Goal: Task Accomplishment & Management: Manage account settings

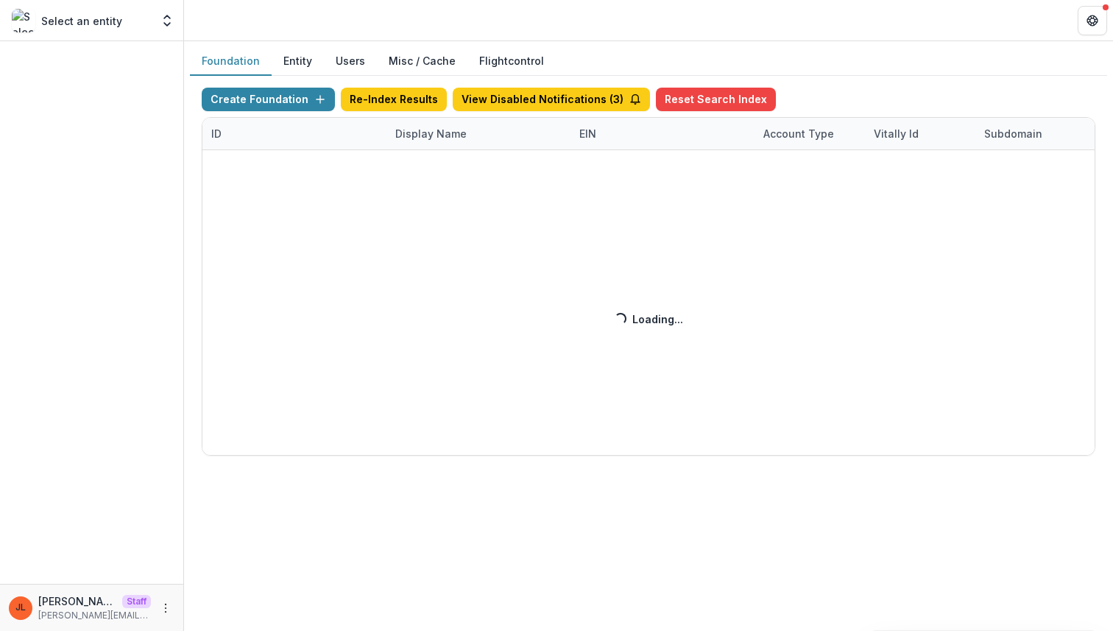
click at [815, 80] on div "Create Foundation Re-Index Results View Disabled Notifications ( 3 ) Reset Sear…" at bounding box center [648, 272] width 917 height 392
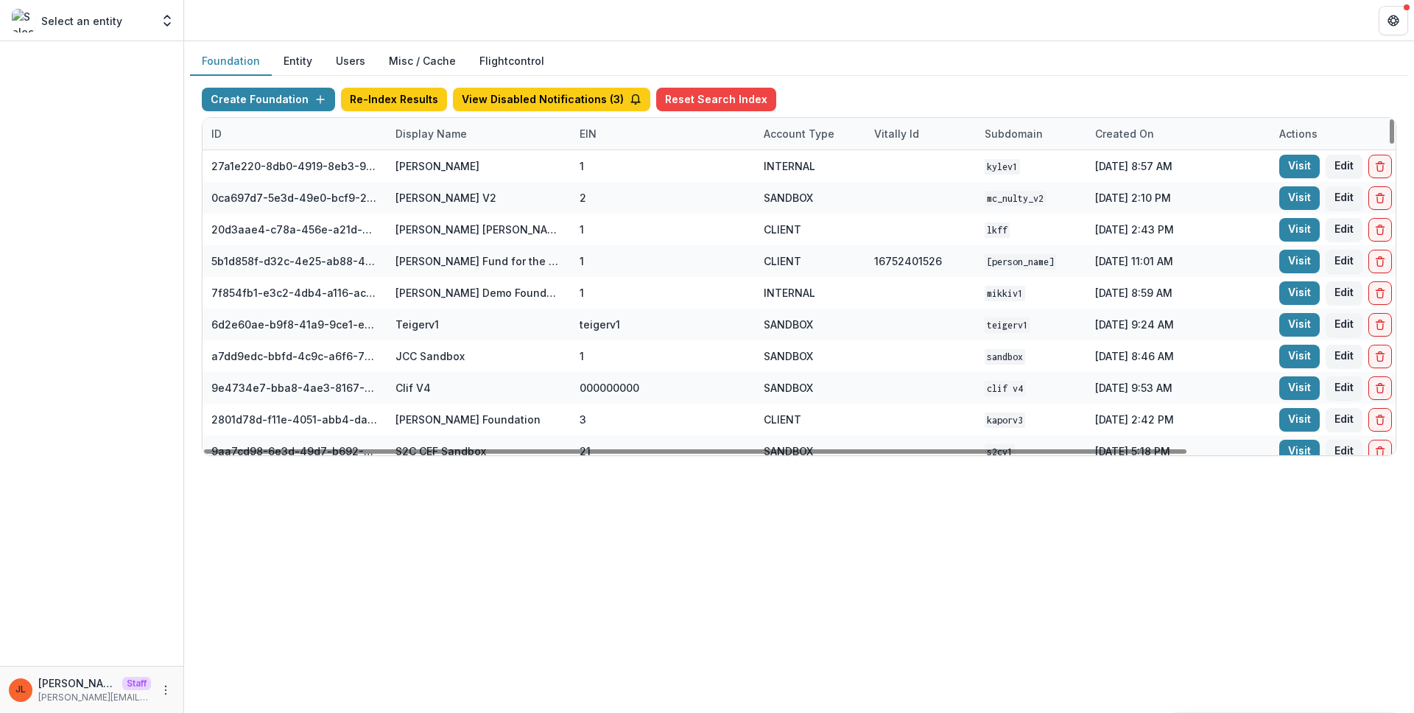
click at [443, 141] on div "Display Name" at bounding box center [431, 133] width 89 height 15
click at [454, 170] on input at bounding box center [478, 167] width 177 height 24
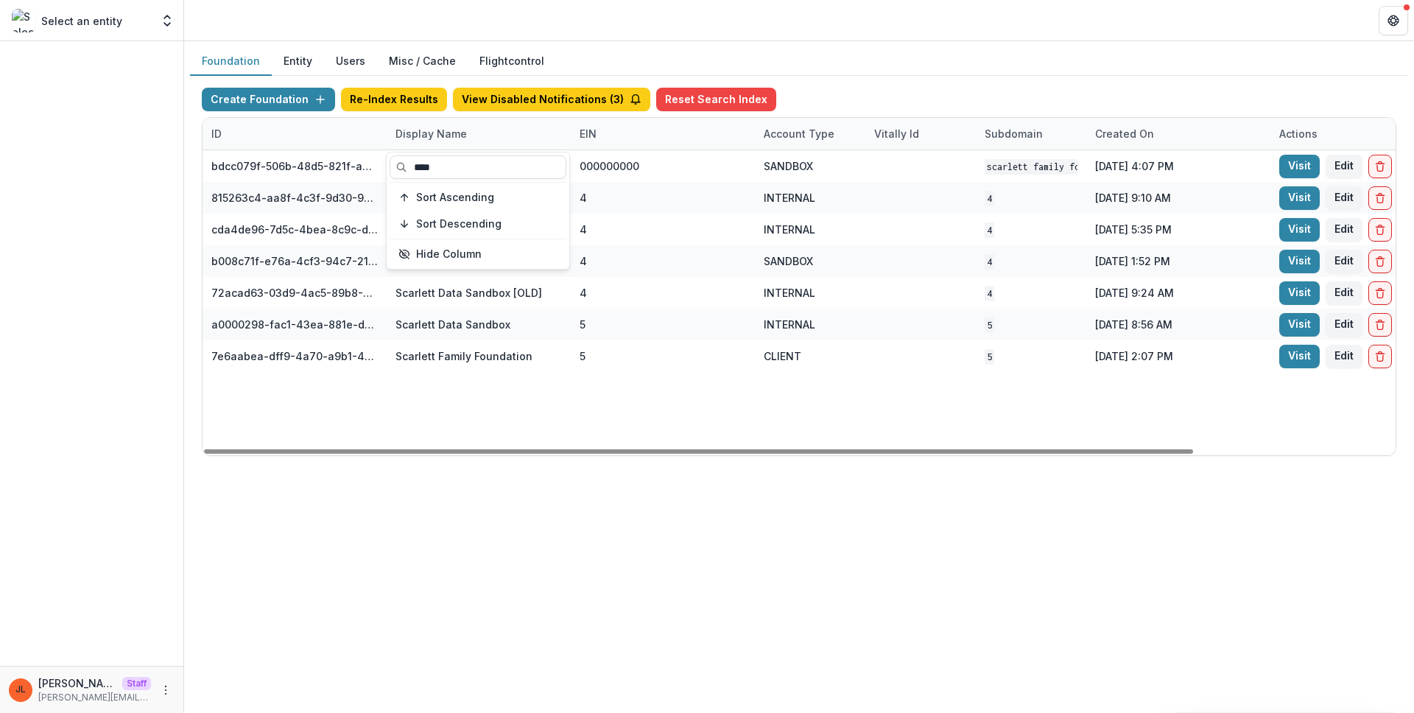
type input "****"
click at [528, 462] on div "Create Foundation Re-Index Results View Disabled Notifications ( 3 ) Reset Sear…" at bounding box center [799, 272] width 1218 height 392
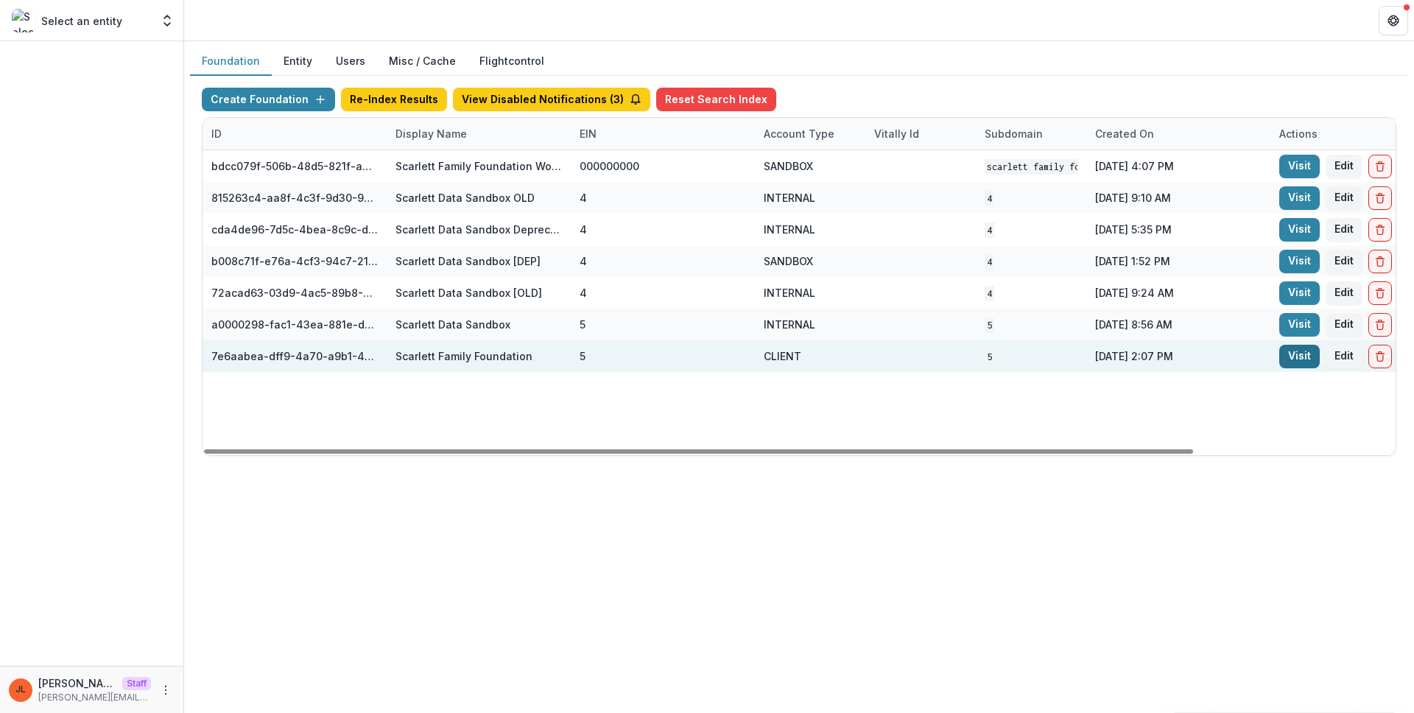
click at [1113, 364] on link "Visit" at bounding box center [1299, 357] width 40 height 24
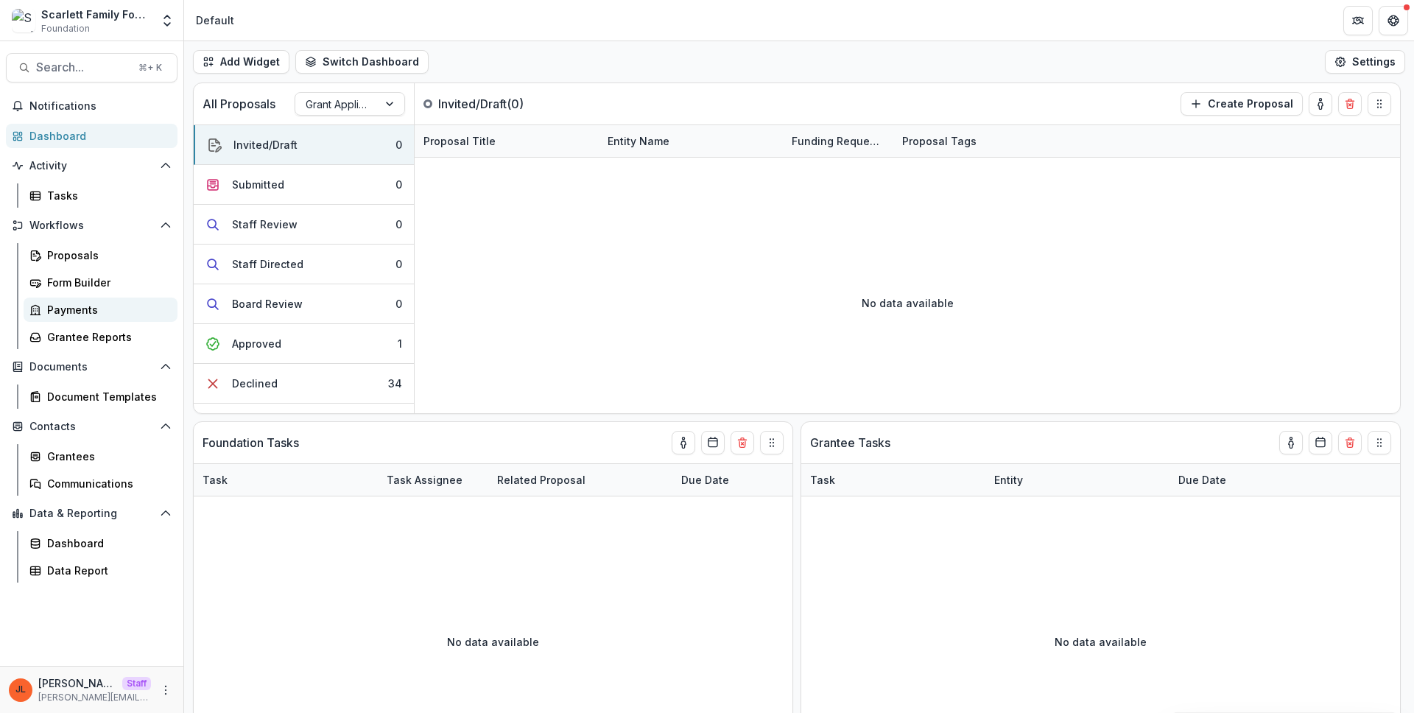
click at [103, 303] on div "Payments" at bounding box center [106, 309] width 119 height 15
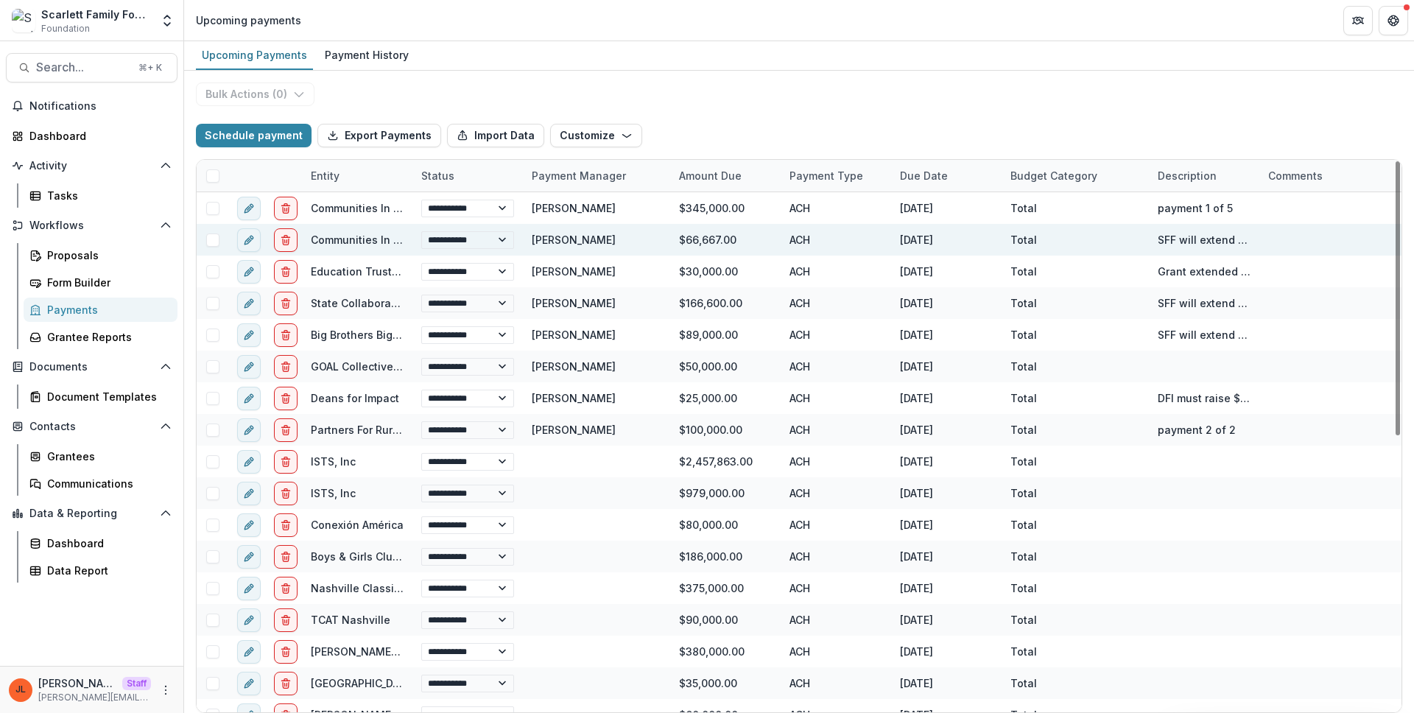
click at [353, 239] on link "Communities In Schools of Tennessee" at bounding box center [410, 239] width 199 height 13
click at [252, 229] on button "edit" at bounding box center [249, 240] width 24 height 24
select select "**********"
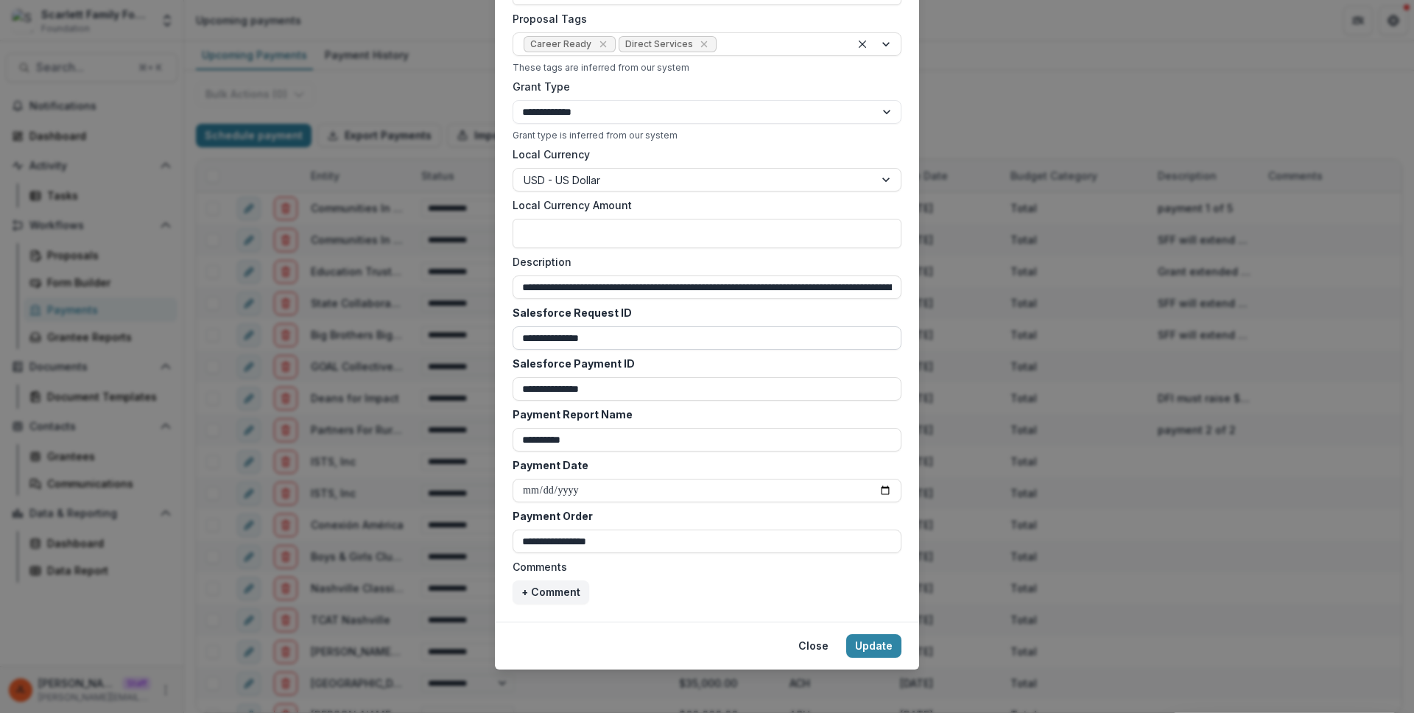
scroll to position [570, 0]
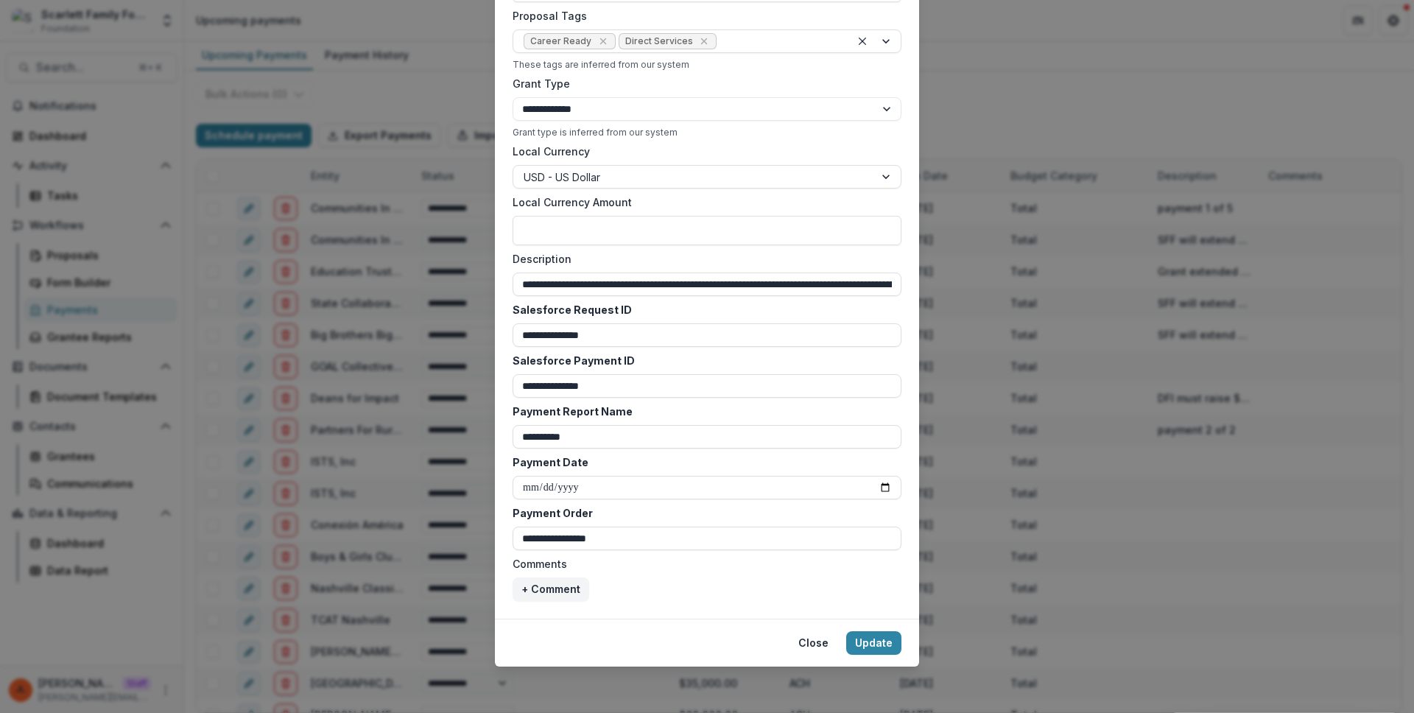
click at [1030, 368] on div "**********" at bounding box center [707, 356] width 1414 height 713
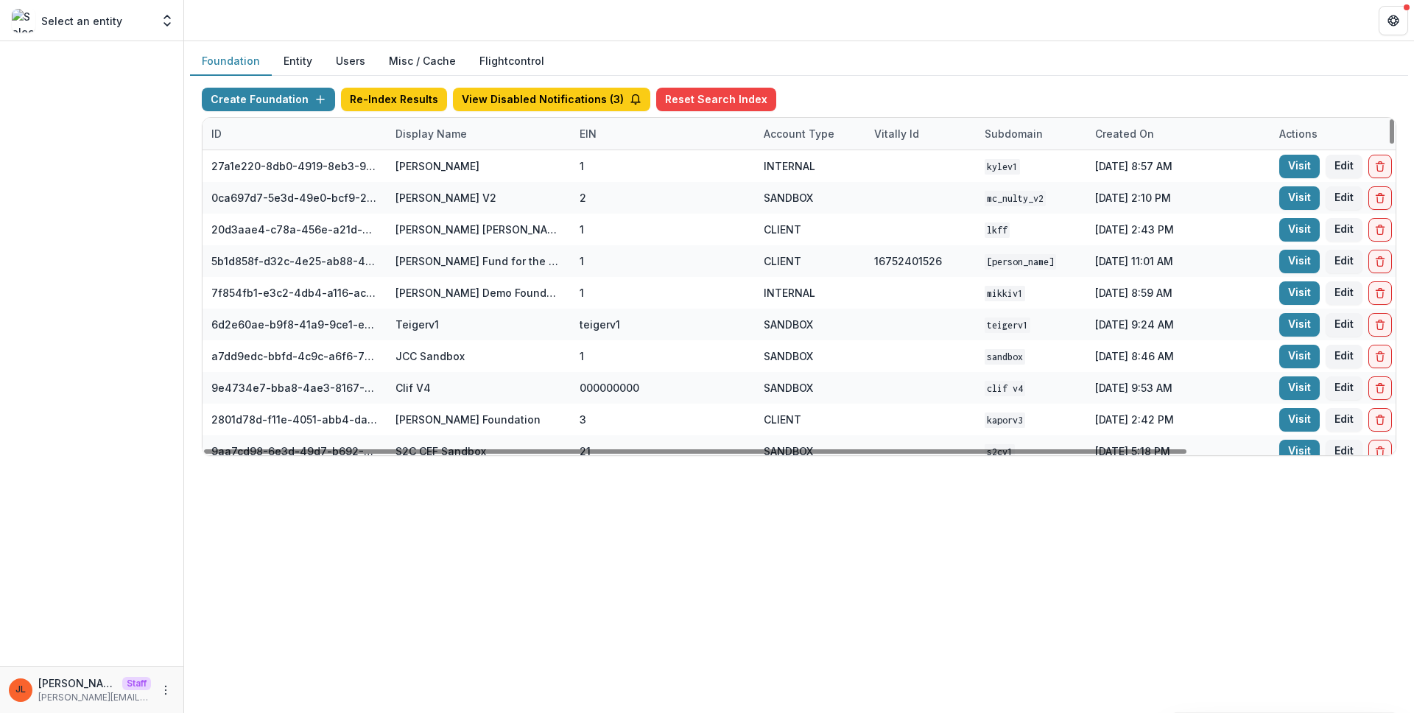
click at [475, 137] on div "Display Name" at bounding box center [479, 134] width 184 height 32
click at [469, 172] on input at bounding box center [478, 167] width 177 height 24
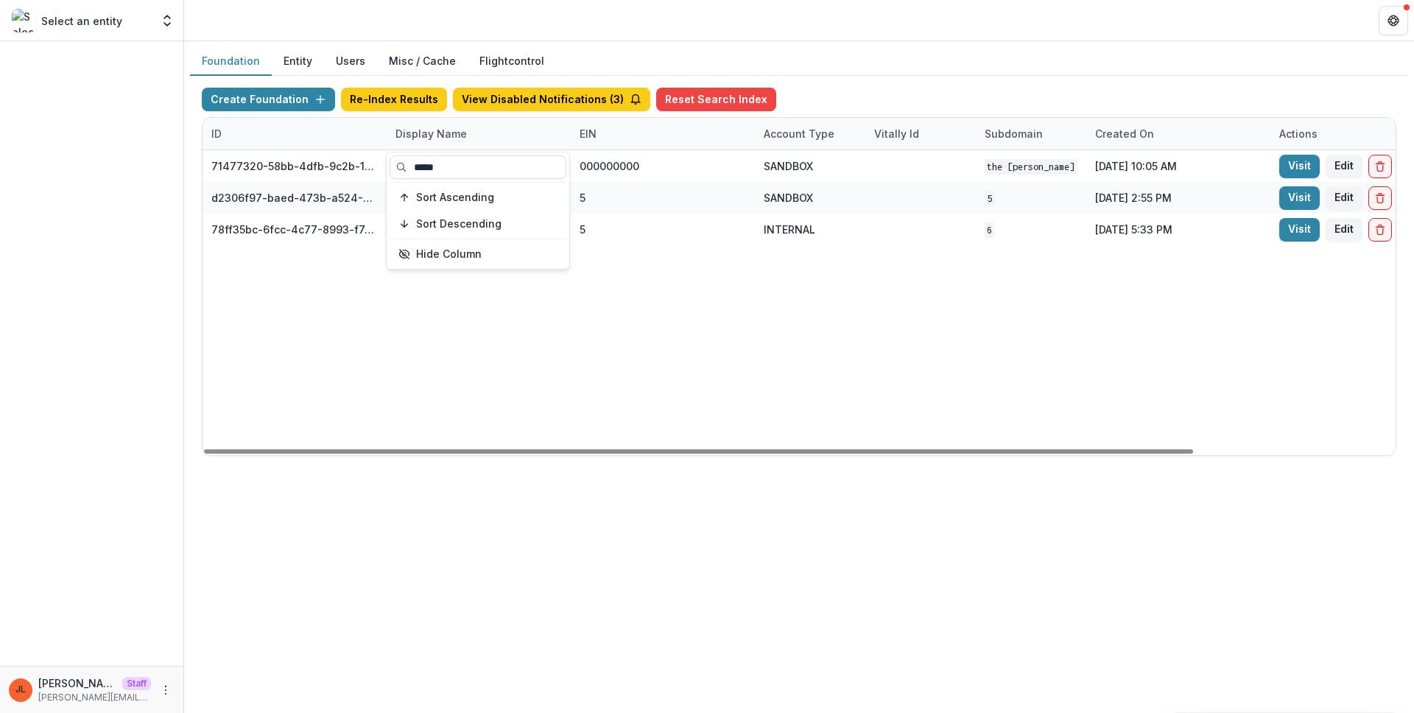
type input "*****"
click at [593, 359] on div "71477320-58bb-4dfb-9c2b-1ce0ed8fa8a7 The Frist Foundation Workflow Sandbox 0000…" at bounding box center [920, 302] width 1436 height 305
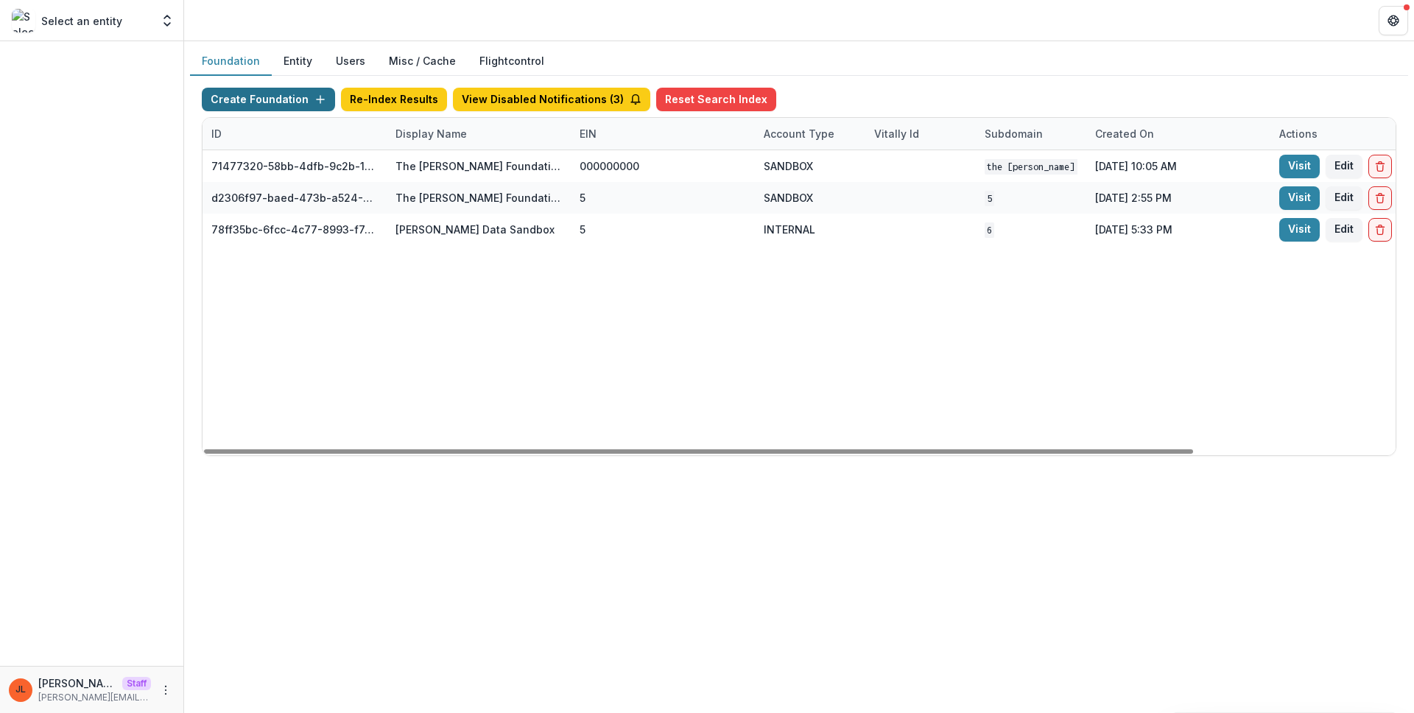
click at [281, 105] on button "Create Foundation" at bounding box center [268, 100] width 133 height 24
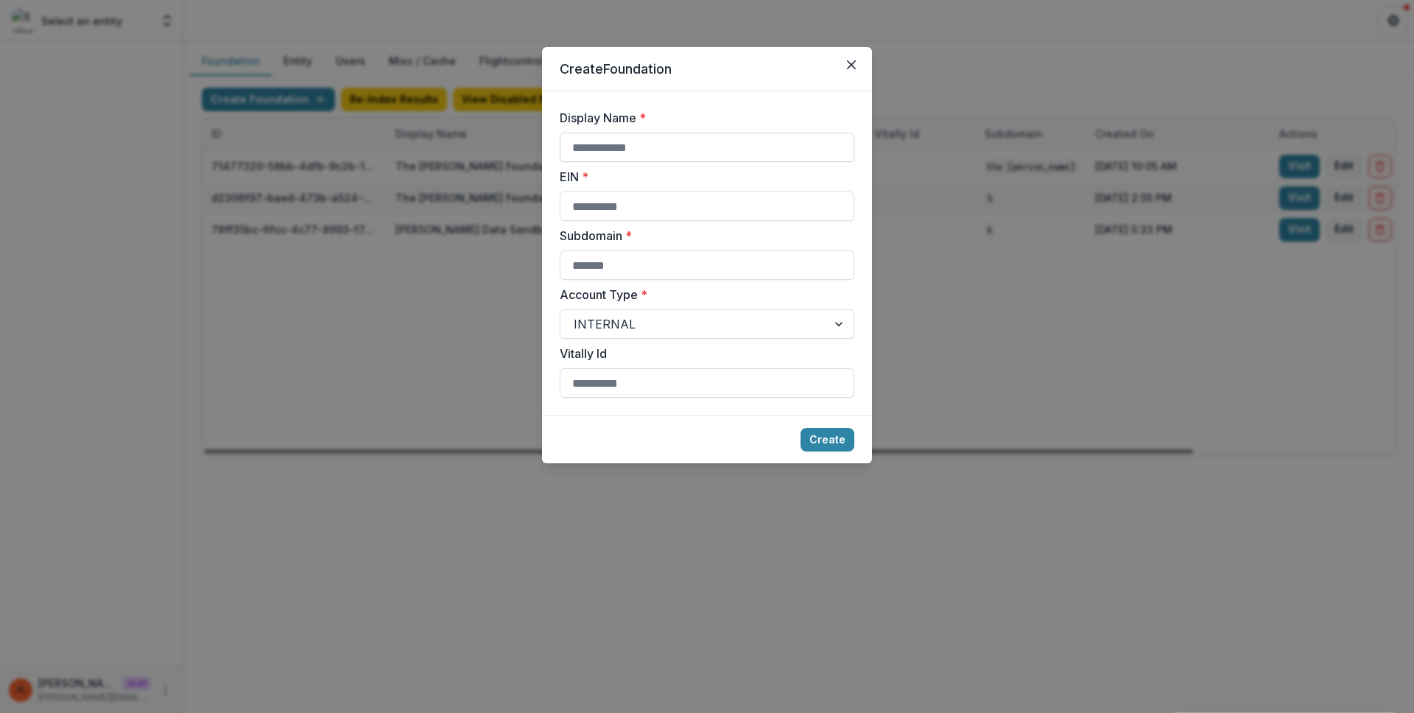
click at [674, 151] on input "Display Name *" at bounding box center [707, 147] width 295 height 29
type input "*"
type input "**********"
type input "*"
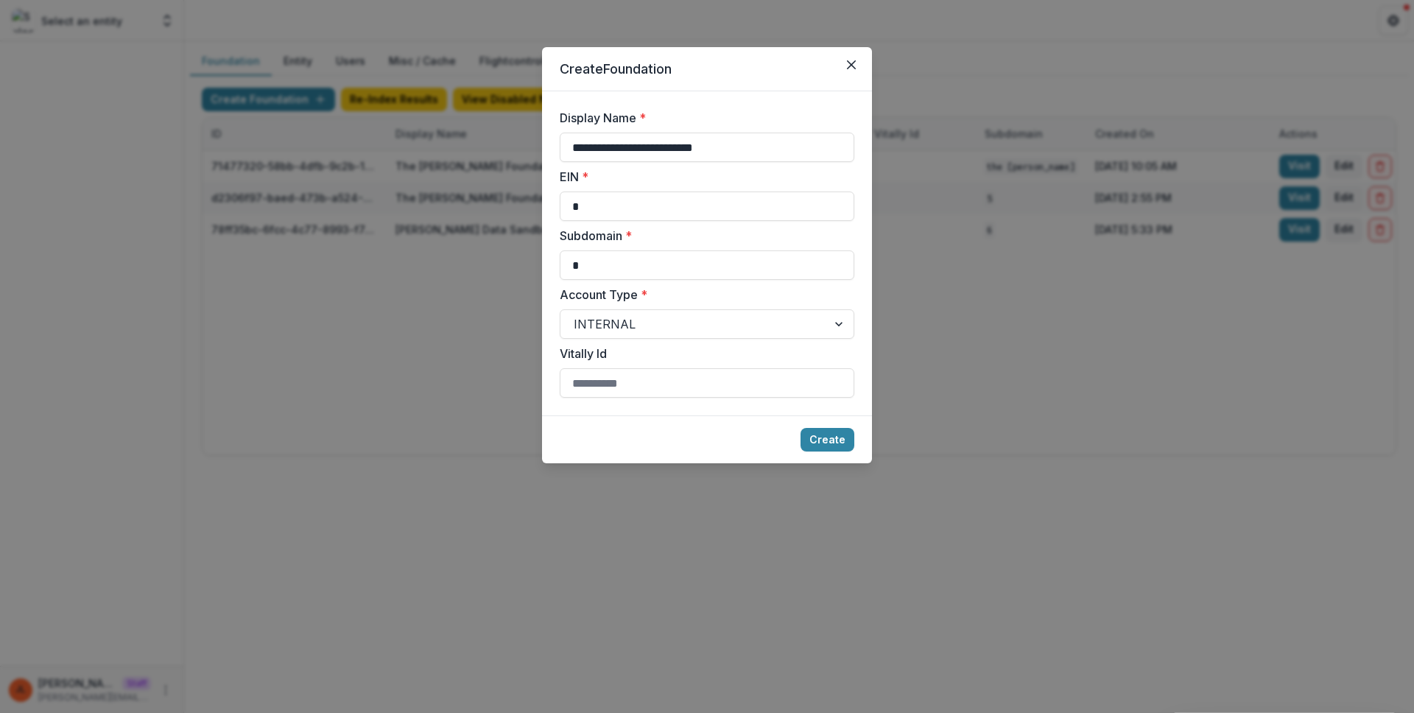
type input "*"
click at [821, 426] on footer "Create" at bounding box center [707, 439] width 330 height 48
click at [832, 442] on button "Create" at bounding box center [827, 440] width 54 height 24
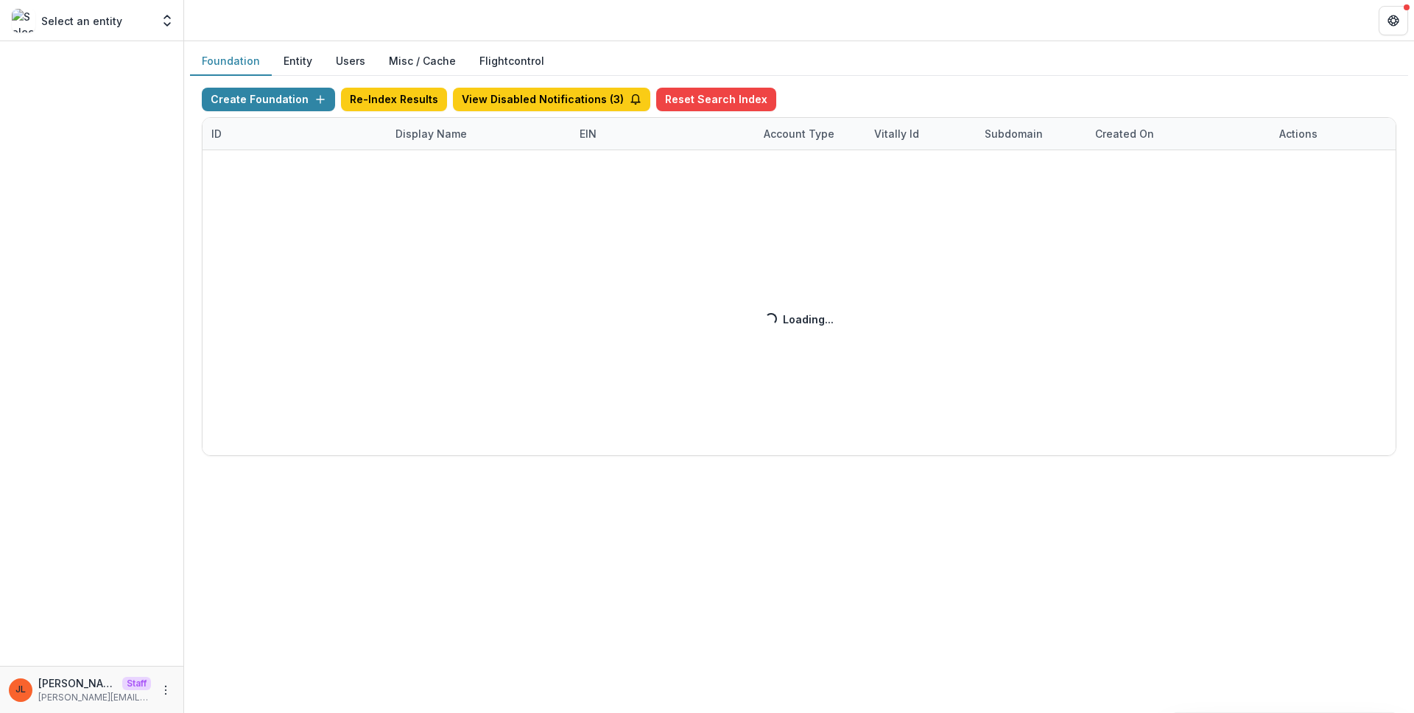
click at [761, 355] on div "Create Foundation Re-Index Results View Disabled Notifications ( 3 ) Reset Sear…" at bounding box center [799, 272] width 1194 height 368
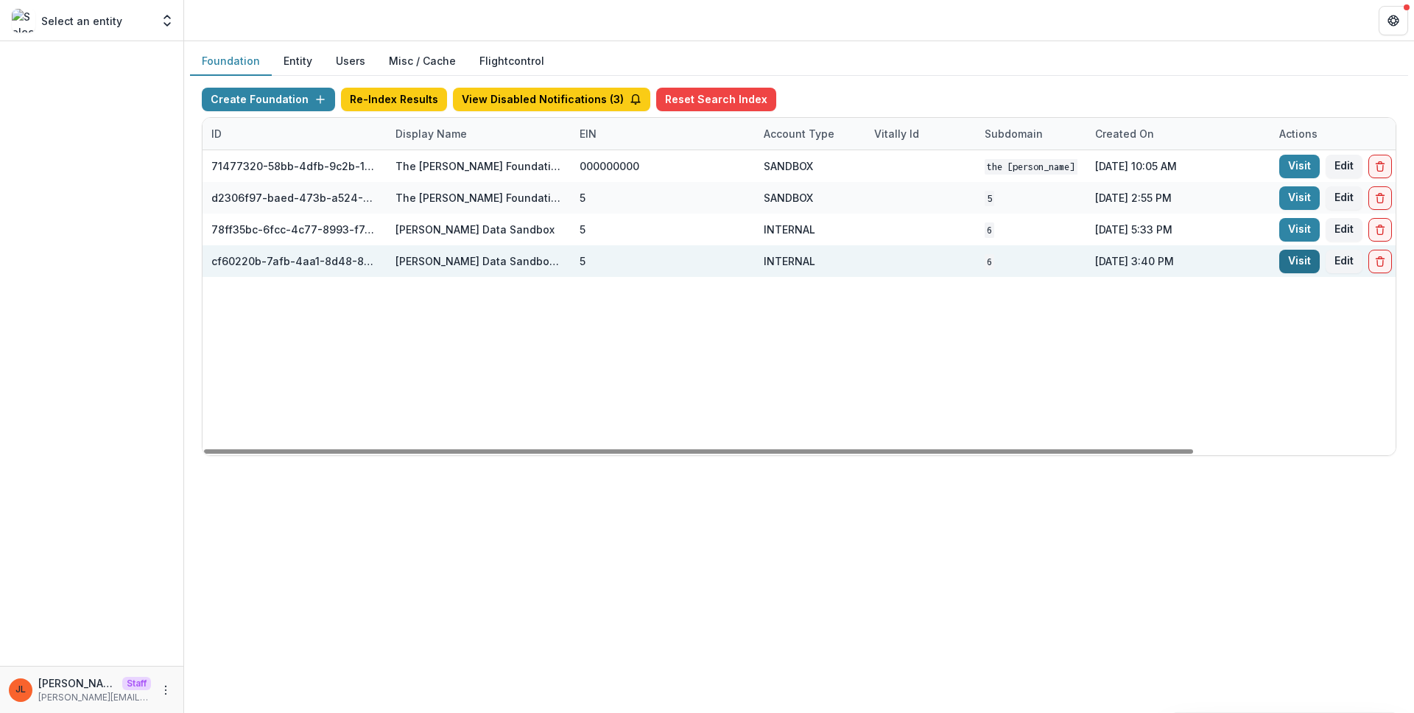
click at [1293, 260] on link "Visit" at bounding box center [1299, 262] width 40 height 24
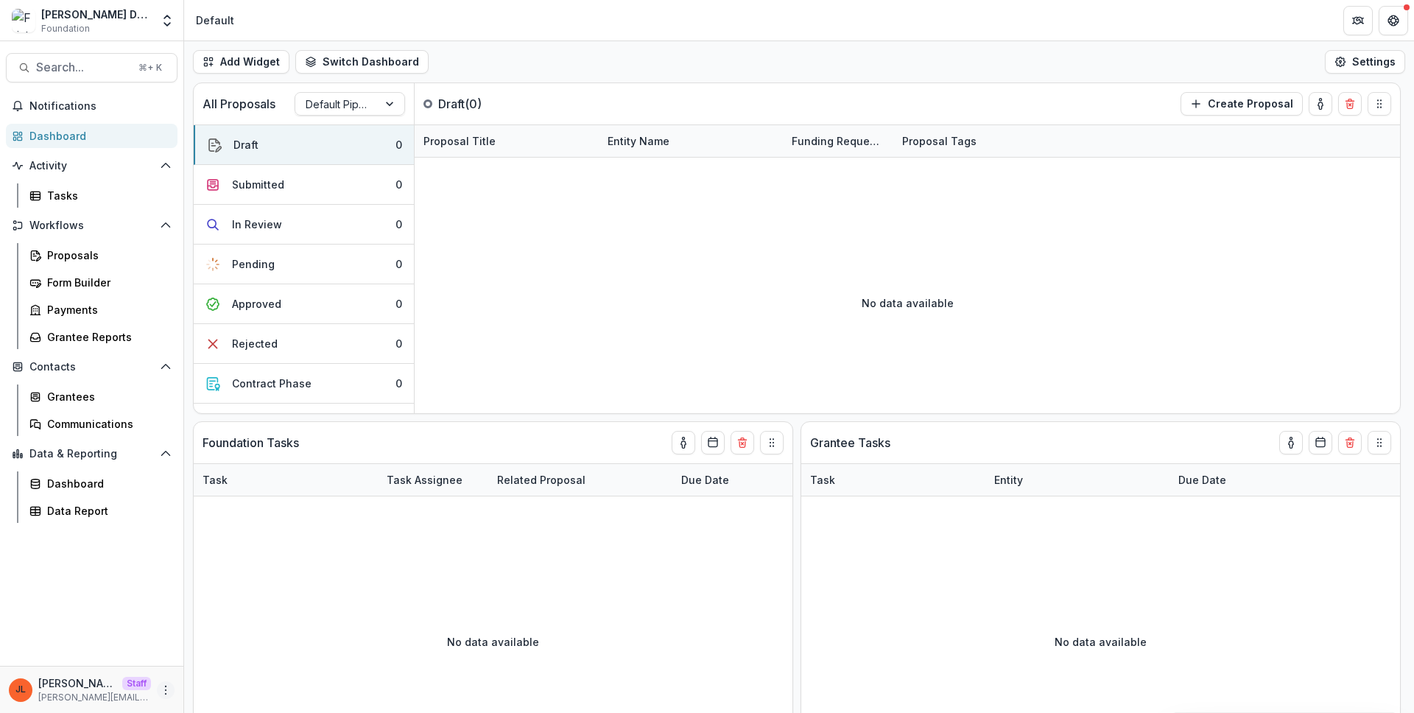
click at [164, 687] on icon "More" at bounding box center [166, 690] width 12 height 12
click at [221, 660] on link "User Settings" at bounding box center [263, 658] width 158 height 24
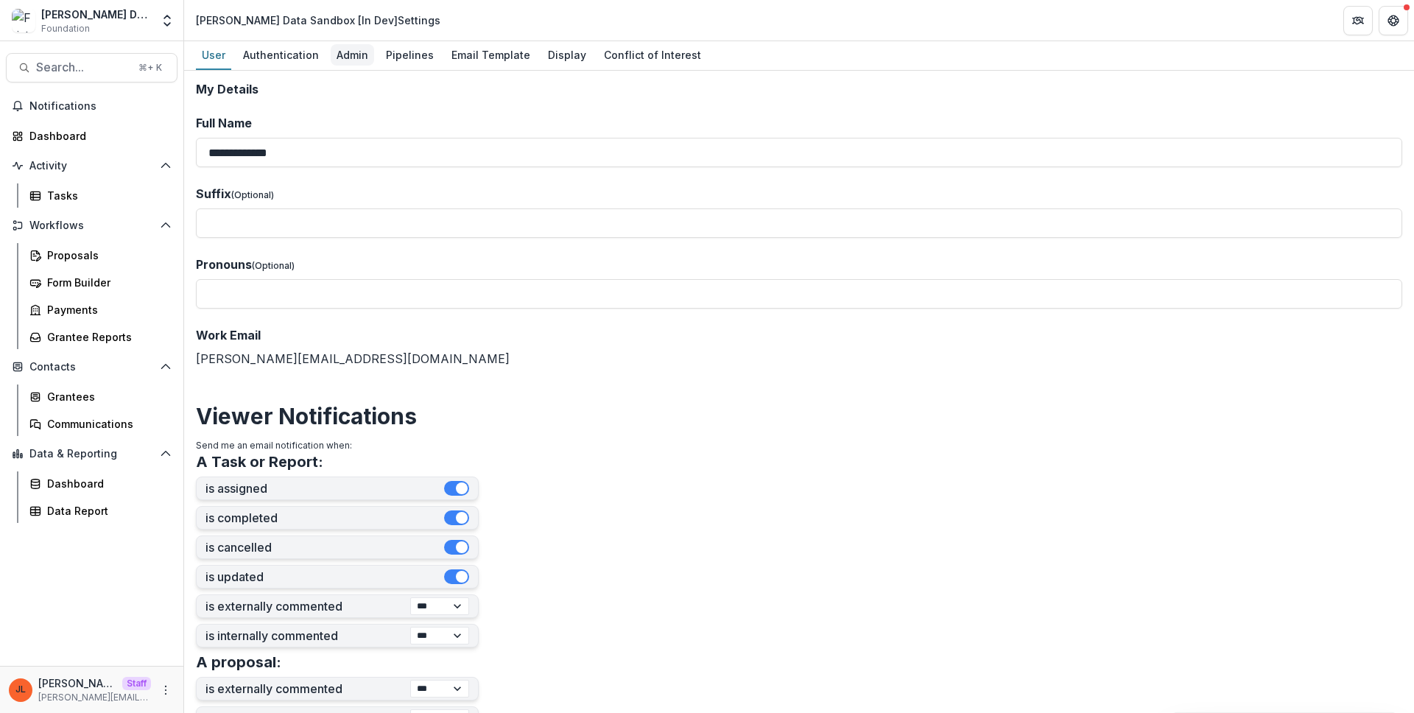
click at [350, 50] on div "Admin" at bounding box center [352, 54] width 43 height 21
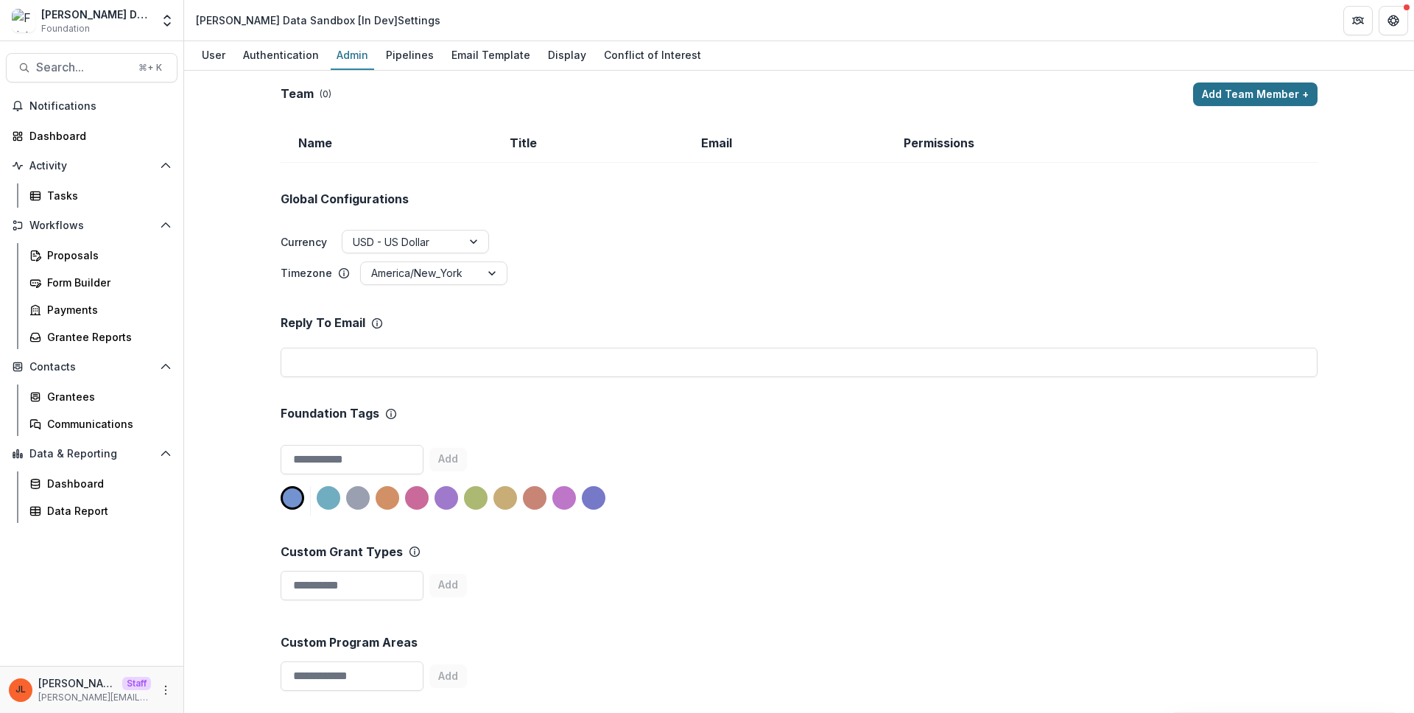
click at [1237, 91] on button "Add Team Member +" at bounding box center [1255, 94] width 124 height 24
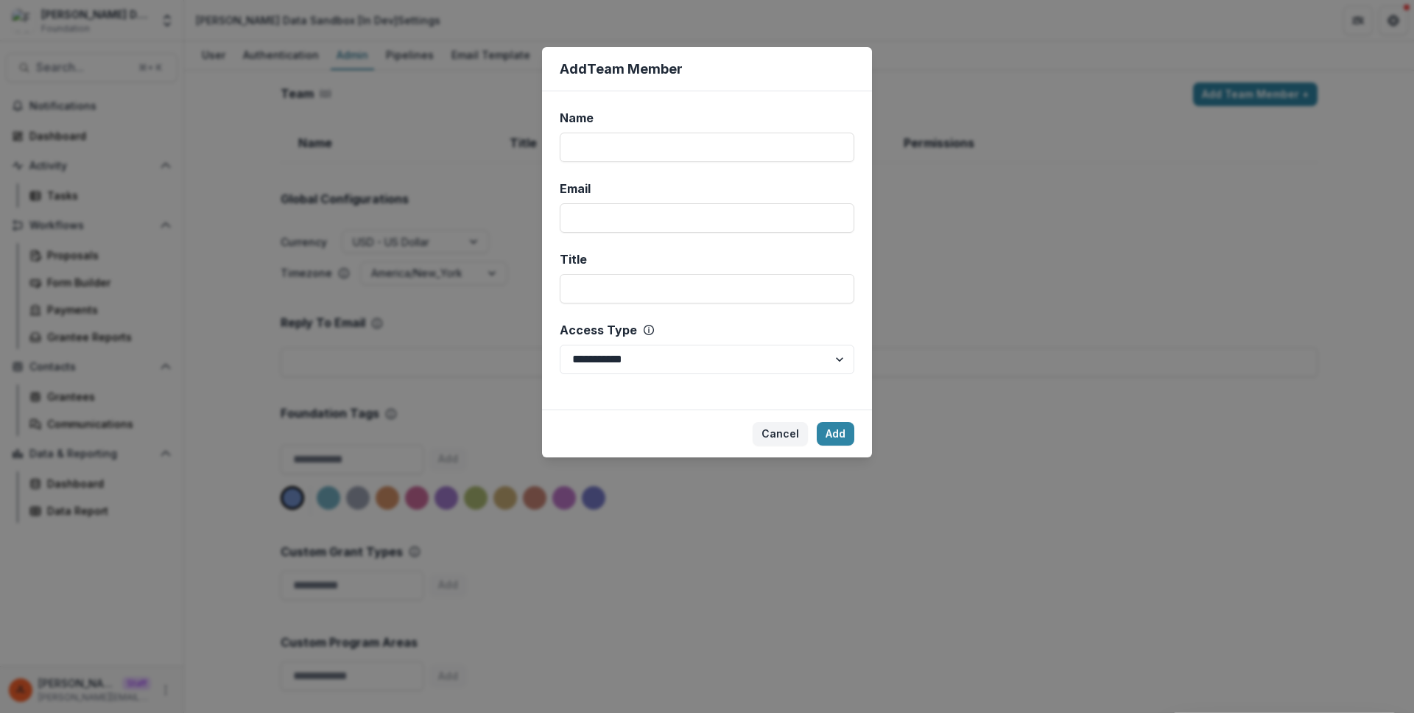
click at [650, 166] on div "**********" at bounding box center [707, 250] width 330 height 318
click at [651, 154] on input "Name" at bounding box center [707, 147] width 295 height 29
type input "****"
type input "**********"
select select "*****"
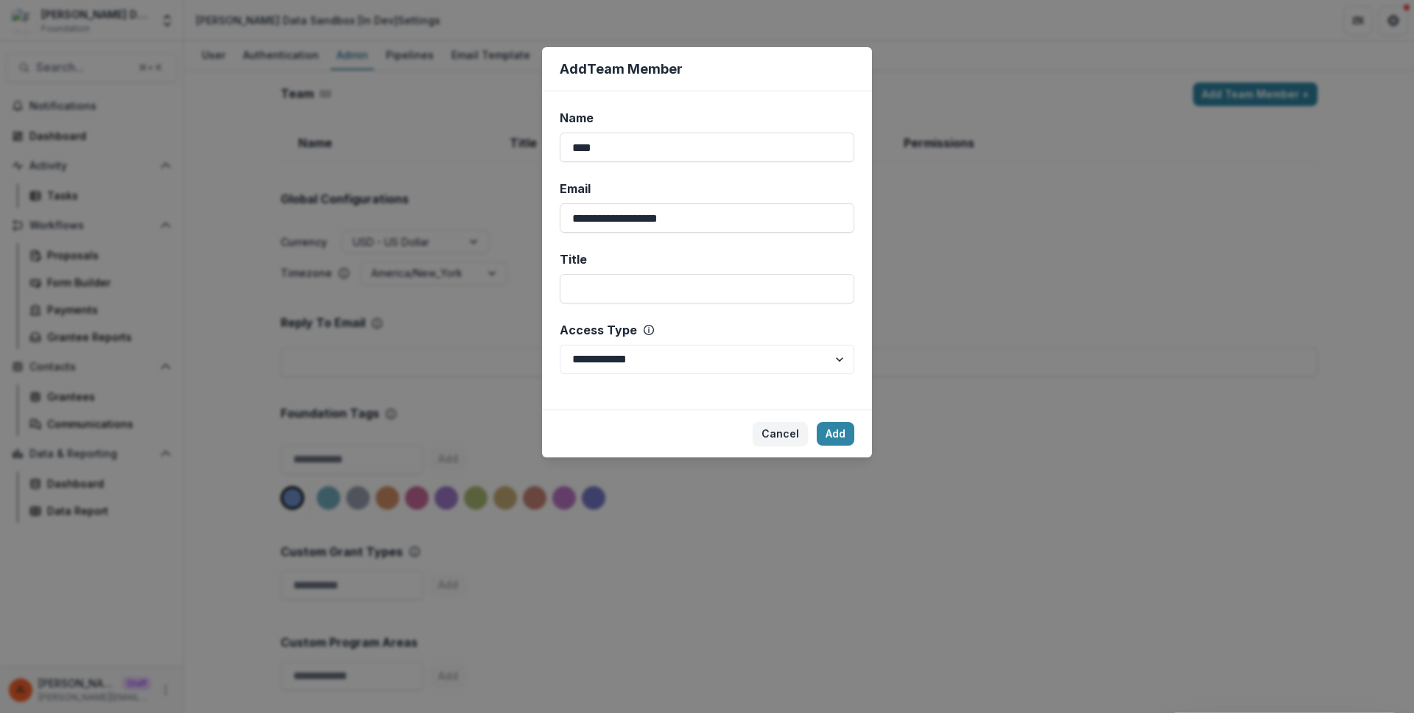
click at [850, 412] on footer "Cancel Add" at bounding box center [707, 433] width 330 height 48
click at [850, 428] on button "Add" at bounding box center [836, 434] width 38 height 24
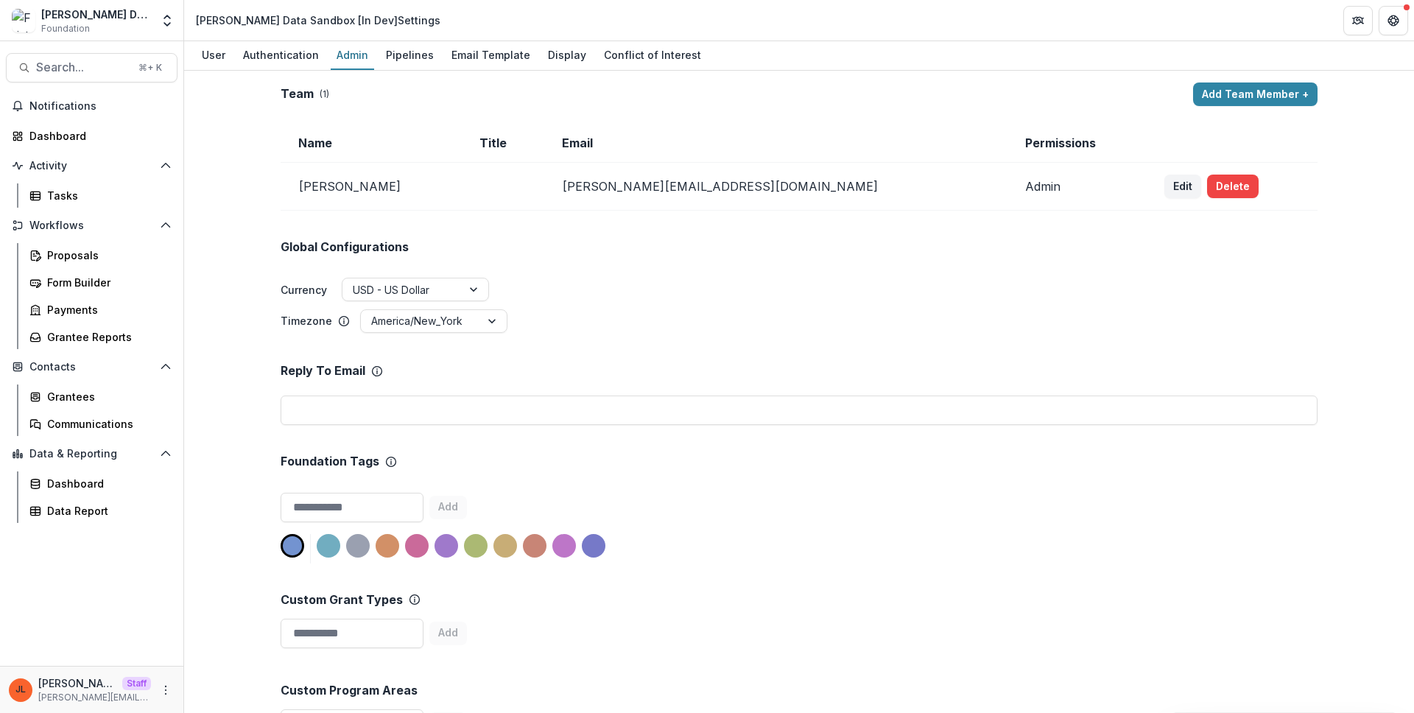
click at [1082, 264] on div "Global Configurations Currency USD - US Dollar Timezone America/New_York" at bounding box center [799, 273] width 1037 height 124
click at [556, 52] on div "Display" at bounding box center [567, 54] width 50 height 21
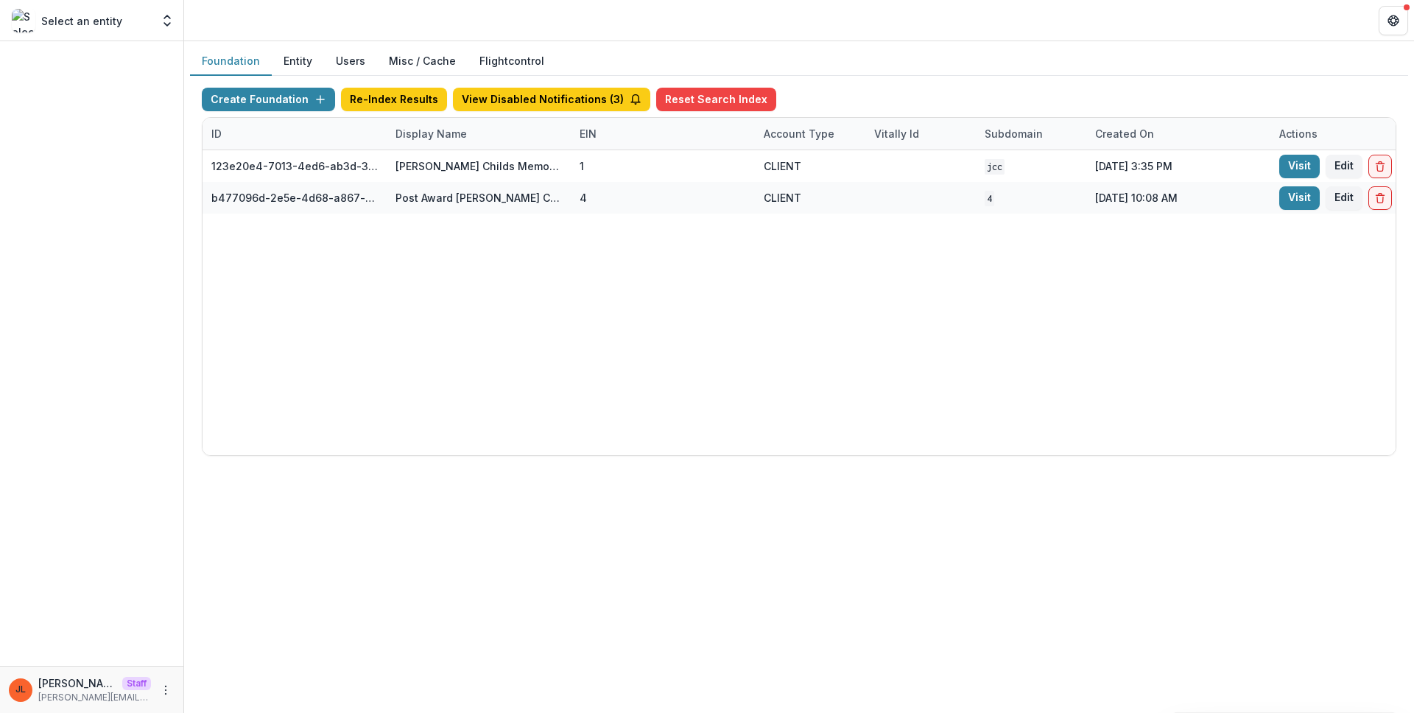
scroll to position [0, 243]
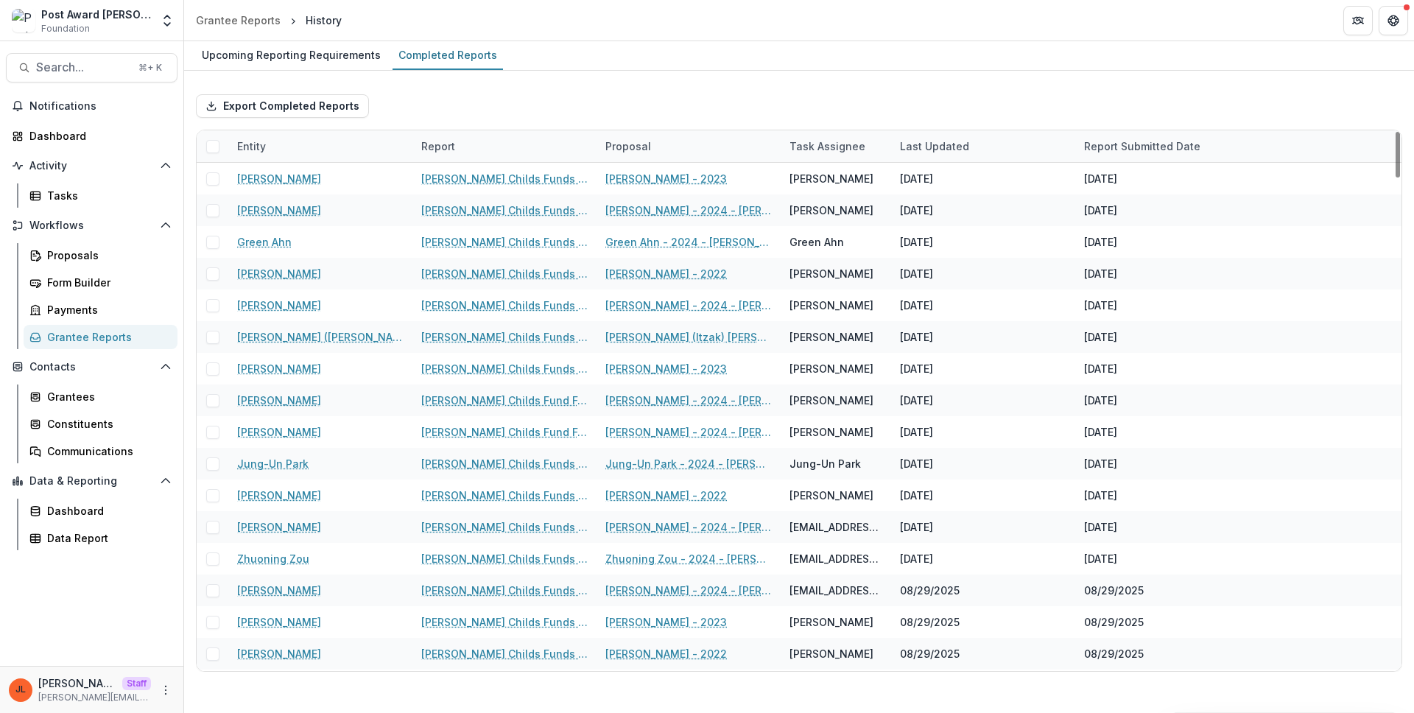
click at [873, 101] on div "Export Completed Reports" at bounding box center [799, 105] width 1206 height 47
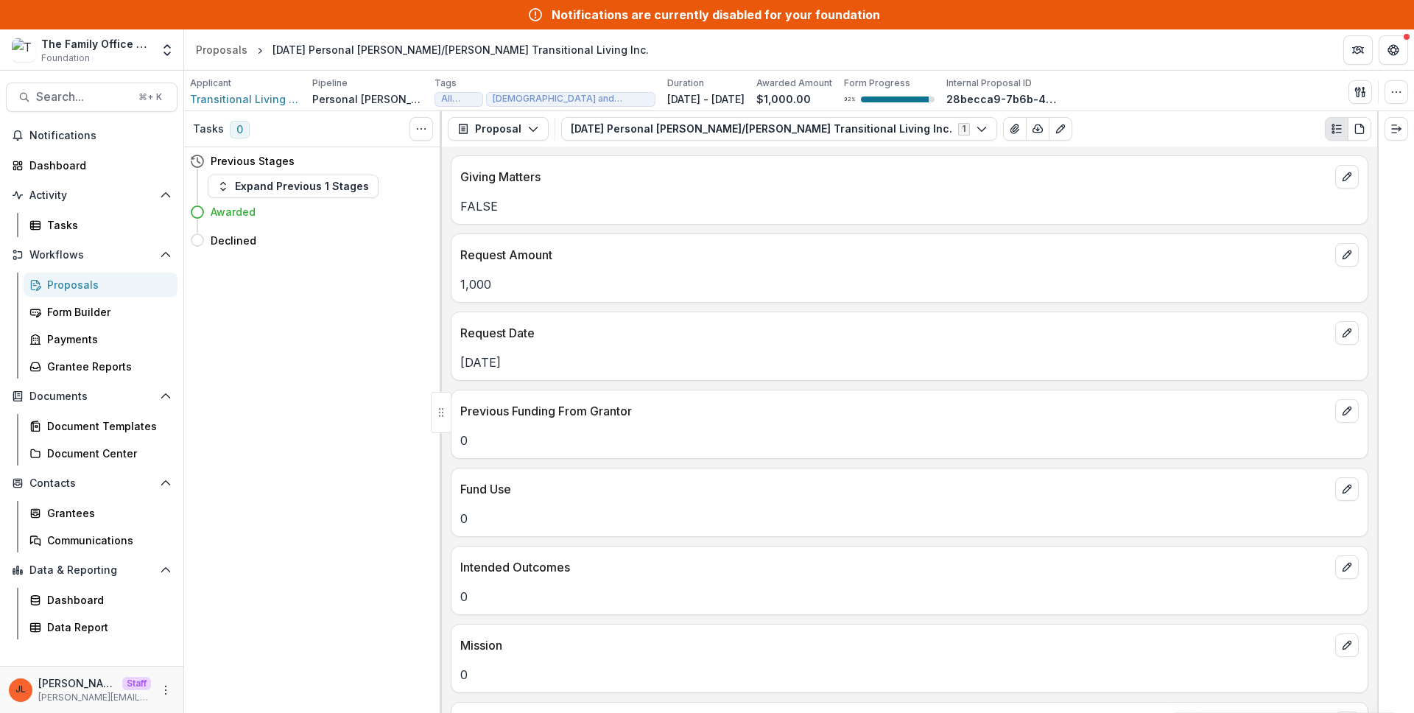
click at [818, 237] on div "Request Amount" at bounding box center [909, 250] width 916 height 32
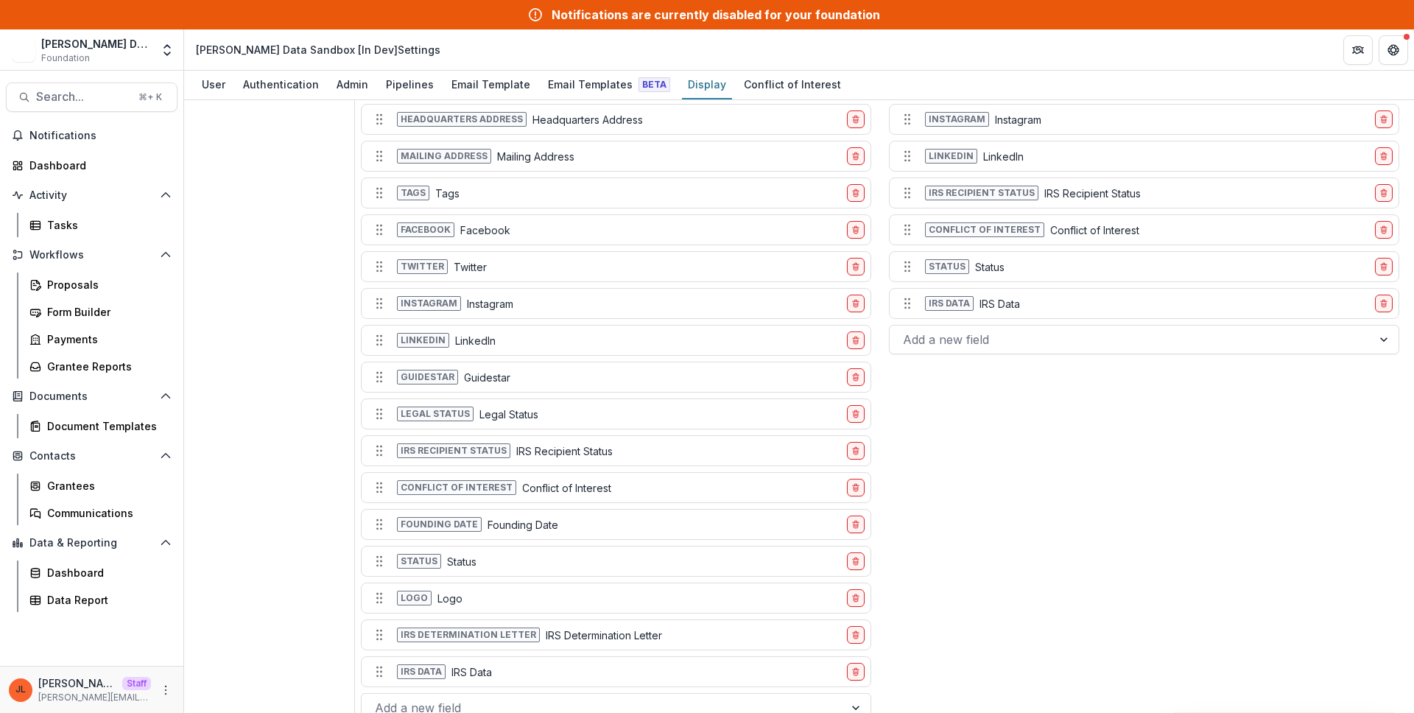
scroll to position [1500, 0]
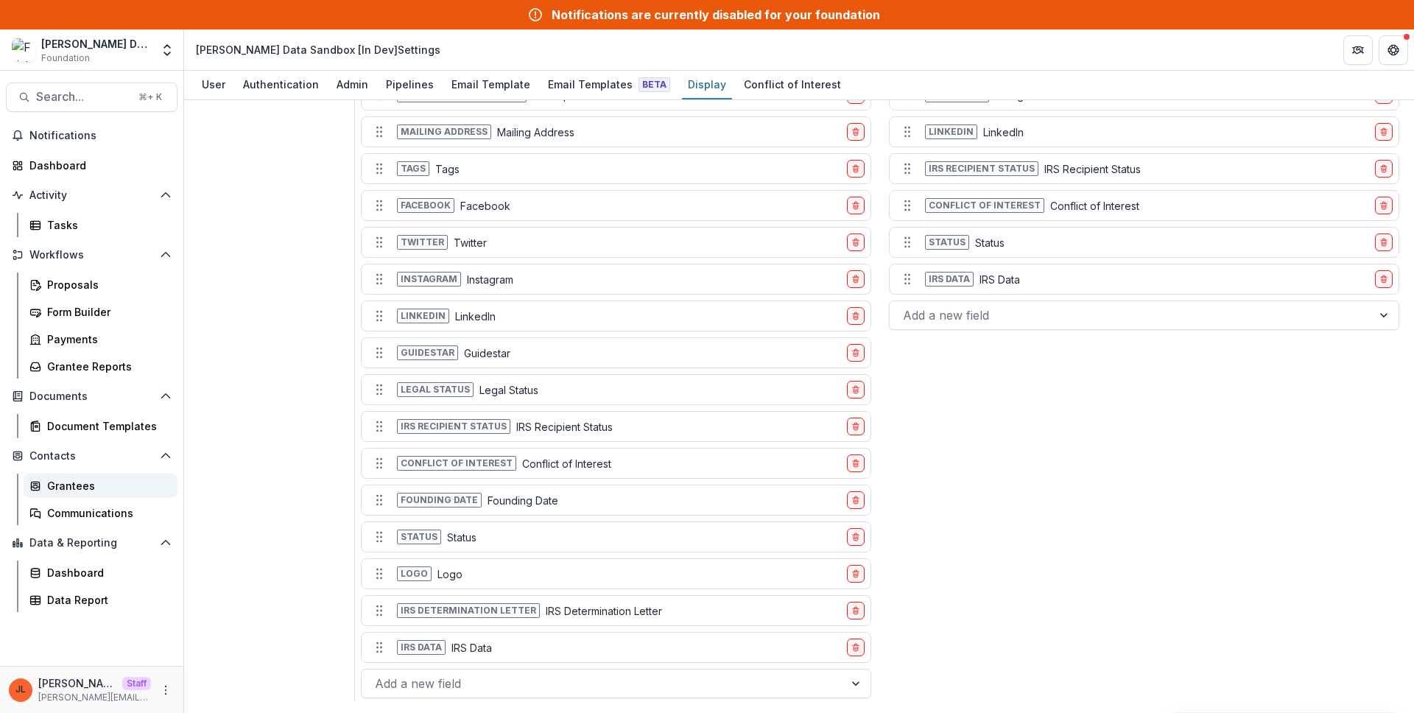
click at [83, 484] on div "Grantees" at bounding box center [106, 485] width 119 height 15
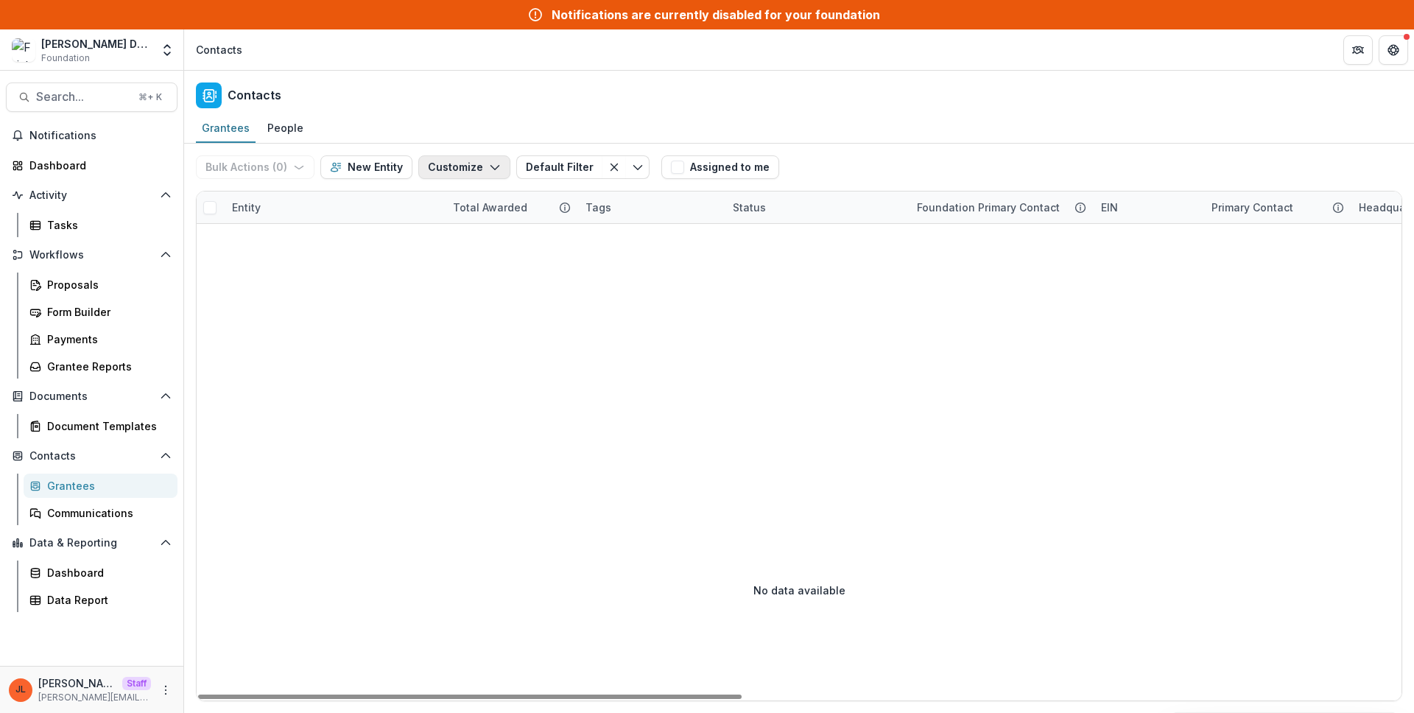
click at [452, 170] on button "Customize" at bounding box center [464, 167] width 92 height 24
click at [476, 231] on button "Manage Custom Fields" at bounding box center [420, 225] width 162 height 24
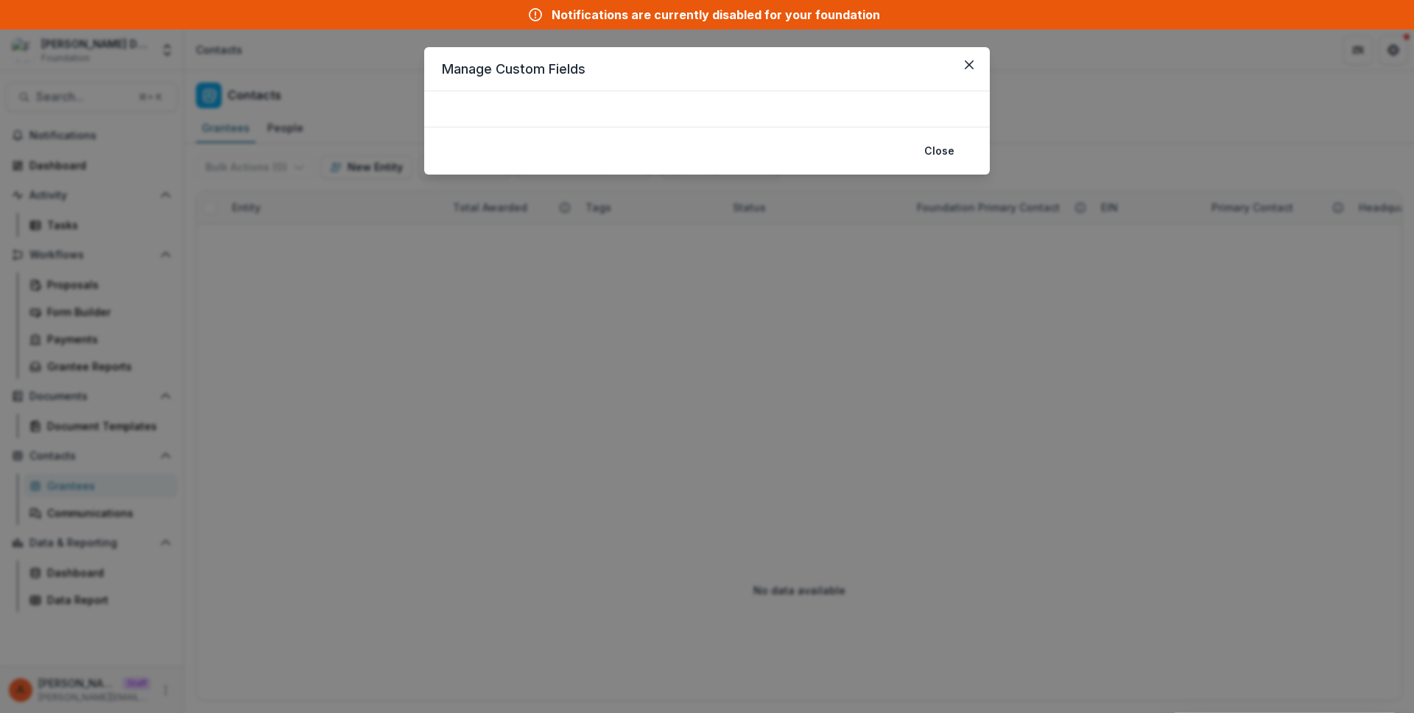
click at [470, 227] on div "Manage Custom Fields Close" at bounding box center [707, 356] width 1414 height 713
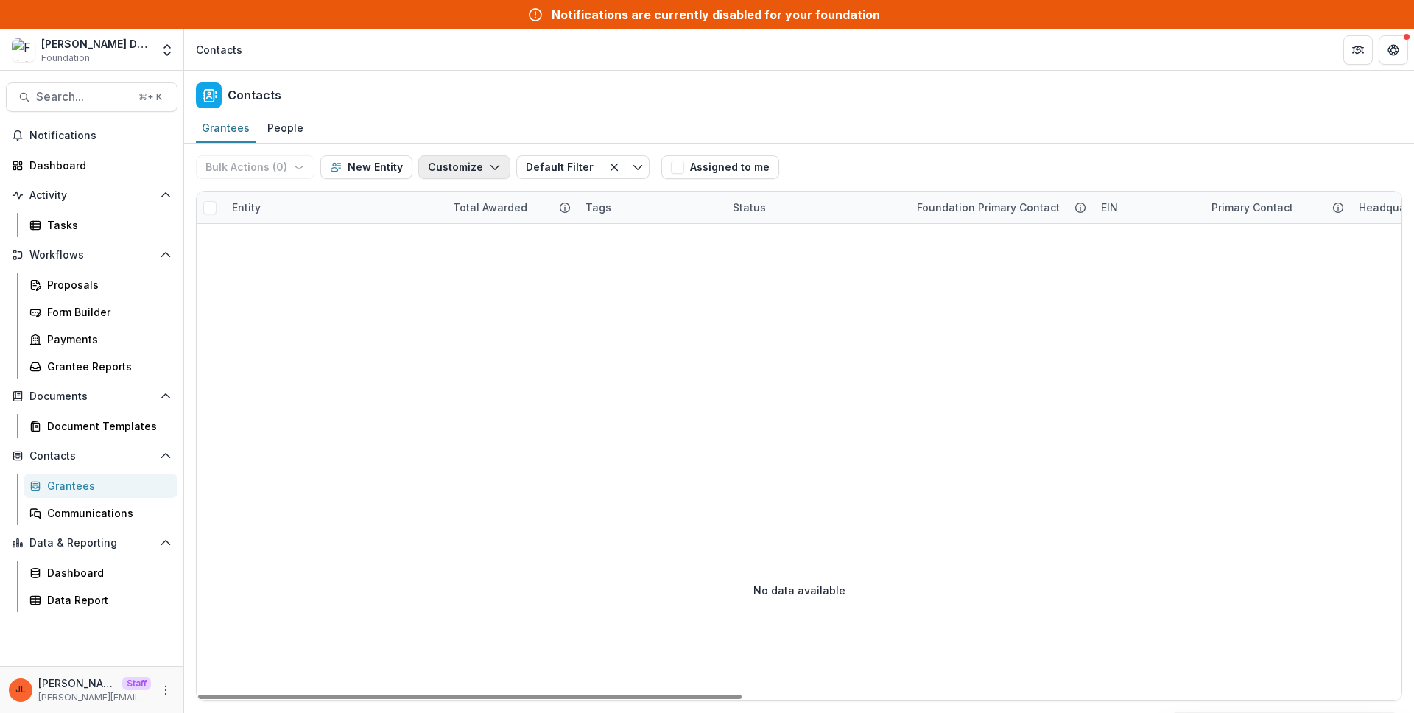
click at [470, 176] on button "Customize" at bounding box center [464, 167] width 92 height 24
click at [471, 200] on button "New Custom Field" at bounding box center [420, 200] width 162 height 24
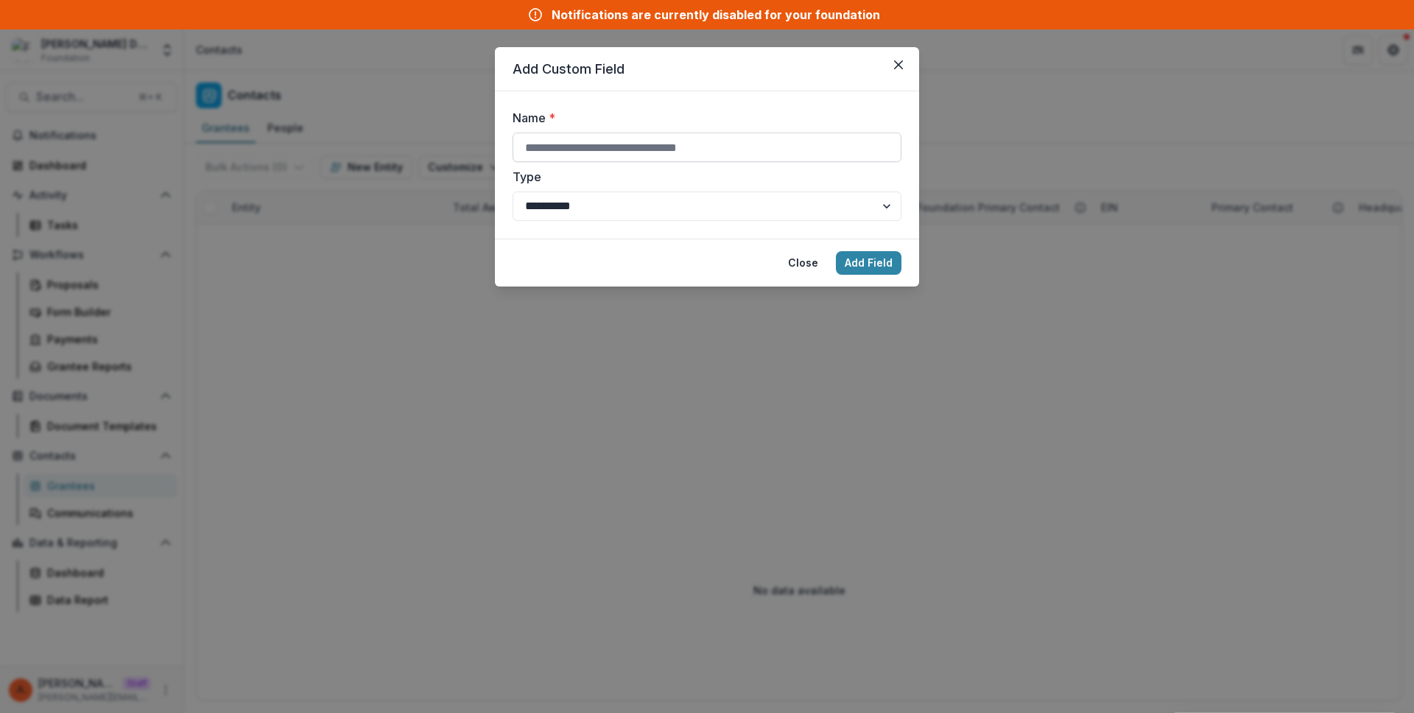
click at [713, 148] on input "Name *" at bounding box center [706, 147] width 389 height 29
type input "**********"
click at [691, 177] on label "Type" at bounding box center [702, 177] width 380 height 18
click at [691, 191] on select "**********" at bounding box center [706, 205] width 389 height 29
click at [866, 264] on button "Add Field" at bounding box center [869, 263] width 66 height 24
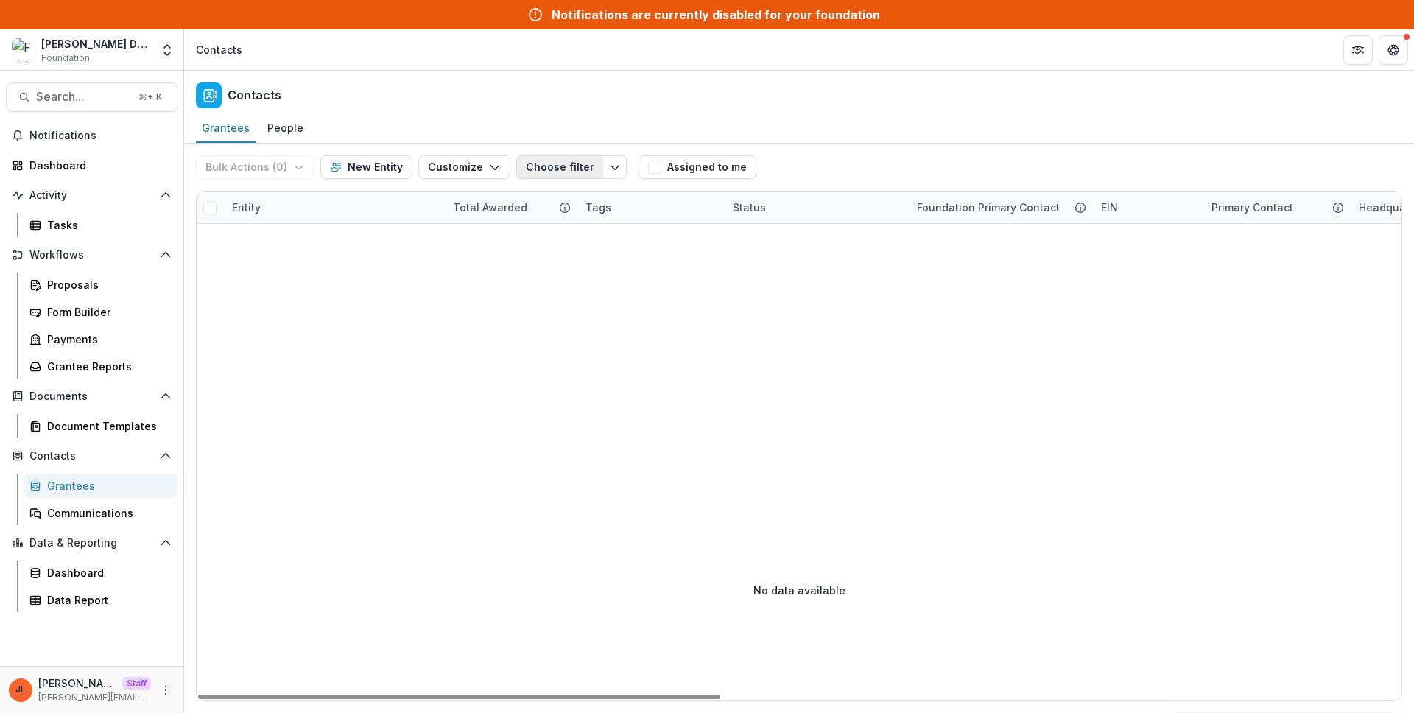
click at [582, 175] on button "Choose filter" at bounding box center [559, 167] width 87 height 24
click at [465, 99] on div "Contacts" at bounding box center [799, 92] width 1230 height 43
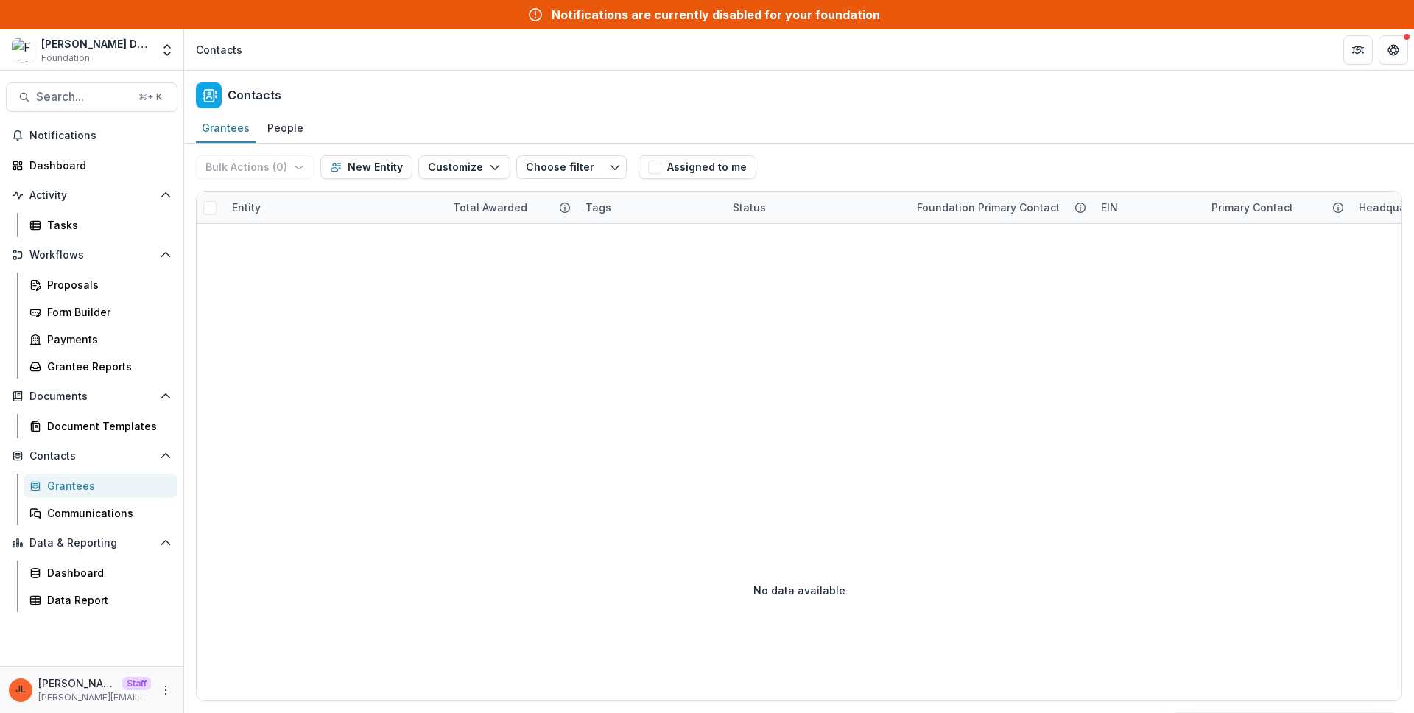
click at [473, 154] on div "Bulk Actions ( 0 ) Send Email Create Proposals Create Tasks New Entity Customiz…" at bounding box center [414, 167] width 437 height 47
click at [479, 165] on button "Customize" at bounding box center [464, 167] width 92 height 24
click at [479, 233] on button "Manage Custom Fields" at bounding box center [420, 225] width 162 height 24
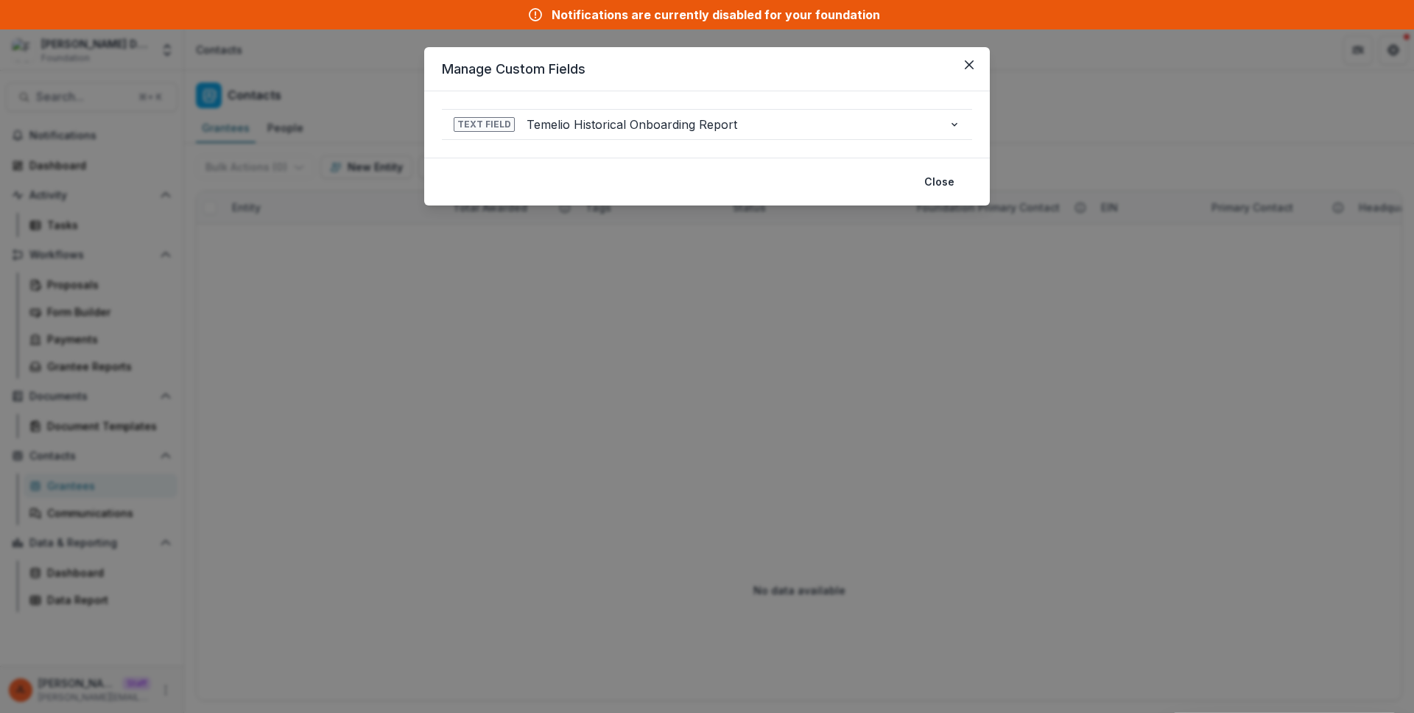
click at [790, 322] on div "**********" at bounding box center [707, 356] width 1414 height 713
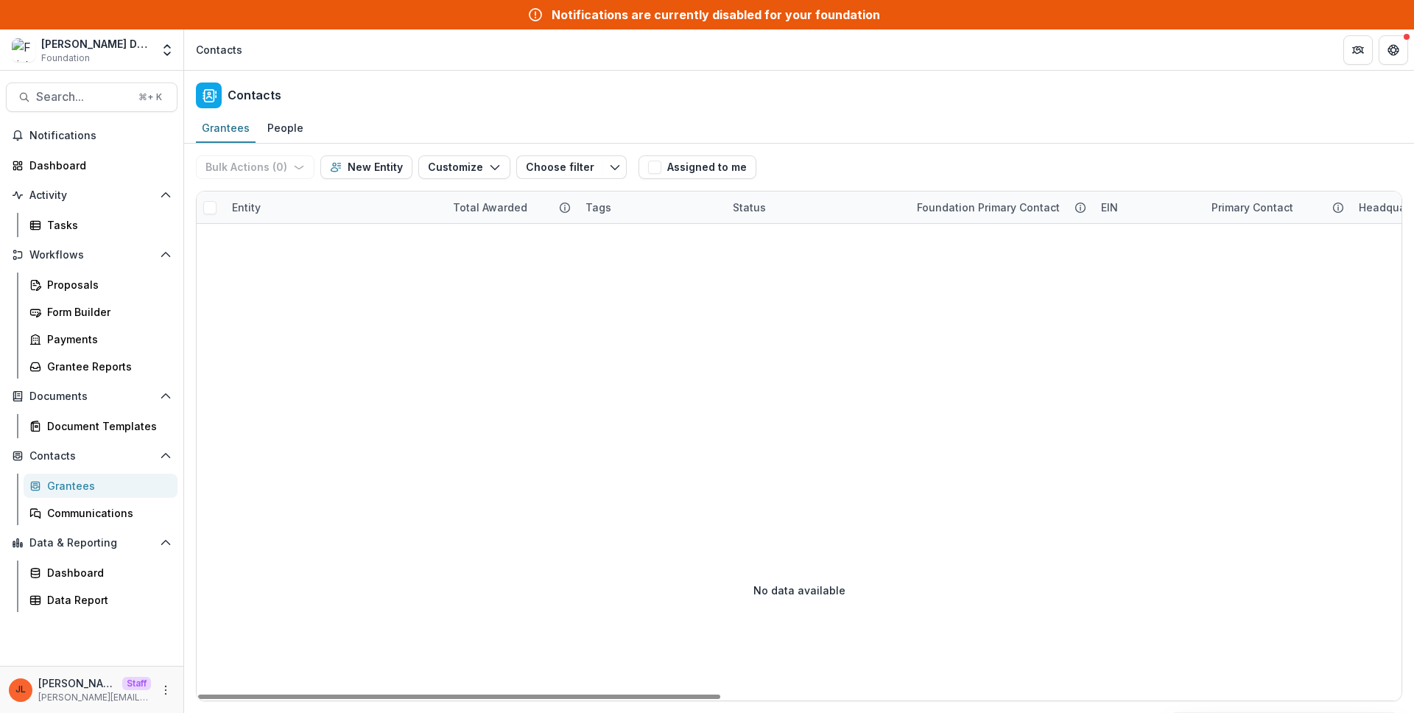
click at [479, 150] on div "Bulk Actions ( 0 ) Send Email Create Proposals Create Tasks New Entity Customiz…" at bounding box center [414, 167] width 437 height 47
click at [489, 164] on icon "button" at bounding box center [495, 167] width 12 height 12
click at [455, 221] on button "Manage Custom Fields" at bounding box center [420, 225] width 162 height 24
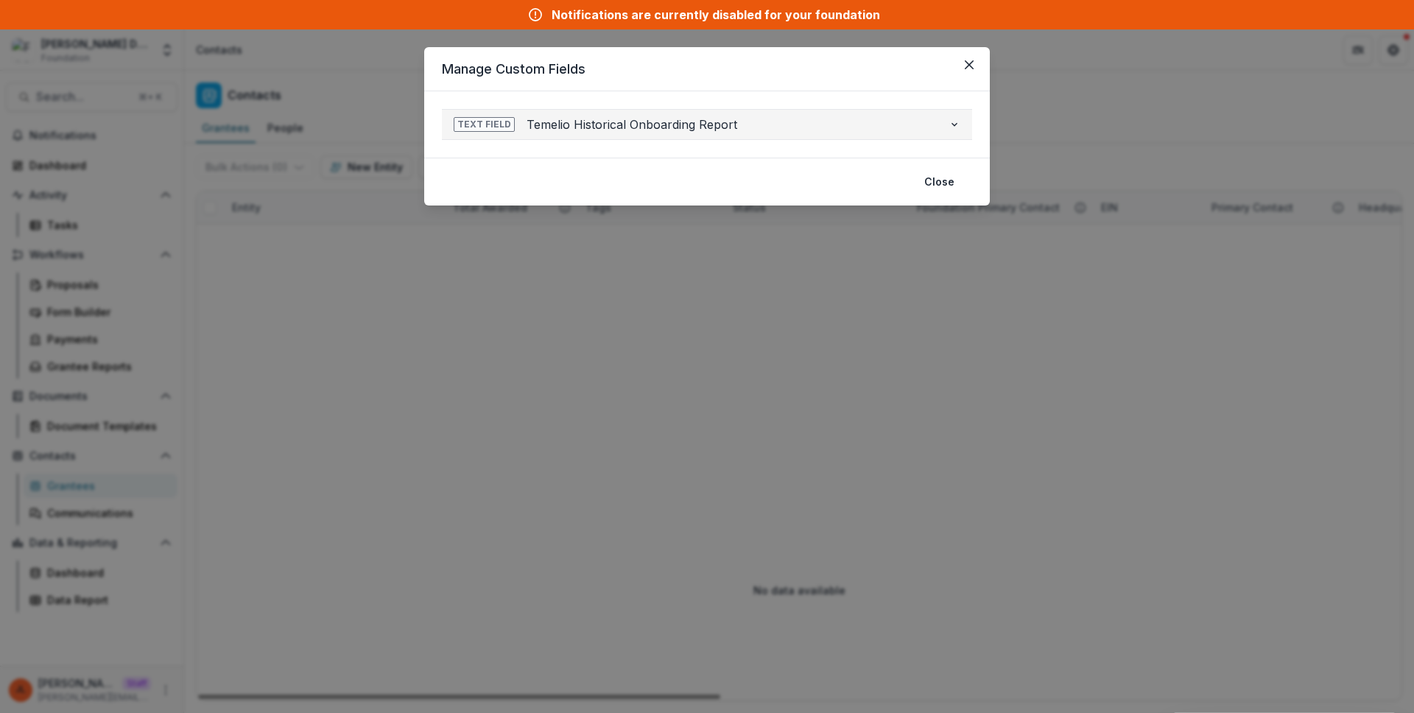
click at [906, 134] on button "Text Field Temelio Historical Onboarding Report" at bounding box center [707, 124] width 530 height 29
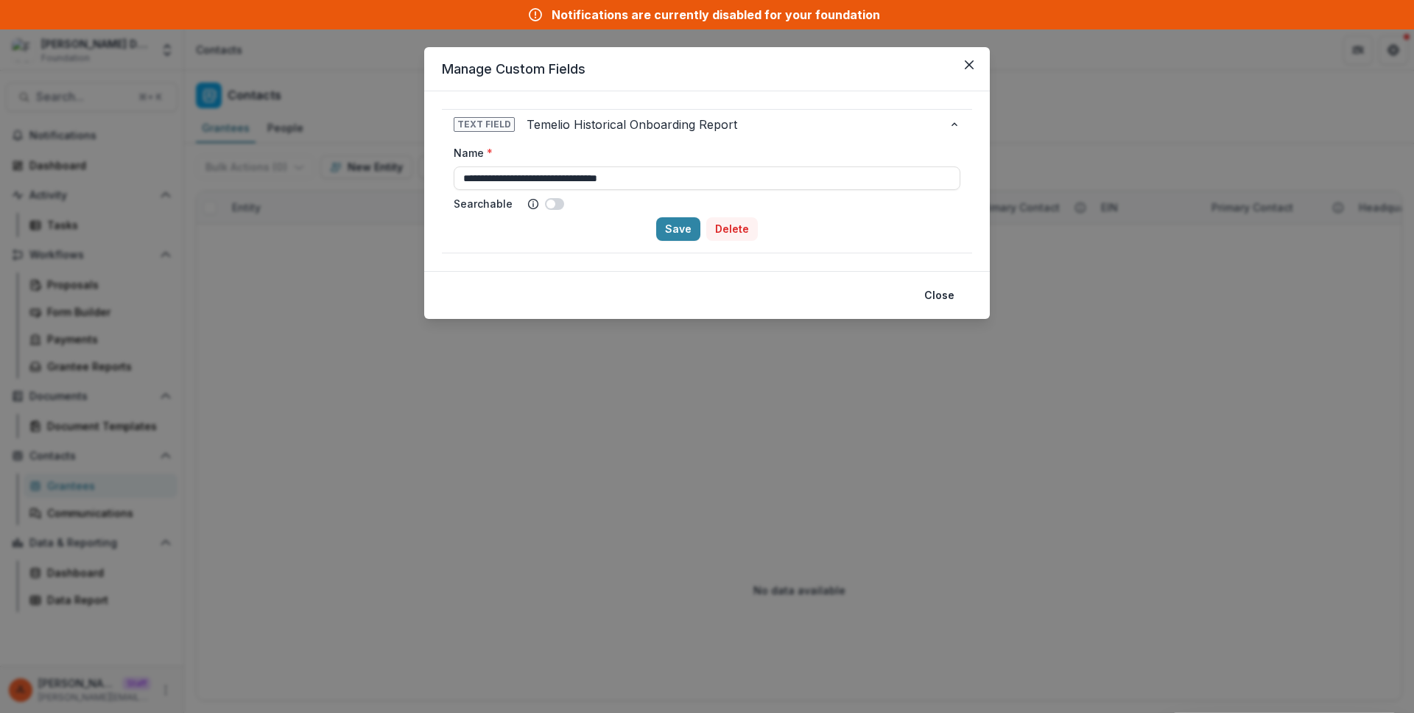
click at [725, 235] on button "Delete" at bounding box center [732, 229] width 52 height 24
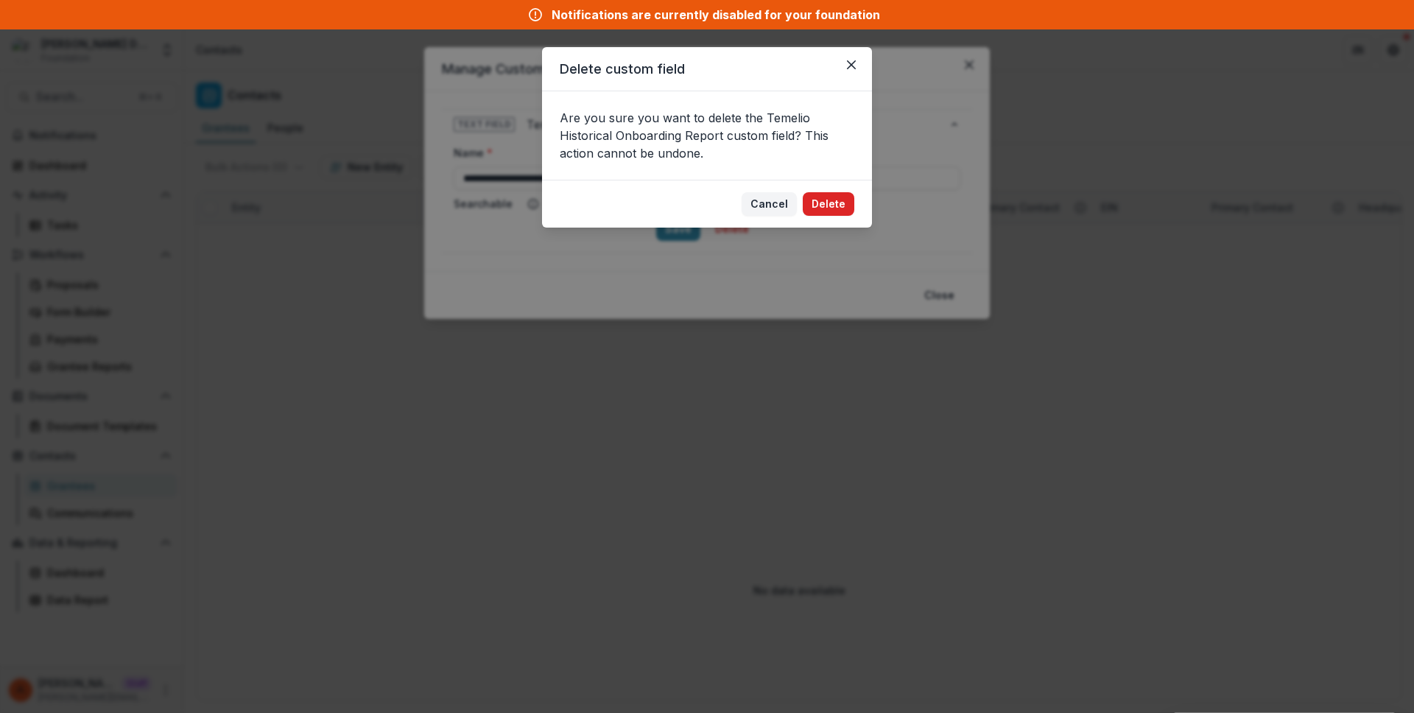
click at [820, 202] on button "Delete" at bounding box center [829, 204] width 52 height 24
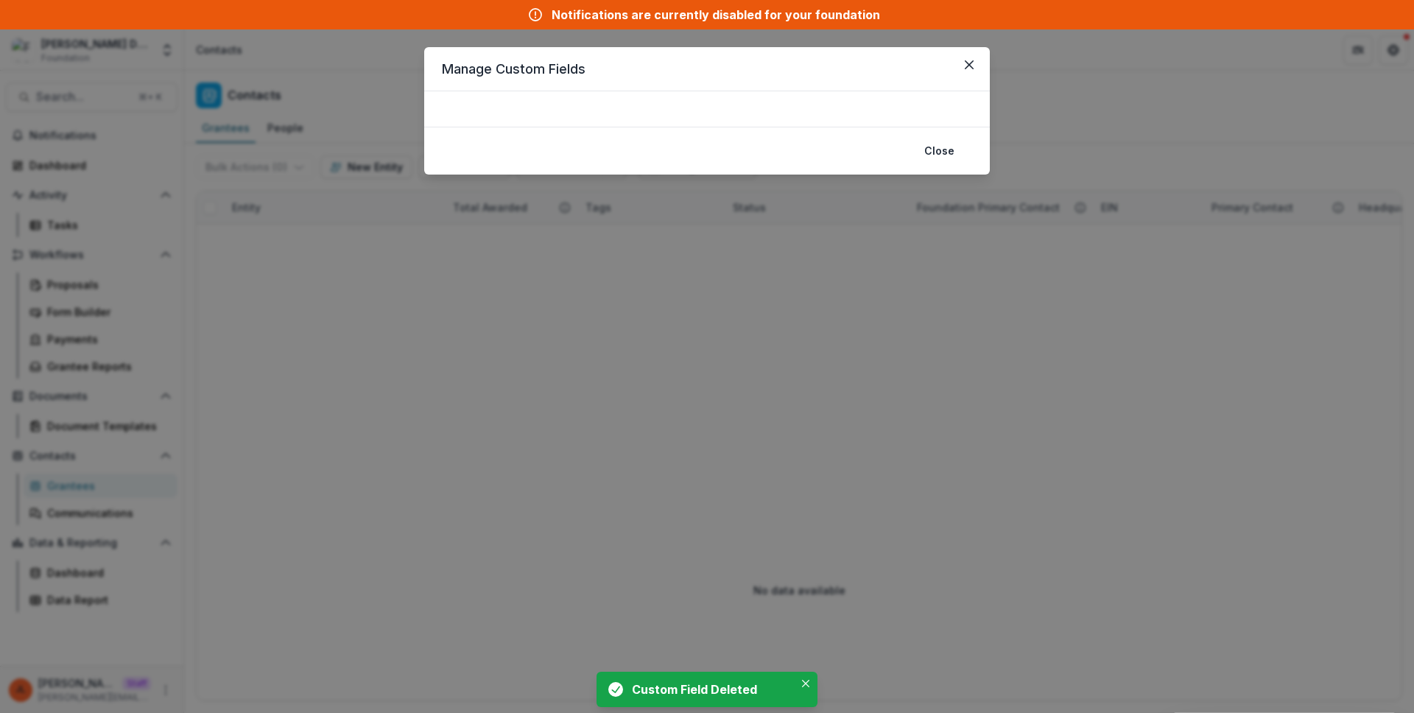
click at [609, 329] on div "Manage Custom Fields Close" at bounding box center [707, 356] width 1414 height 713
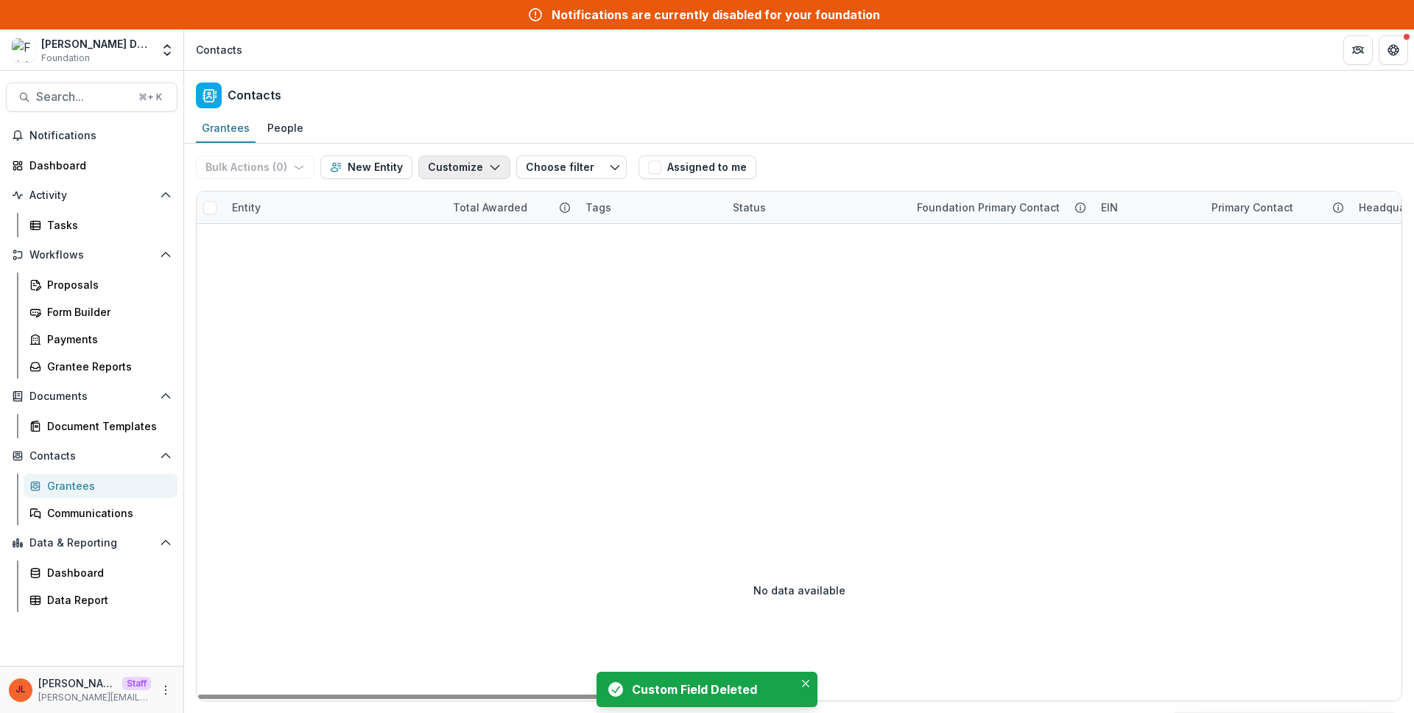
click at [485, 175] on button "Customize" at bounding box center [464, 167] width 92 height 24
click at [477, 201] on button "New Custom Field" at bounding box center [420, 200] width 162 height 24
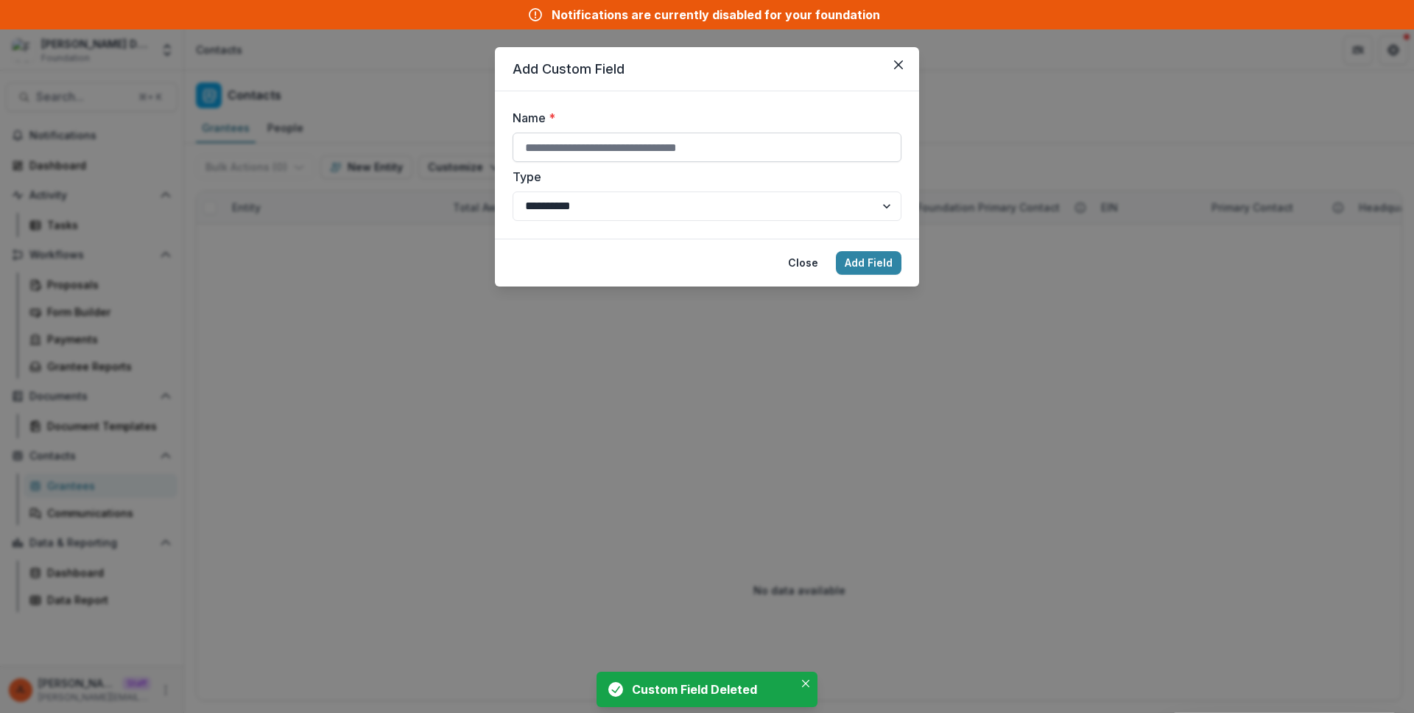
click at [704, 153] on input "Name *" at bounding box center [706, 147] width 389 height 29
type input "*"
type input "**********"
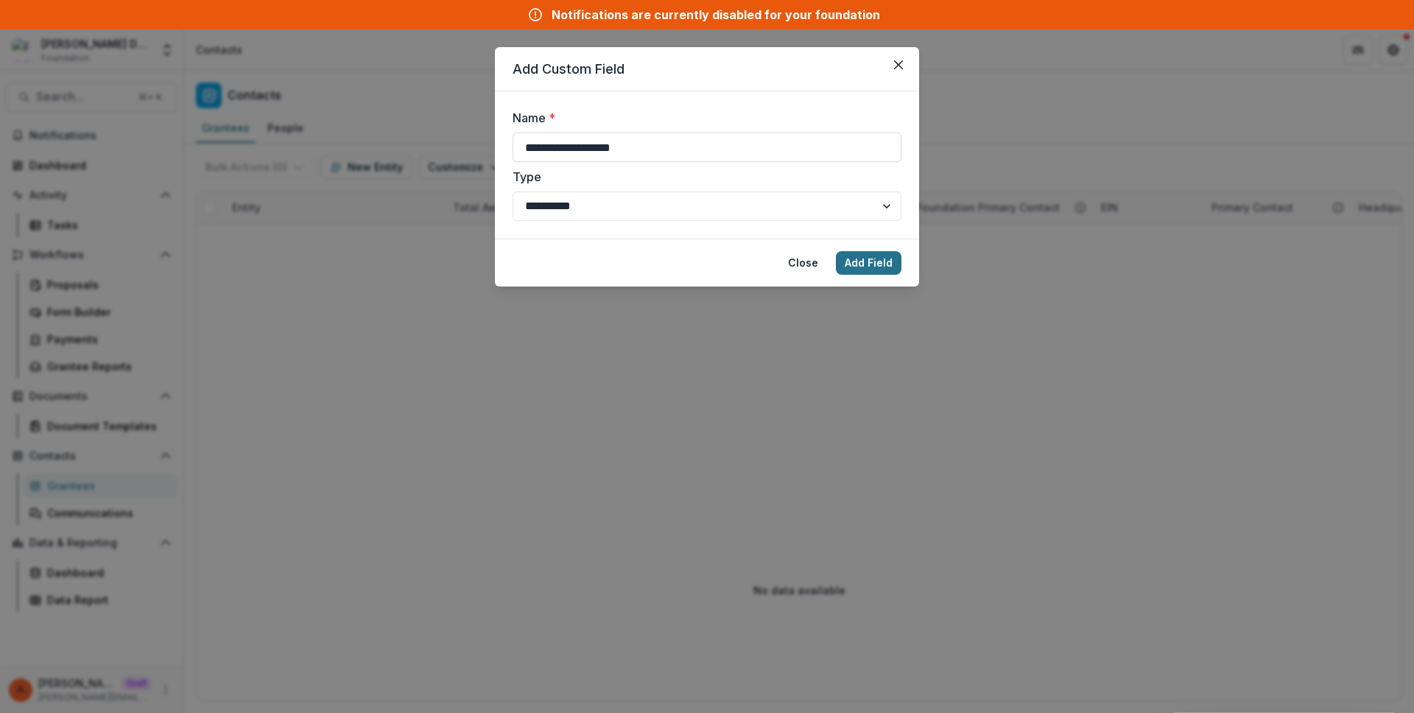
click at [882, 253] on footer "Close Add Field" at bounding box center [707, 263] width 424 height 48
click at [885, 258] on button "Add Field" at bounding box center [869, 263] width 66 height 24
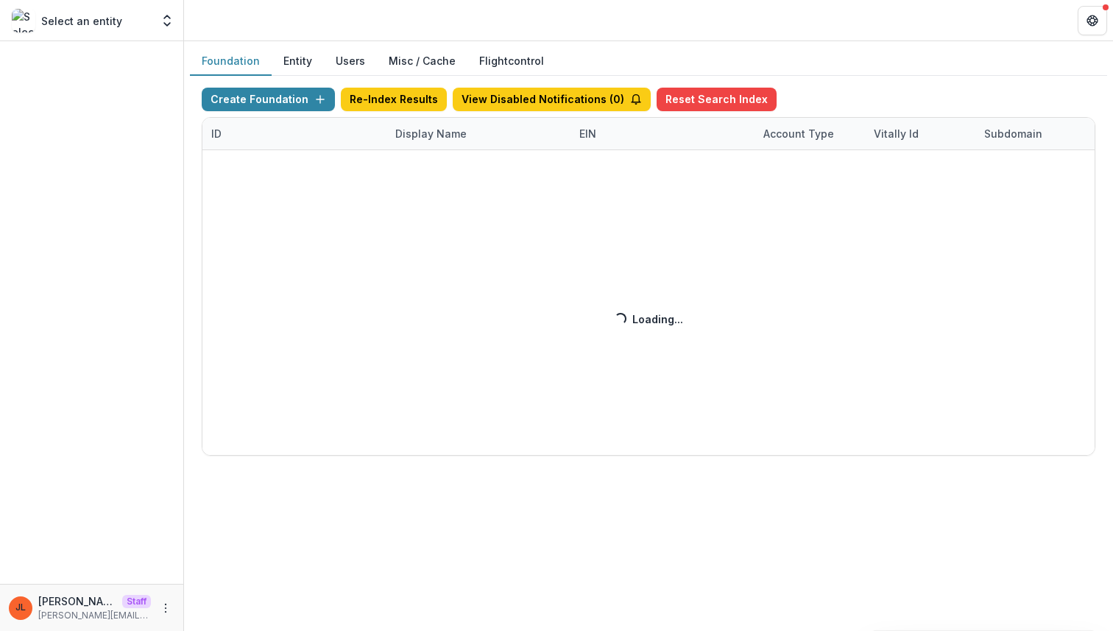
click at [449, 135] on div "Create Foundation Re-Index Results View Disabled Notifications ( 0 ) Reset Sear…" at bounding box center [649, 272] width 894 height 368
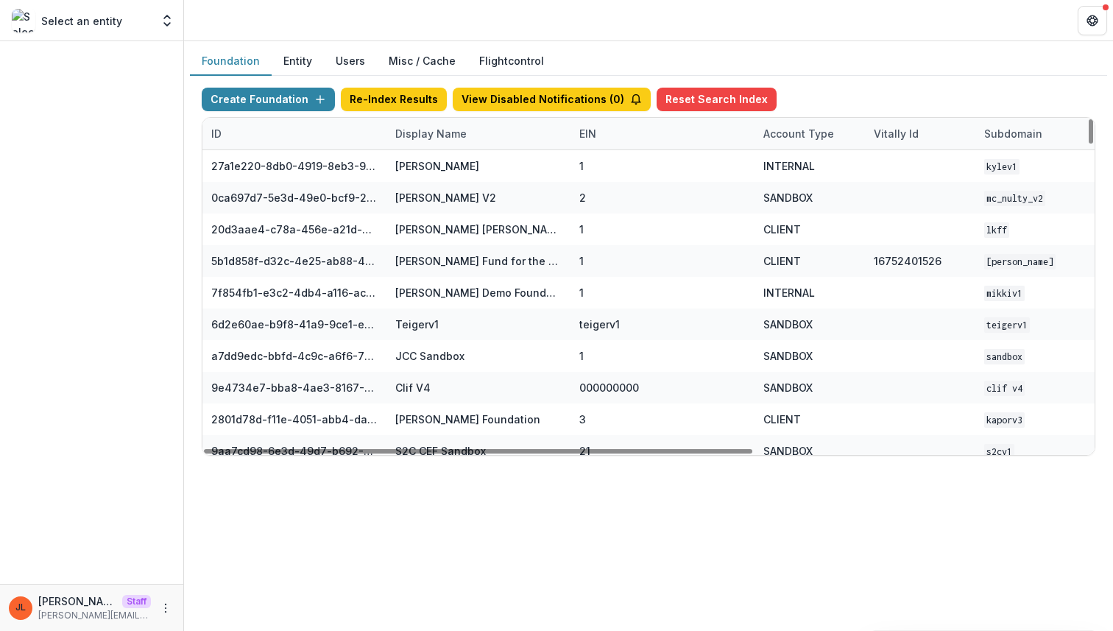
click at [437, 149] on div "Display Name" at bounding box center [479, 134] width 184 height 32
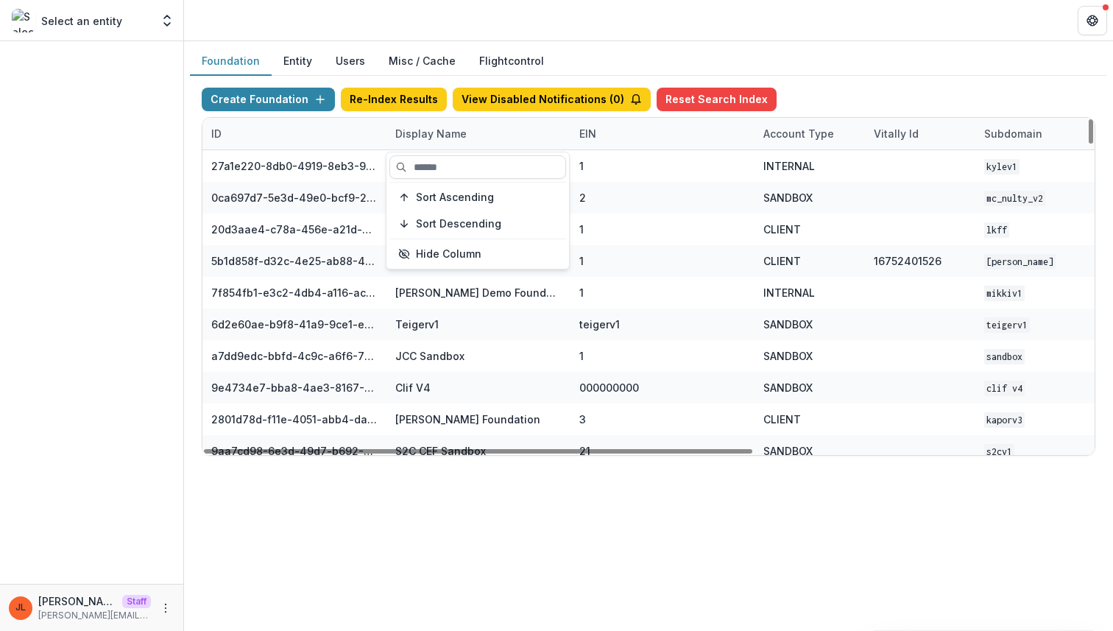
click at [435, 145] on div "Display Name" at bounding box center [479, 134] width 184 height 32
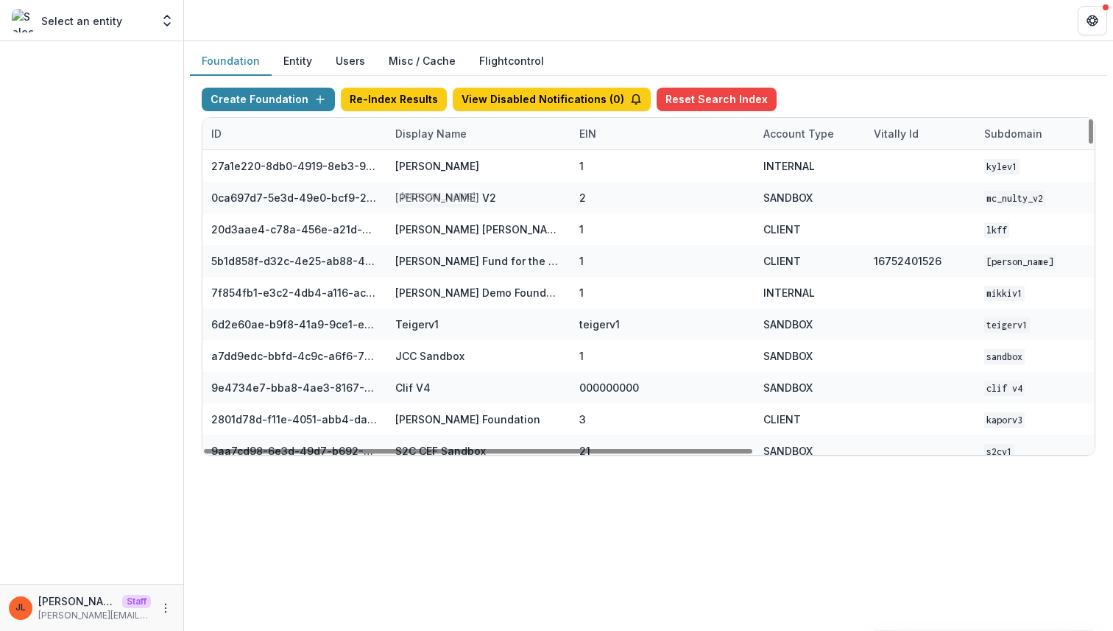
click at [434, 147] on div "Display Name" at bounding box center [479, 134] width 184 height 32
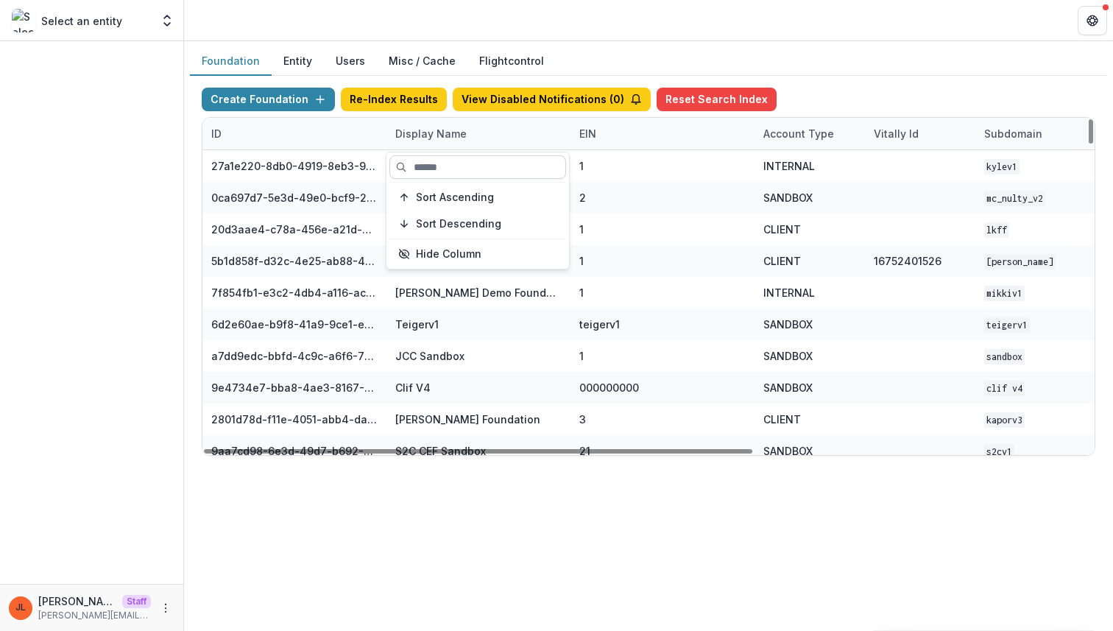
click at [431, 168] on input at bounding box center [478, 167] width 177 height 24
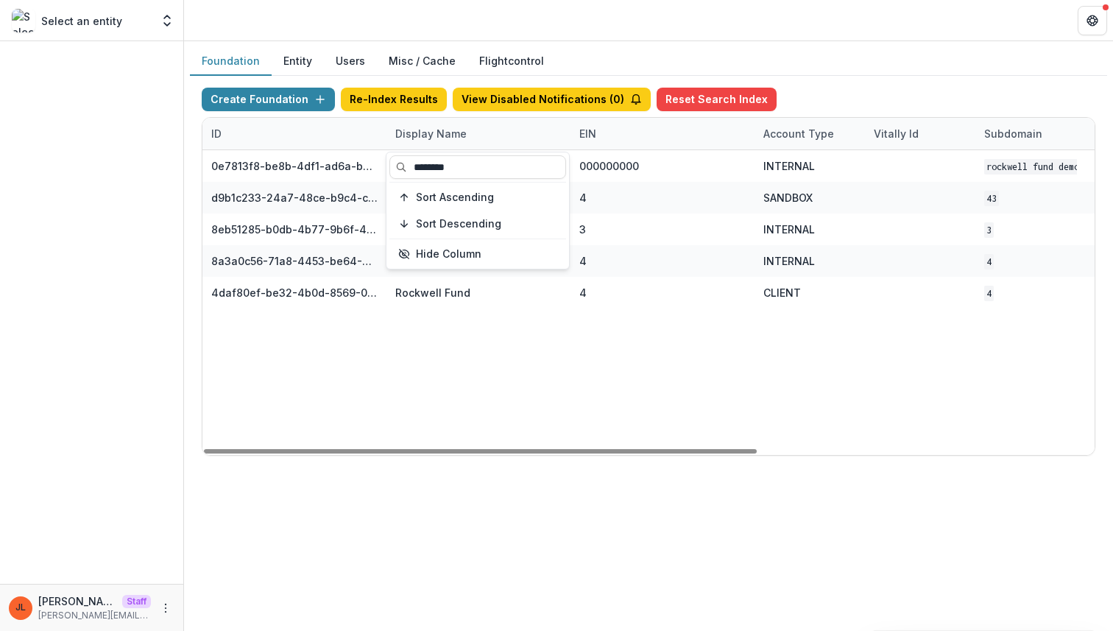
type input "********"
click at [489, 392] on div "0e7813f8-be8b-4df1-ad6a-be03a900c990 Rockwell Fund Workflow Sandbox 000000000 I…" at bounding box center [920, 302] width 1436 height 305
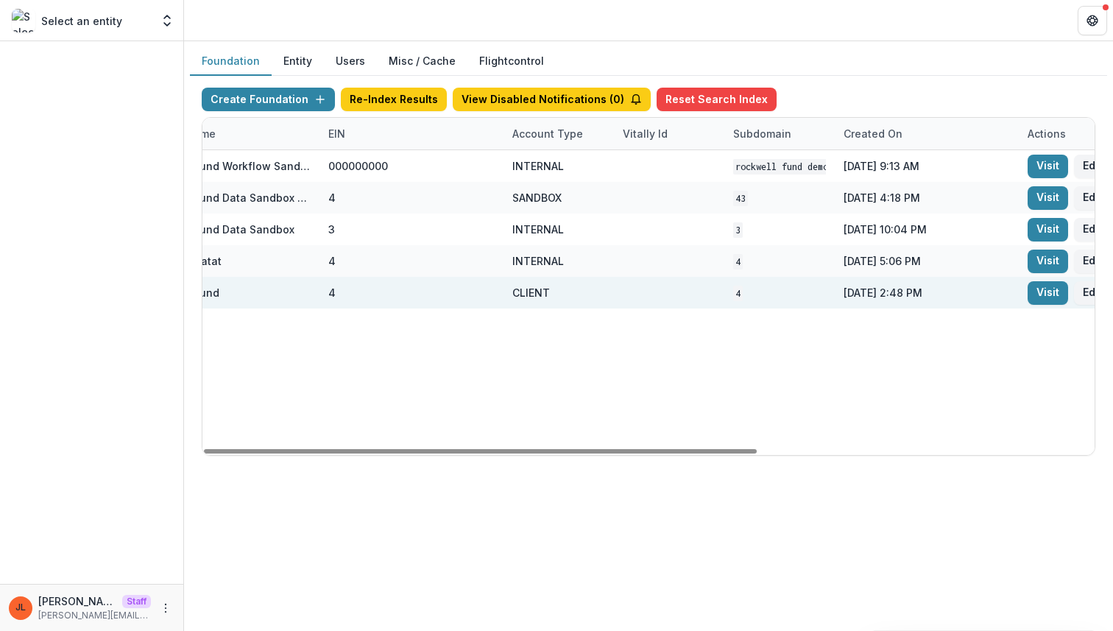
scroll to position [0, 543]
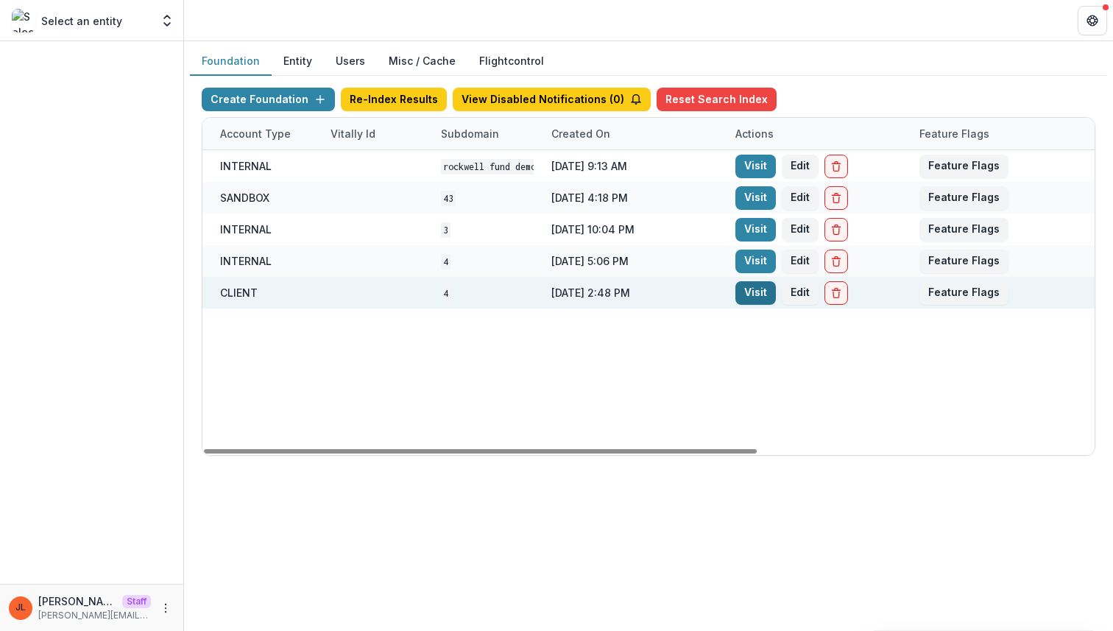
click at [764, 298] on link "Visit" at bounding box center [756, 293] width 40 height 24
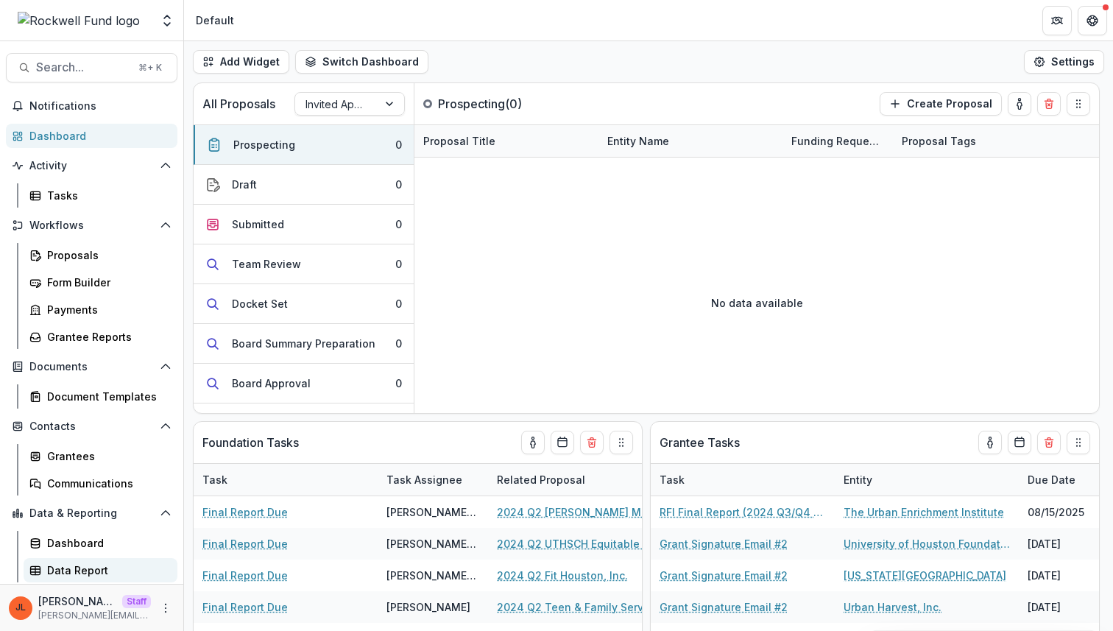
click at [84, 571] on div "Data Report" at bounding box center [106, 570] width 119 height 15
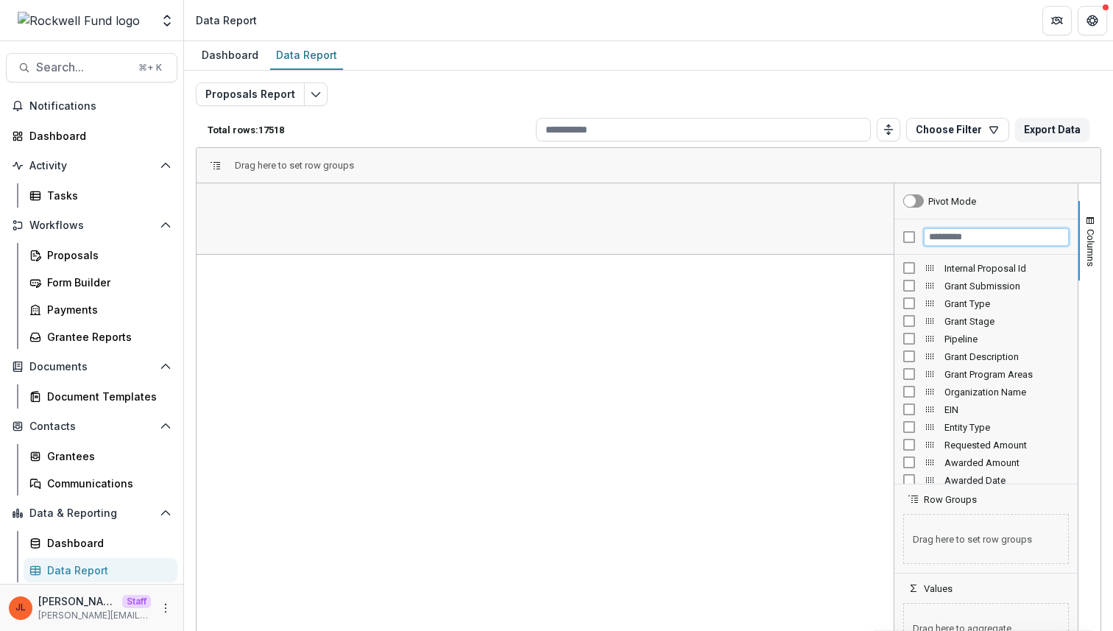
click at [934, 241] on input "Filter Columns Input" at bounding box center [996, 237] width 145 height 18
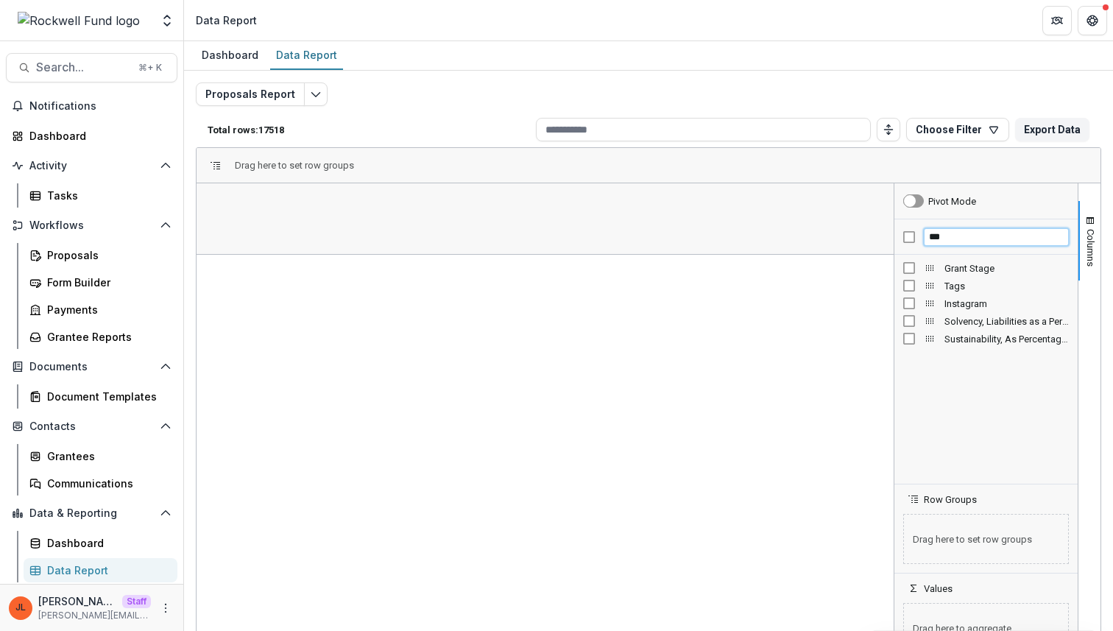
type input "***"
click at [322, 231] on span "Open Filter Menu" at bounding box center [325, 237] width 12 height 12
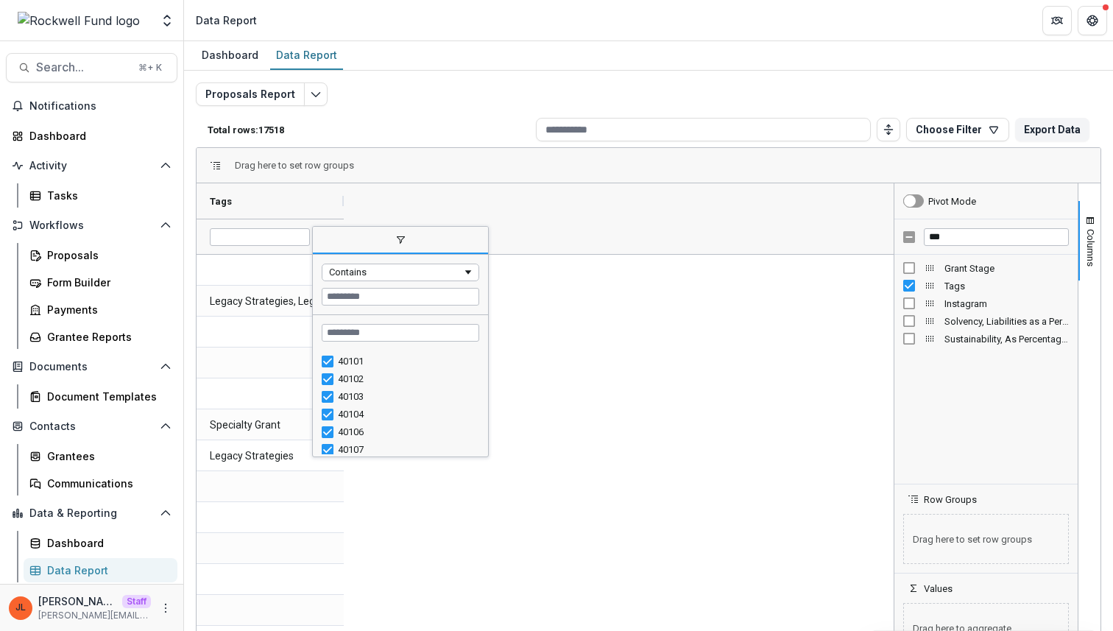
scroll to position [741, 0]
click at [390, 327] on input "Search filter values" at bounding box center [401, 333] width 158 height 18
paste input "*****"
type input "*****"
drag, startPoint x: 391, startPoint y: 330, endPoint x: 292, endPoint y: 325, distance: 99.5
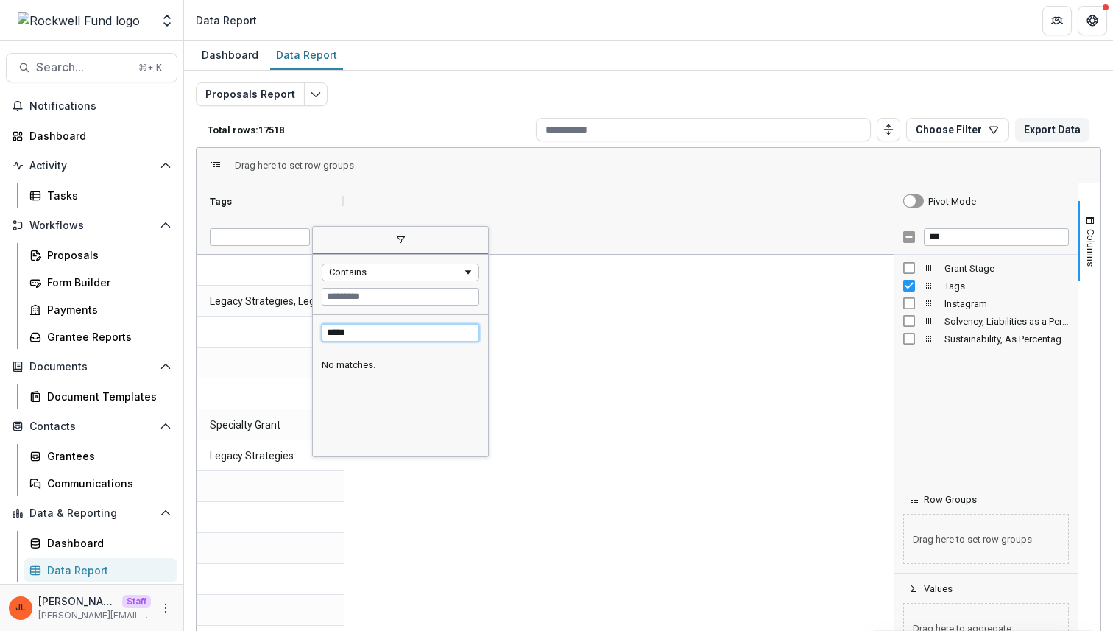
click at [292, 325] on div "Drag here to set row groups Drag here to set column labels Tags Legacy Strategi…" at bounding box center [649, 404] width 906 height 515
paste input "**********"
type input "**********"
drag, startPoint x: 441, startPoint y: 331, endPoint x: 257, endPoint y: 306, distance: 185.8
click at [257, 306] on div "Drag here to set row groups Drag here to set column labels Tags Legacy Strategi…" at bounding box center [649, 404] width 906 height 515
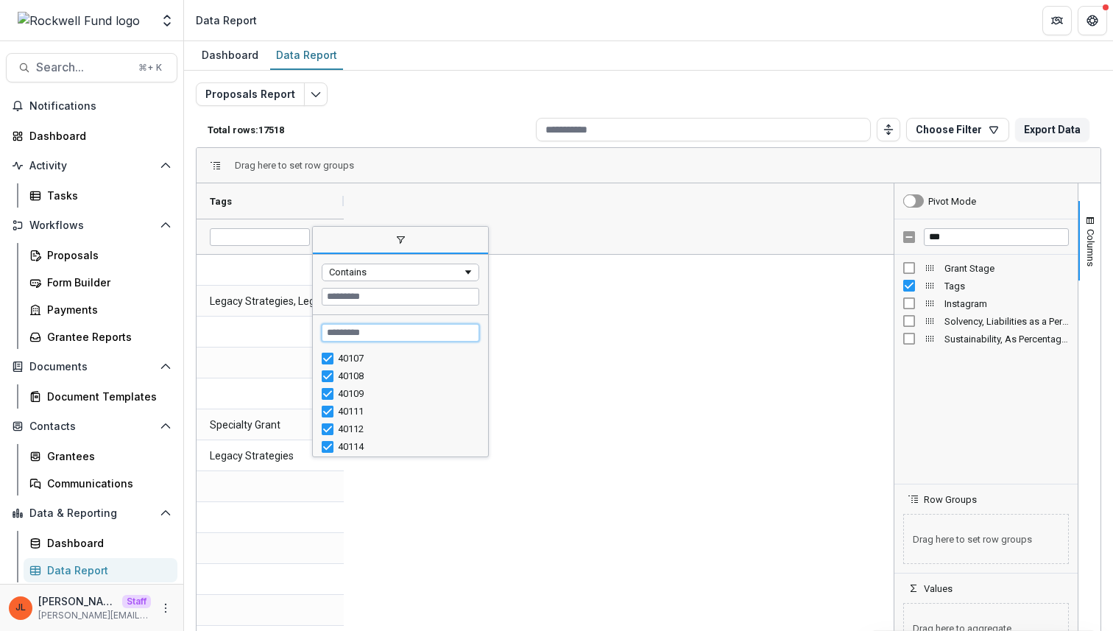
scroll to position [837, 0]
paste input "*****"
type input "*****"
drag, startPoint x: 386, startPoint y: 332, endPoint x: 242, endPoint y: 314, distance: 144.7
click at [242, 314] on div "Drag here to set row groups Drag here to set column labels Tags Legacy Strategi…" at bounding box center [649, 404] width 906 height 515
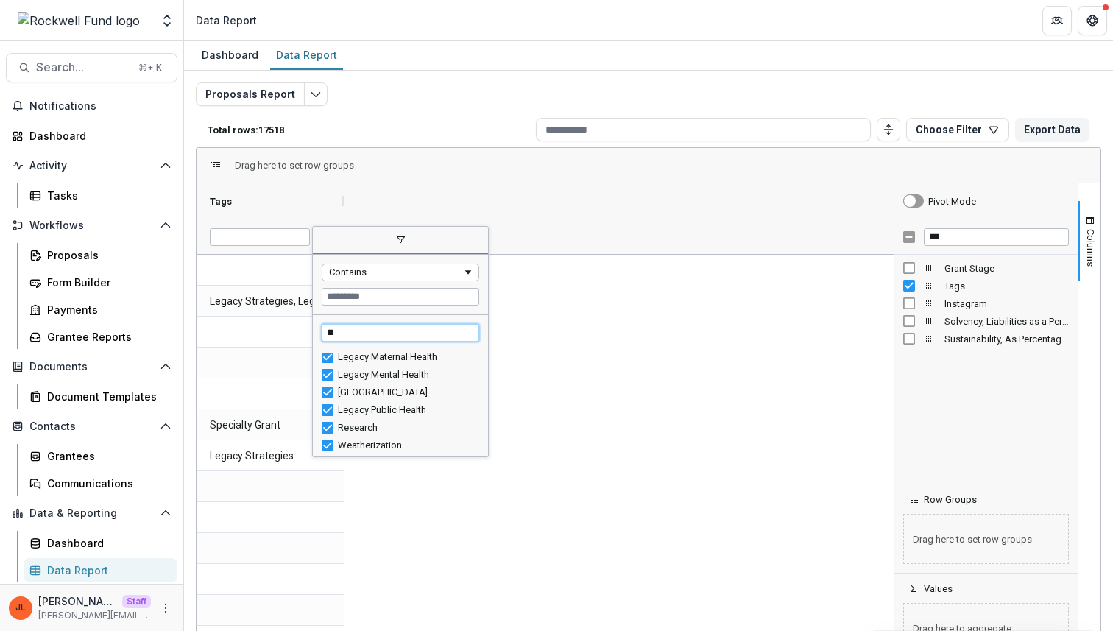
scroll to position [0, 0]
type input "*"
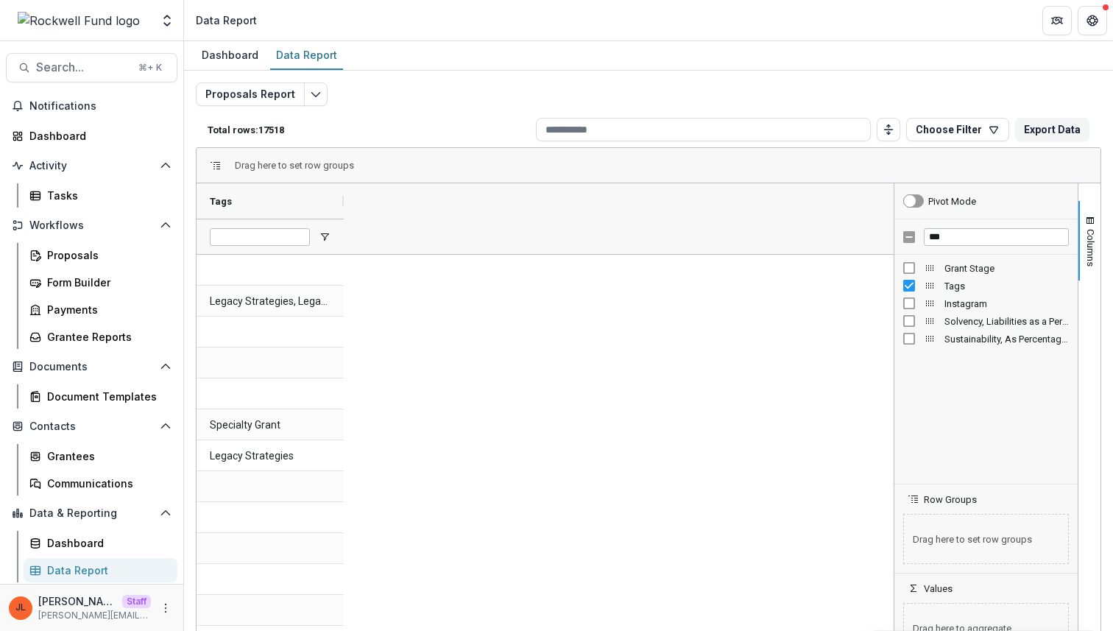
click at [331, 235] on div at bounding box center [270, 236] width 147 height 35
click at [320, 233] on span "Open Filter Menu" at bounding box center [325, 237] width 12 height 12
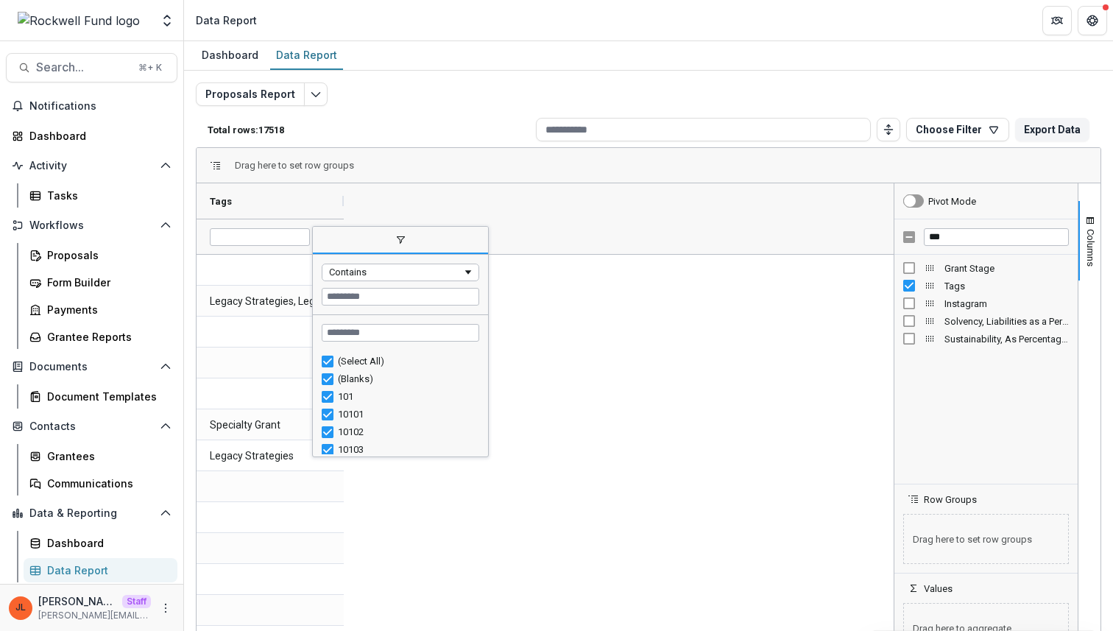
drag, startPoint x: 488, startPoint y: 454, endPoint x: 643, endPoint y: 554, distance: 184.2
click at [643, 554] on div "Drag here to set row groups Drag here to set column labels Tags Legacy Strategi…" at bounding box center [649, 404] width 906 height 515
drag, startPoint x: 485, startPoint y: 451, endPoint x: 491, endPoint y: 496, distance: 46.0
click at [491, 496] on div "Drag here to set row groups Drag here to set column labels Tags Legacy Strategi…" at bounding box center [649, 404] width 906 height 515
drag, startPoint x: 489, startPoint y: 453, endPoint x: 497, endPoint y: 558, distance: 105.6
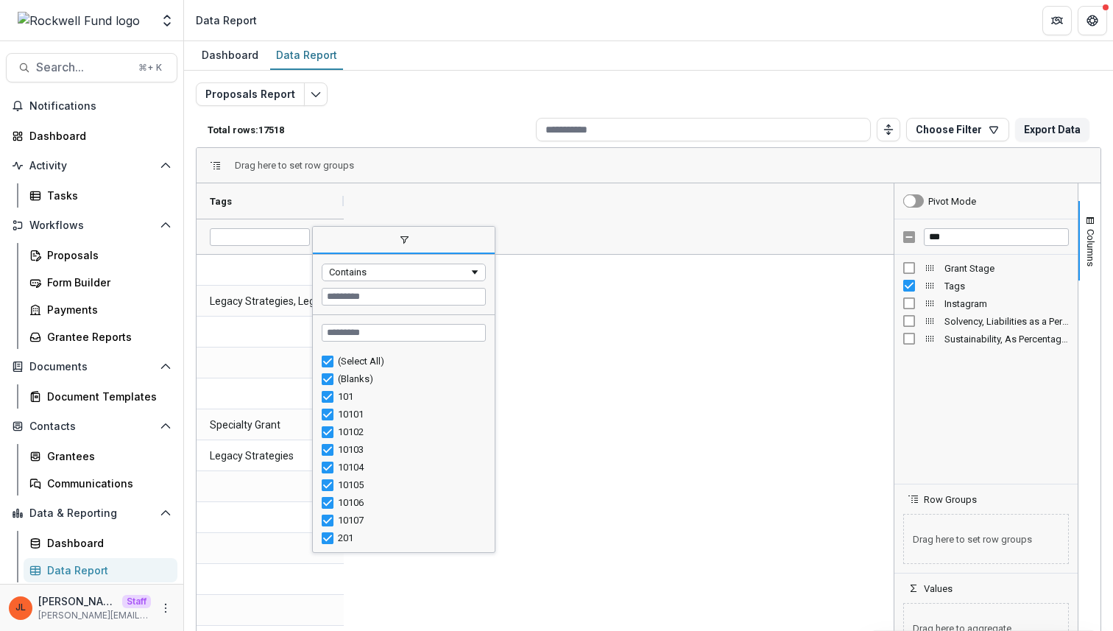
click at [497, 558] on div "Drag here to set row groups Drag here to set column labels Tags Legacy Strategi…" at bounding box center [649, 404] width 906 height 515
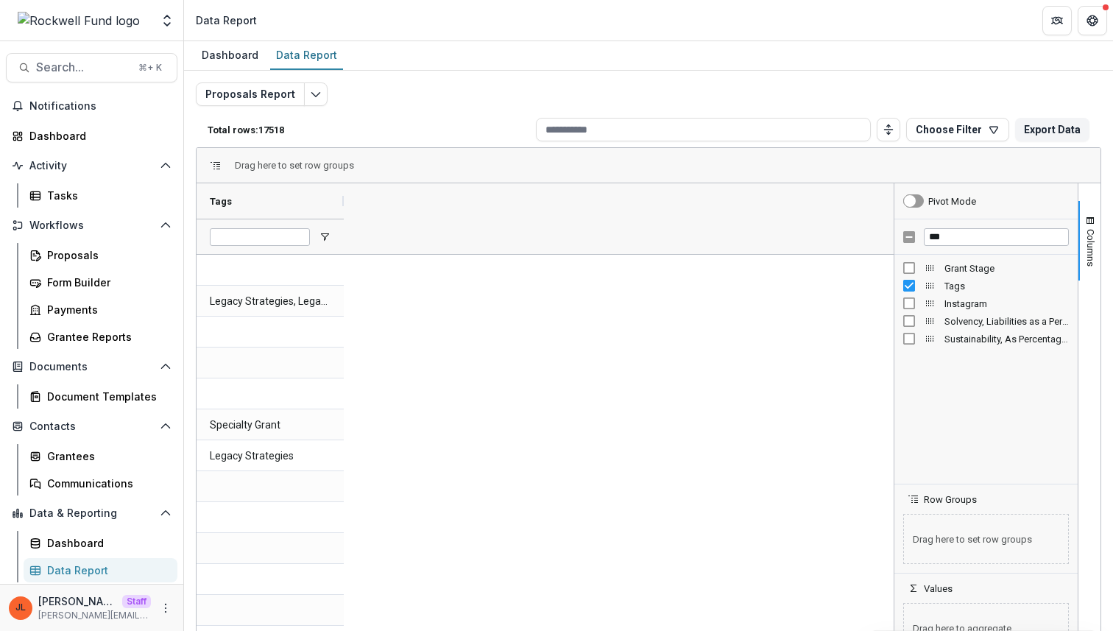
click at [322, 226] on div at bounding box center [270, 236] width 147 height 35
click at [323, 236] on span "Open Filter Menu" at bounding box center [325, 237] width 12 height 12
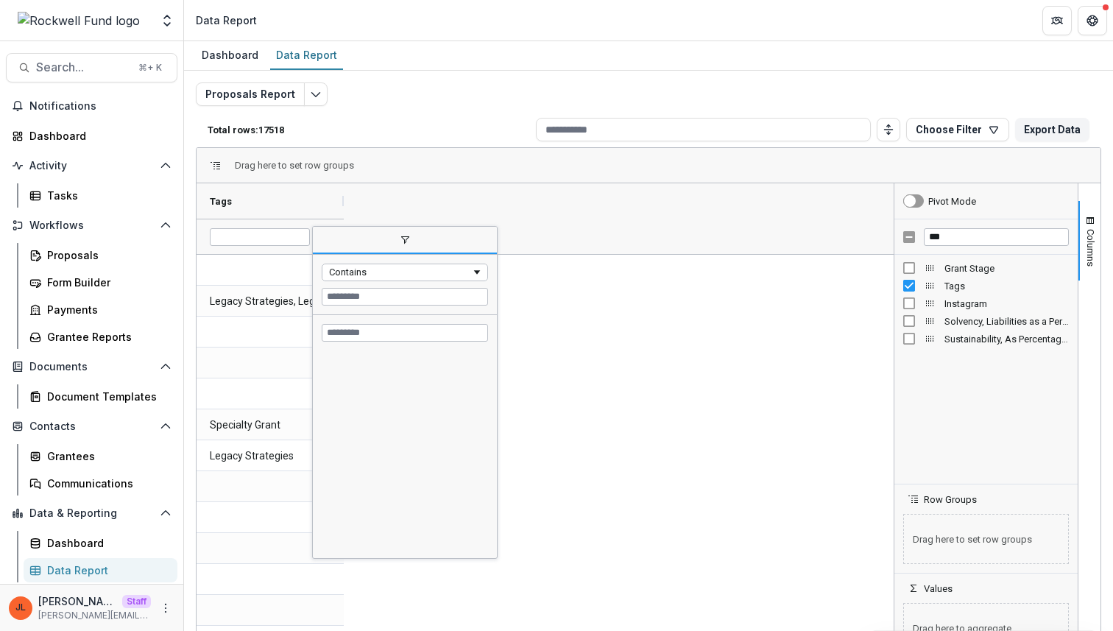
scroll to position [0, 0]
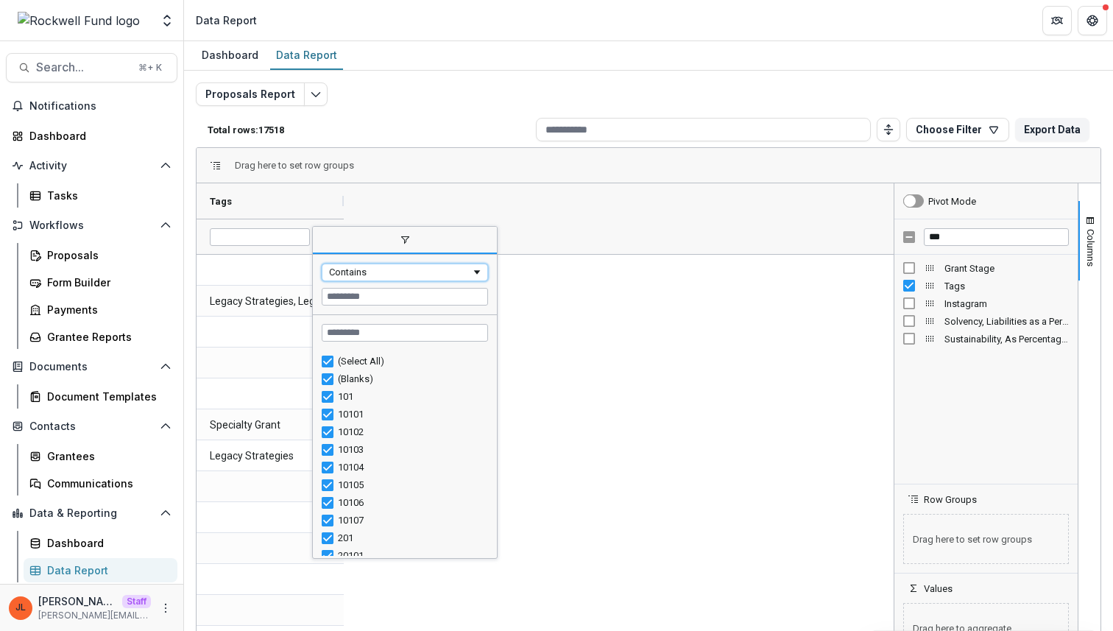
click at [373, 274] on div "Contains" at bounding box center [400, 272] width 142 height 11
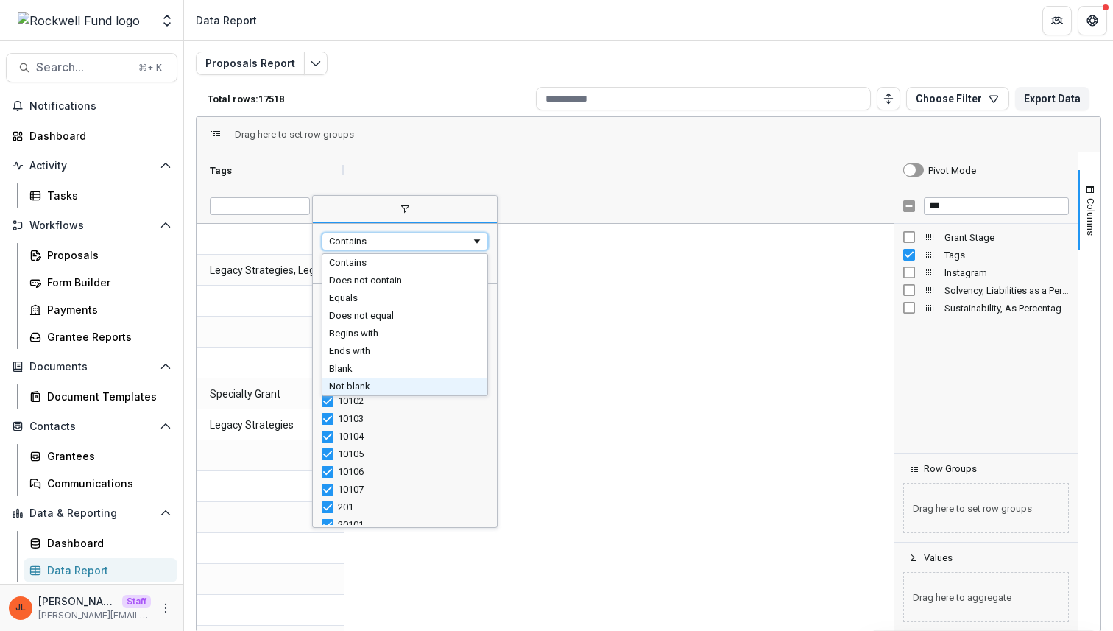
scroll to position [32, 0]
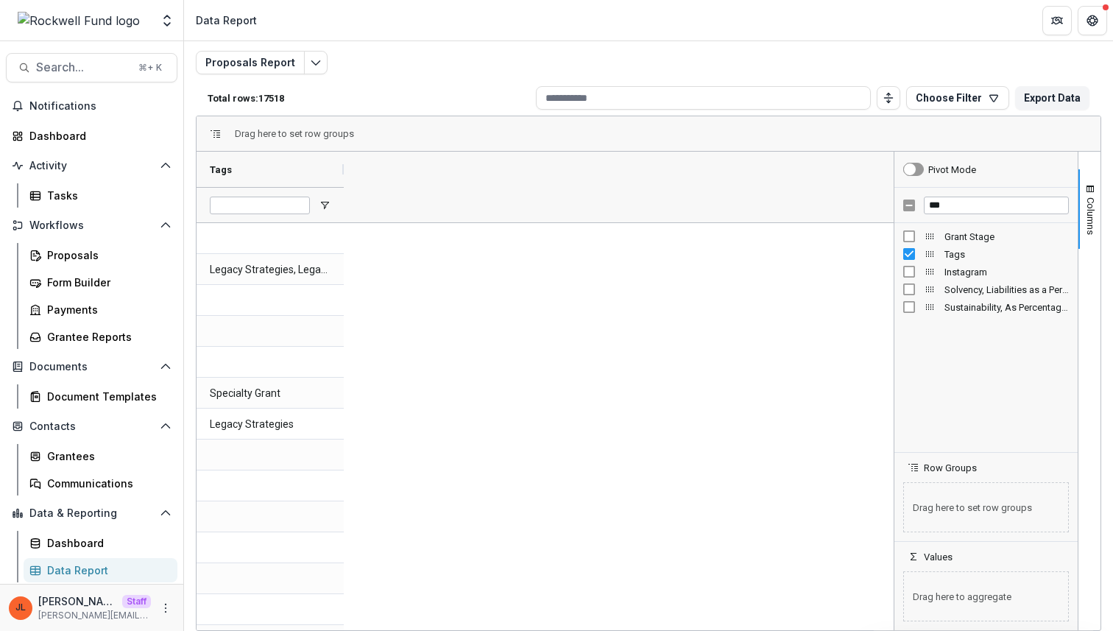
click at [320, 200] on span "Open Filter Menu" at bounding box center [325, 206] width 12 height 12
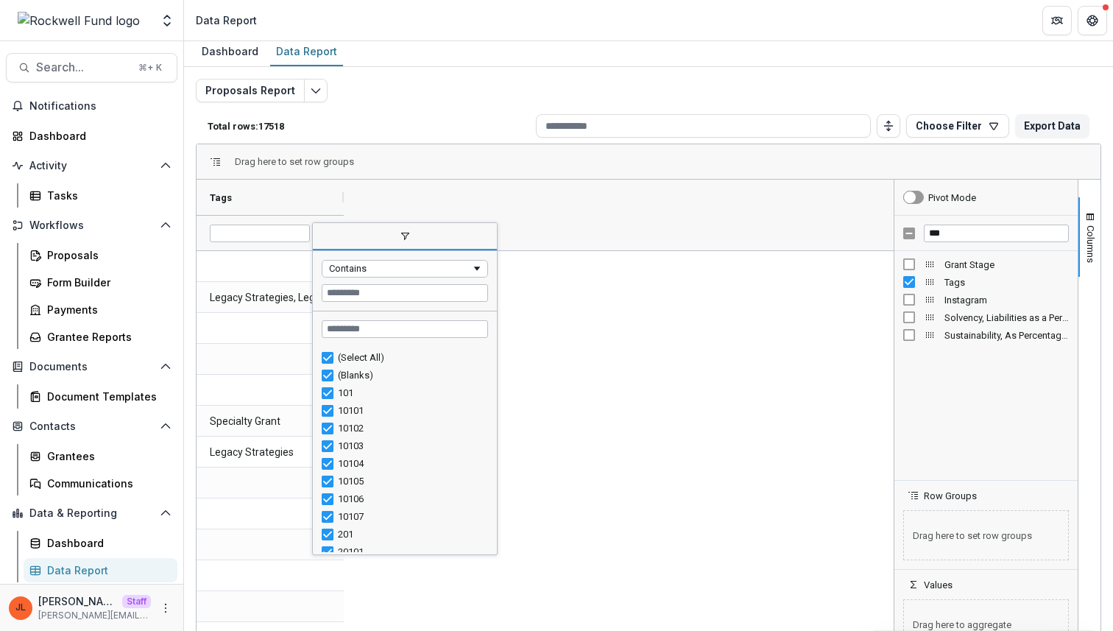
scroll to position [0, 0]
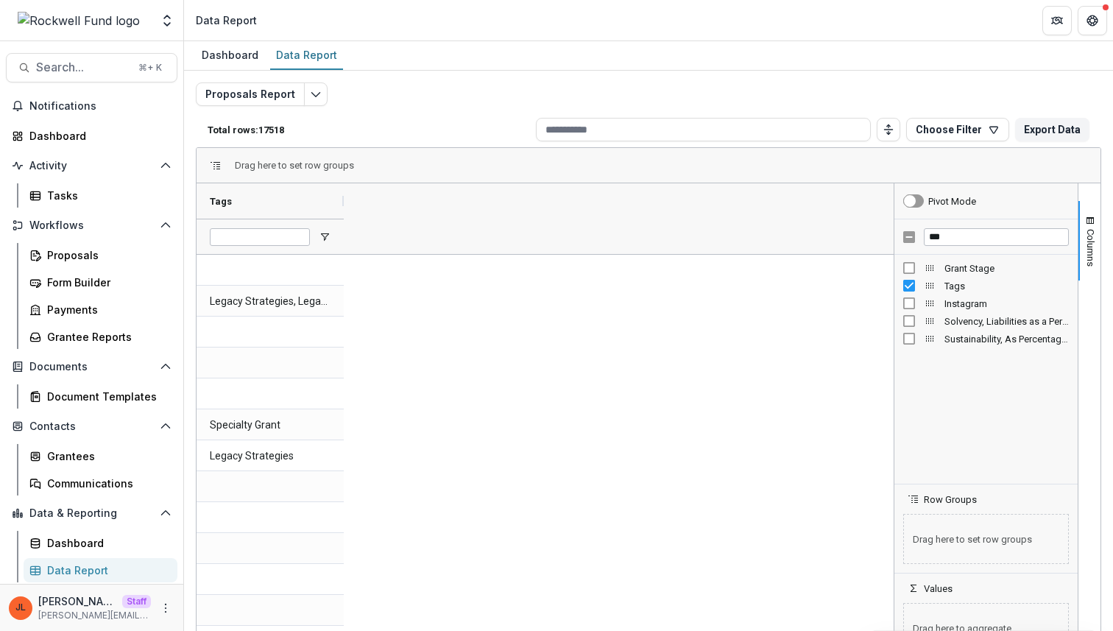
click at [327, 232] on span "Open Filter Menu" at bounding box center [325, 237] width 12 height 12
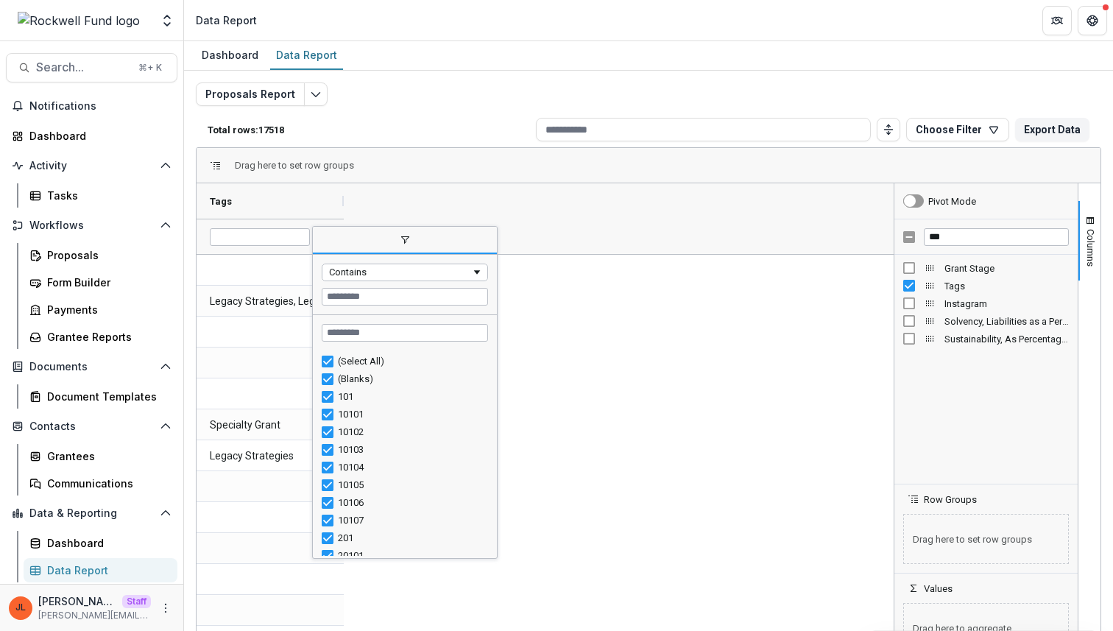
click at [353, 275] on div "Contains" at bounding box center [400, 272] width 142 height 11
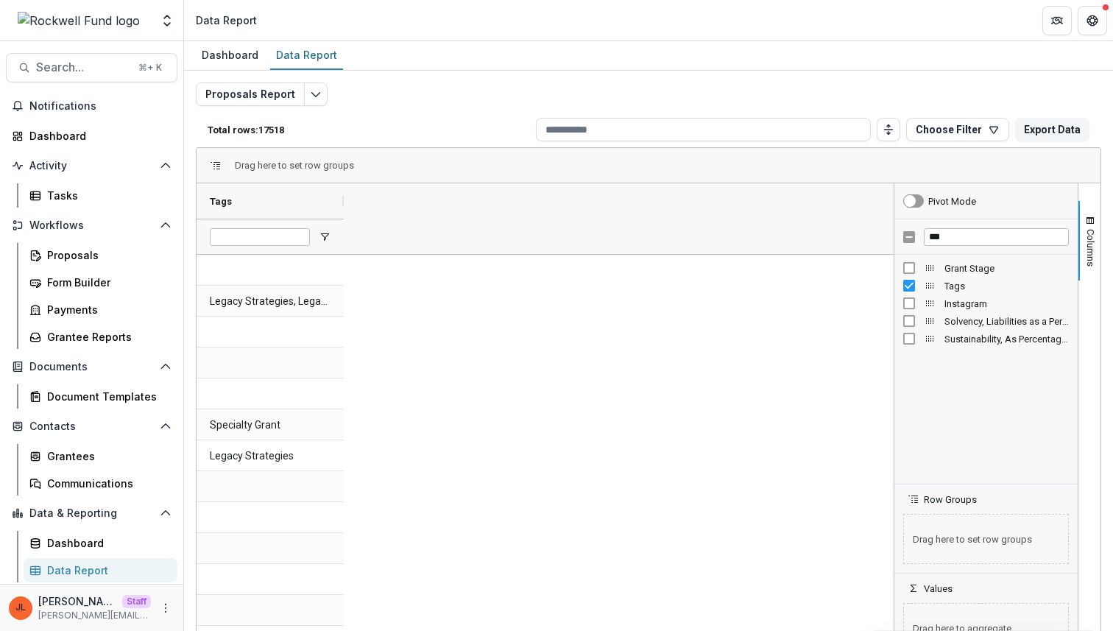
click at [363, 186] on div "Tags" at bounding box center [545, 218] width 697 height 71
click at [269, 202] on div "Tags" at bounding box center [264, 201] width 109 height 28
click at [233, 197] on span at bounding box center [240, 201] width 16 height 12
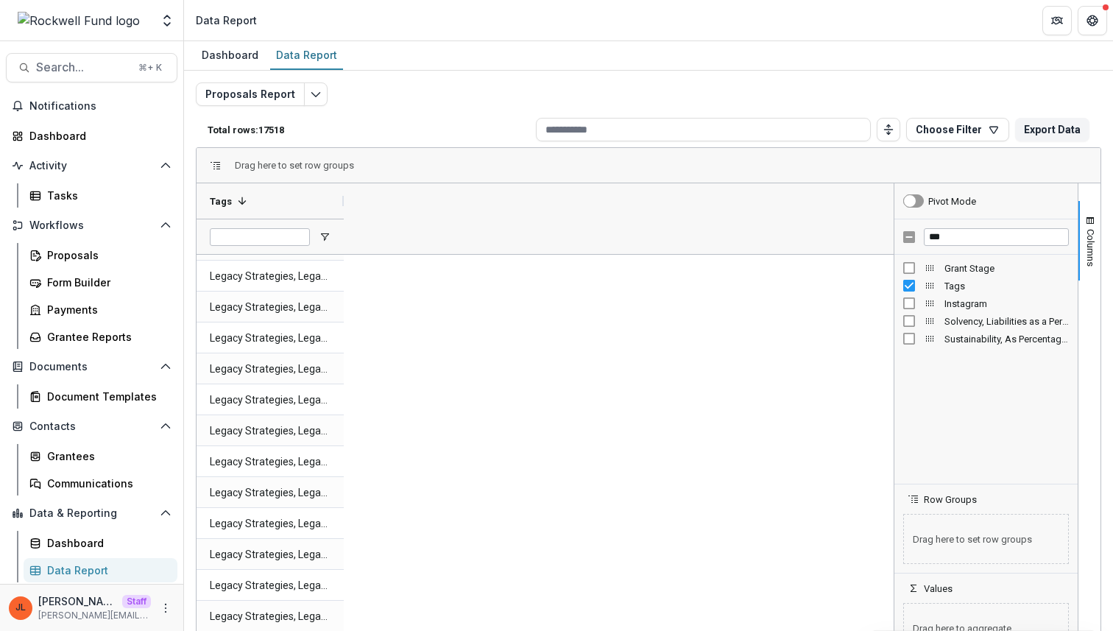
click at [327, 230] on div at bounding box center [270, 236] width 147 height 35
click at [325, 235] on span "Open Filter Menu" at bounding box center [325, 237] width 12 height 12
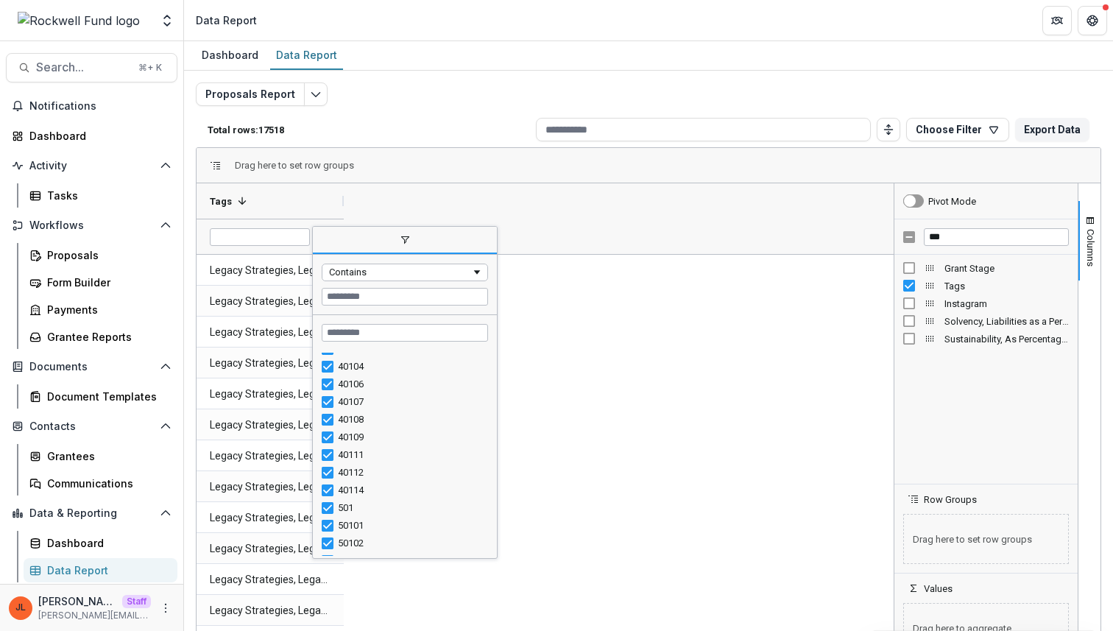
scroll to position [4207, 0]
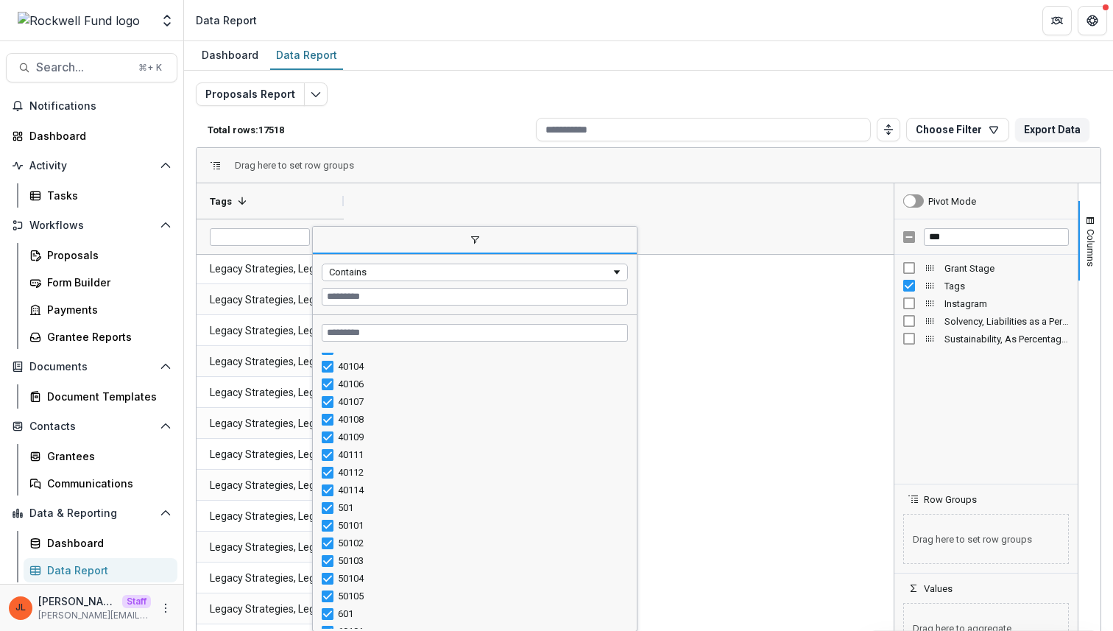
drag, startPoint x: 496, startPoint y: 556, endPoint x: 644, endPoint y: 630, distance: 165.6
click at [644, 630] on div "Drag here to set row groups Drag here to set column labels Tags 1 Legacy Strate…" at bounding box center [649, 404] width 906 height 515
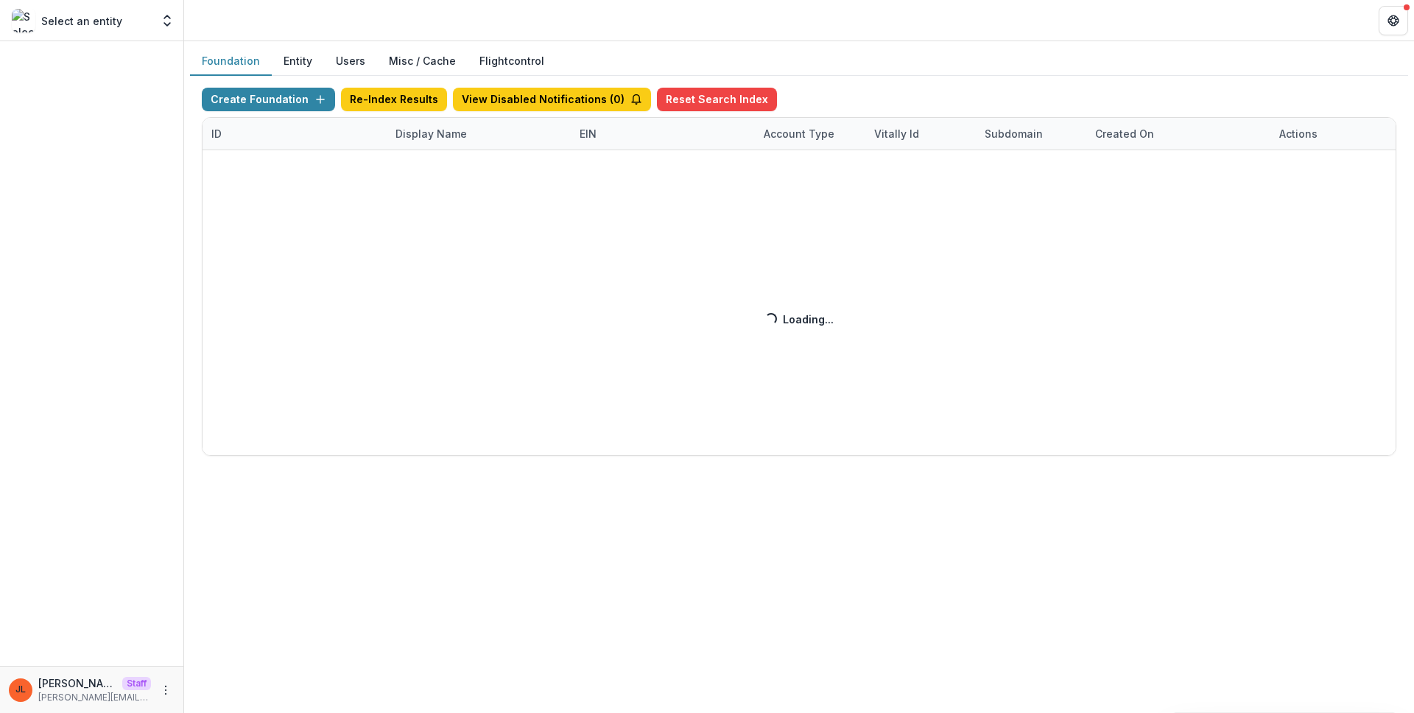
click at [434, 141] on div "Create Foundation Re-Index Results View Disabled Notifications ( 0 ) Reset Sear…" at bounding box center [799, 272] width 1194 height 368
click at [436, 130] on div "Create Foundation Re-Index Results View Disabled Notifications ( 0 ) Reset Sear…" at bounding box center [799, 272] width 1194 height 368
click at [443, 132] on div "Create Foundation Re-Index Results View Disabled Notifications ( 0 ) Reset Sear…" at bounding box center [799, 272] width 1194 height 368
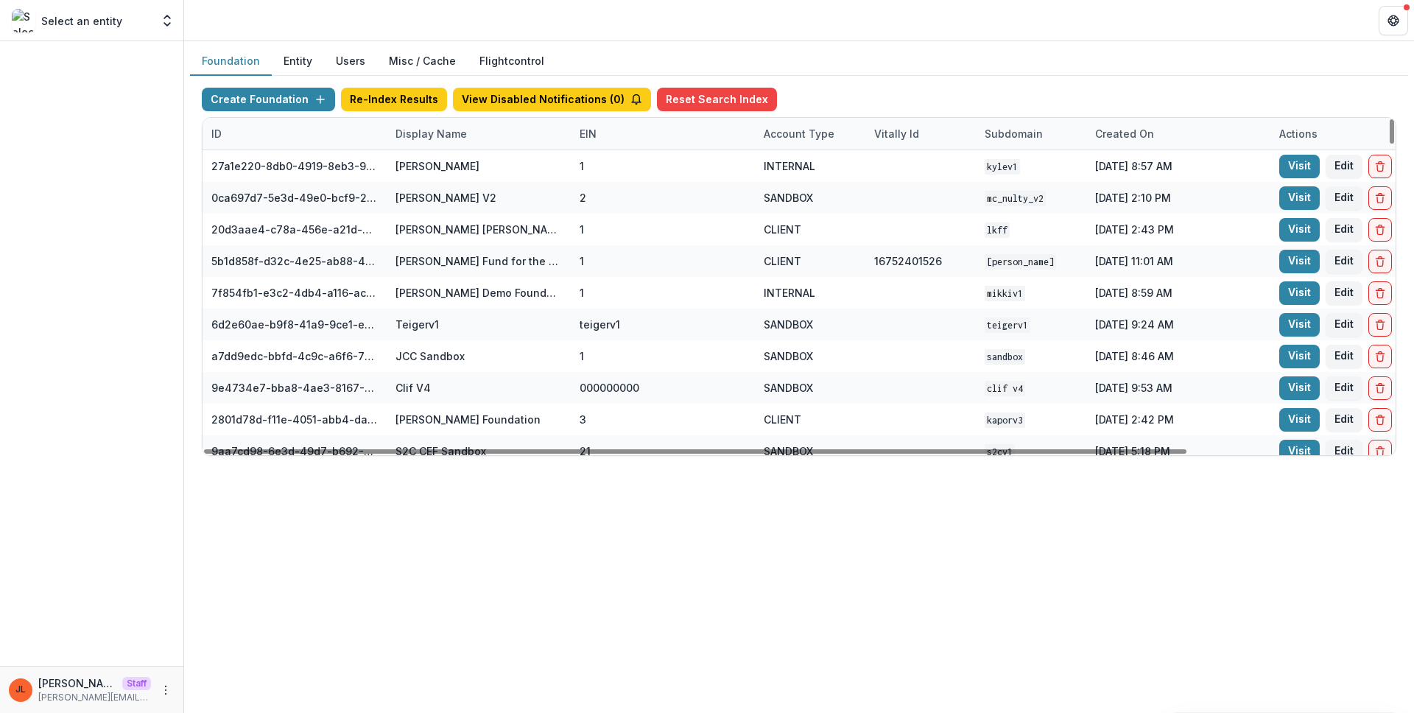
click at [431, 135] on div "Display Name" at bounding box center [431, 133] width 89 height 15
click at [424, 175] on input at bounding box center [478, 167] width 177 height 24
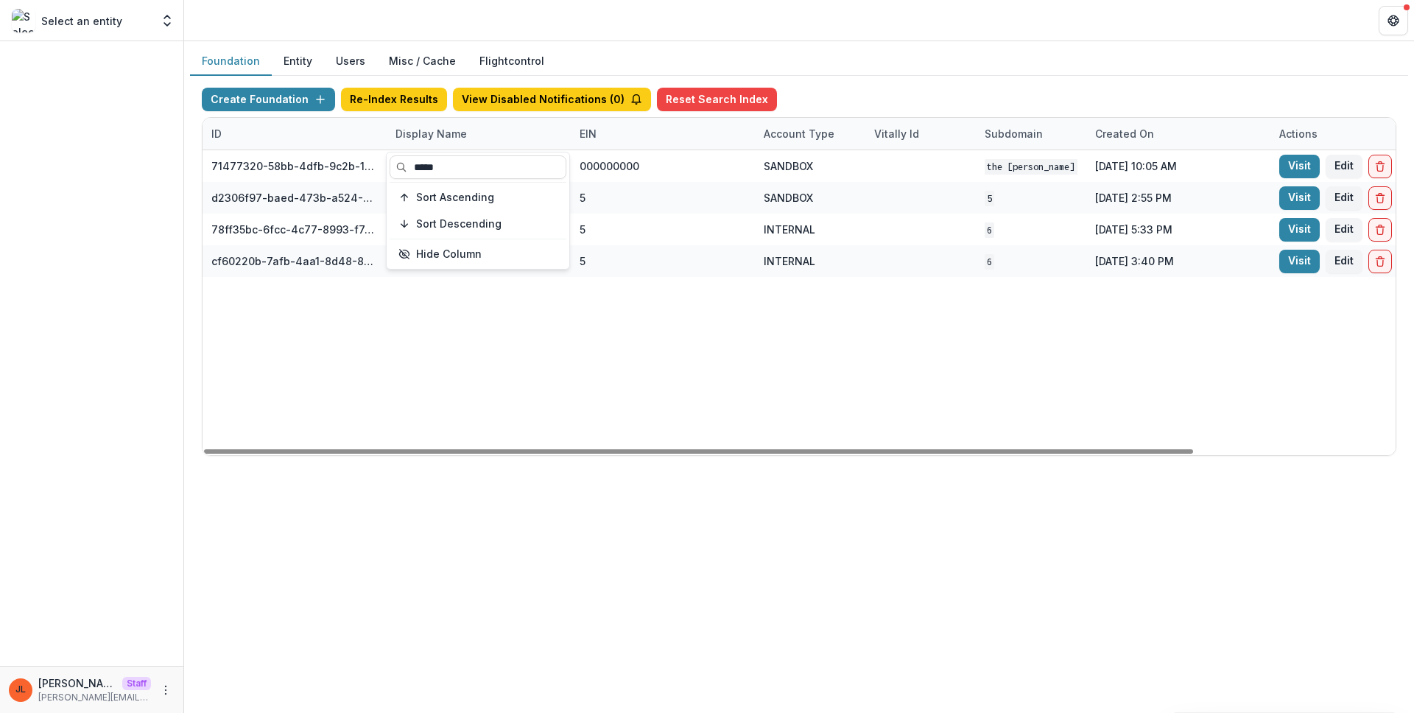
type input "*****"
click at [889, 328] on div "71477320-58bb-4dfb-9c2b-1ce0ed8fa8a7 The [PERSON_NAME] Foundation Workflow Sand…" at bounding box center [920, 302] width 1436 height 305
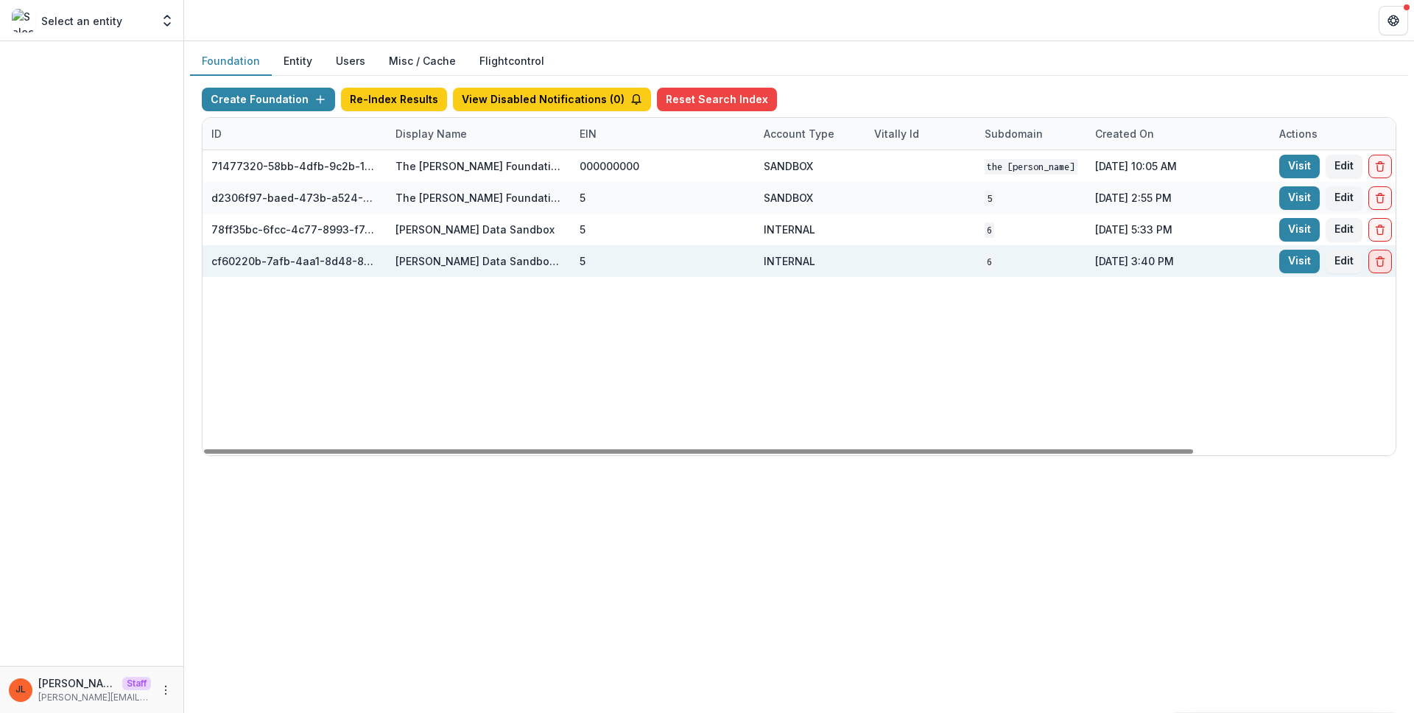
click at [1387, 267] on button "Delete Foundation" at bounding box center [1380, 262] width 24 height 24
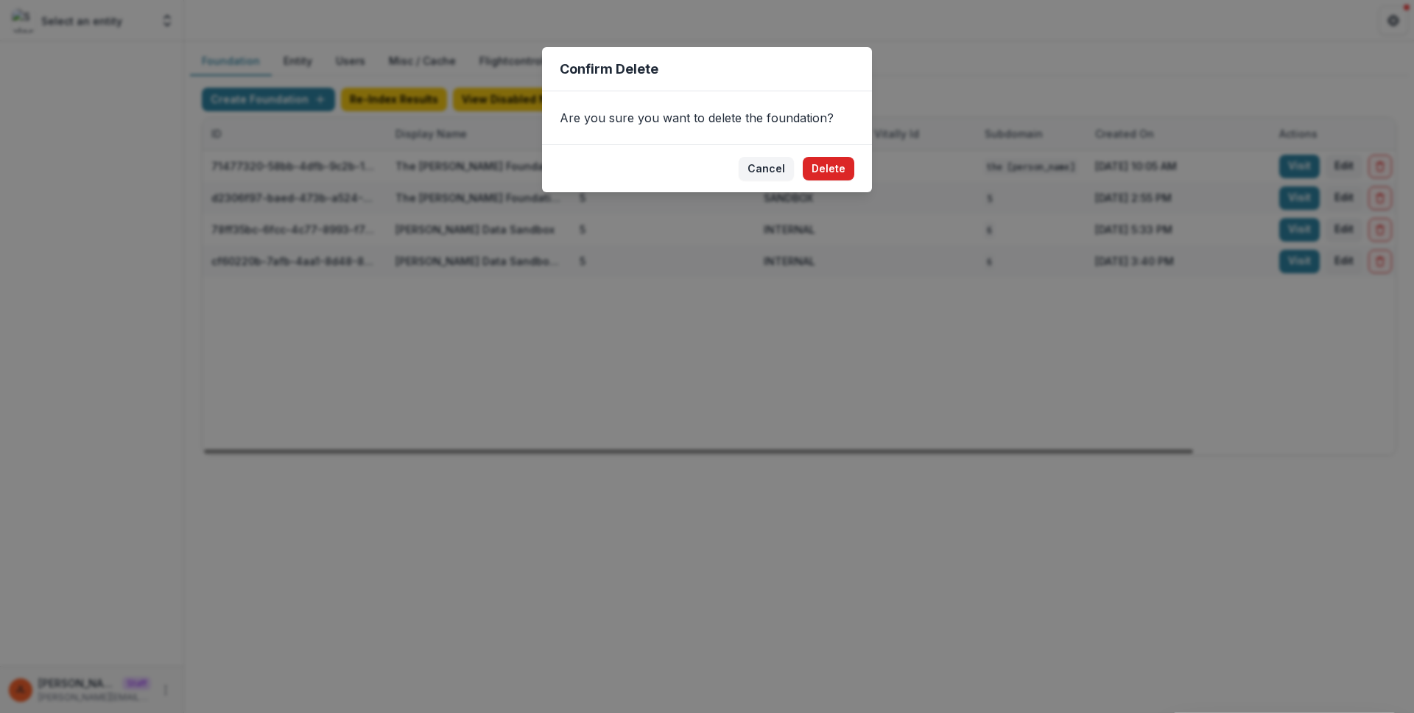
click at [832, 163] on button "Delete" at bounding box center [829, 169] width 52 height 24
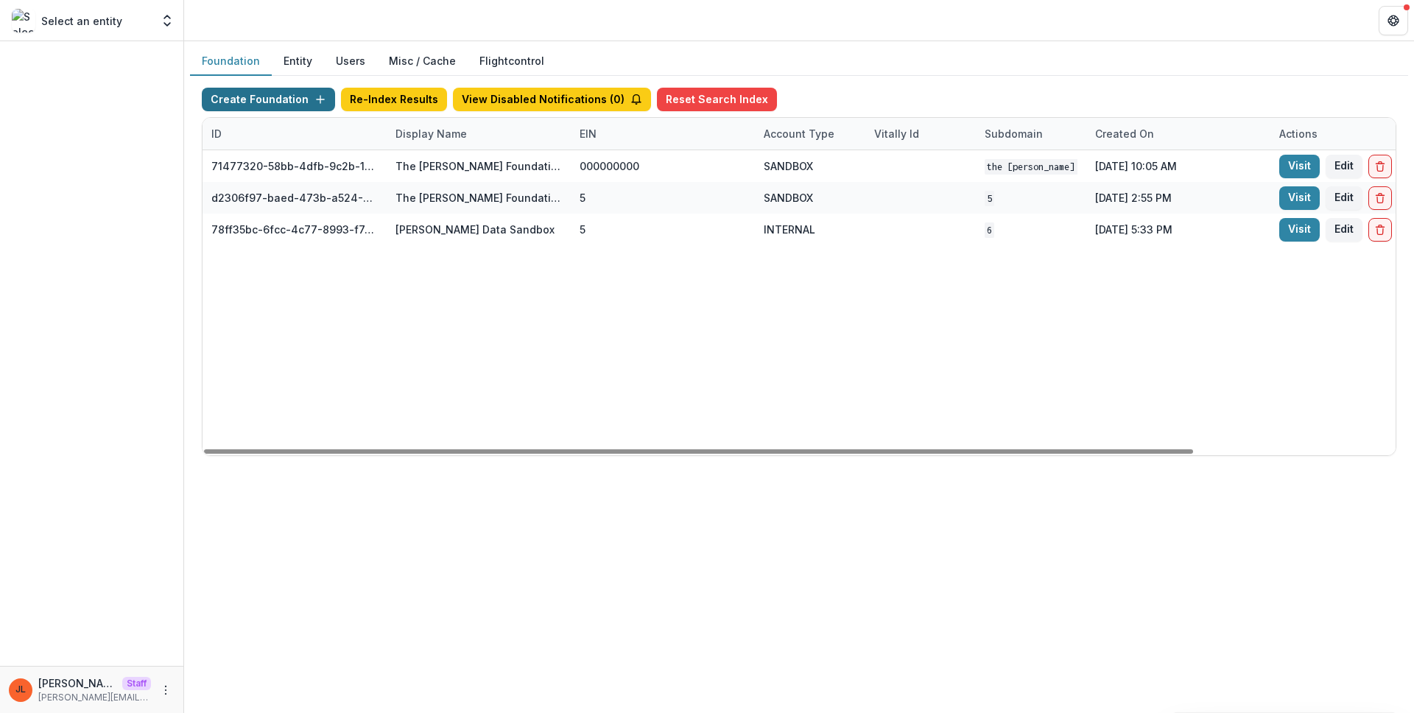
click at [241, 98] on button "Create Foundation" at bounding box center [268, 100] width 133 height 24
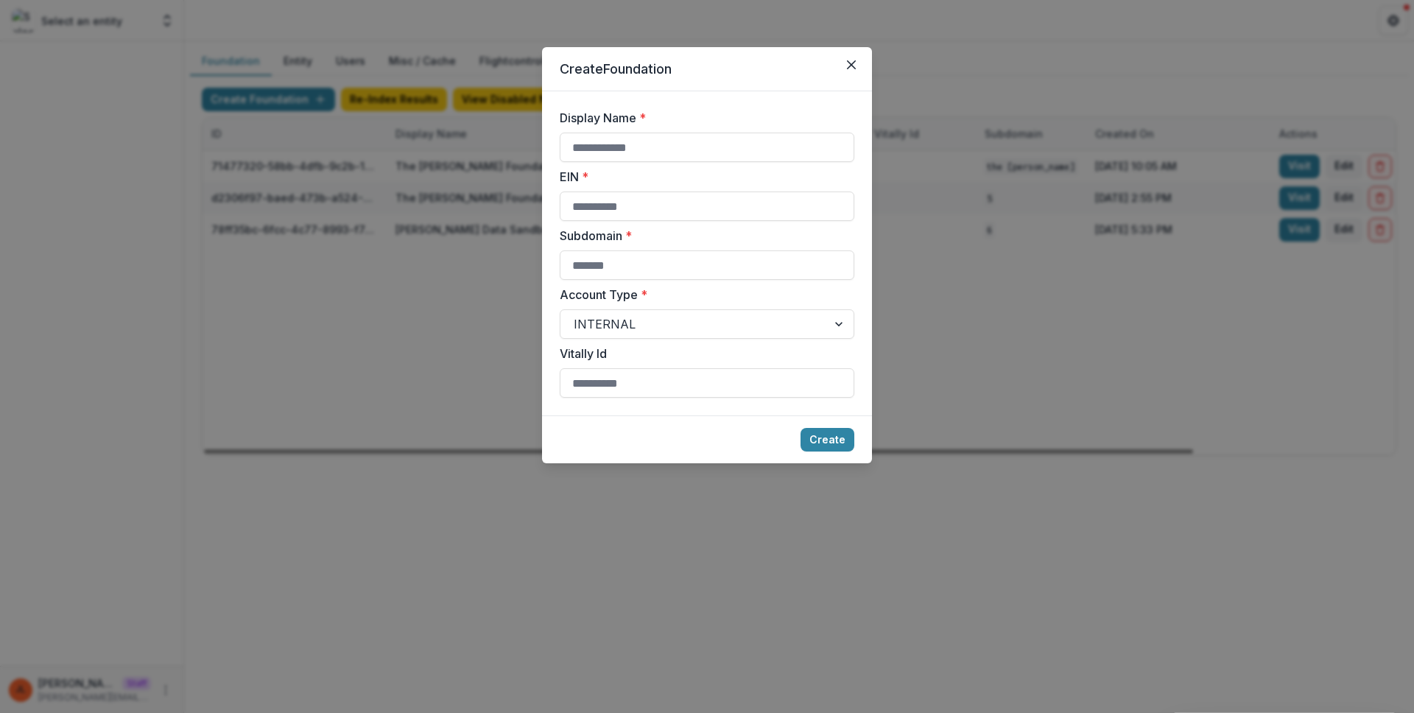
click at [706, 169] on label "EIN *" at bounding box center [703, 177] width 286 height 18
click at [706, 191] on input "EIN *" at bounding box center [707, 205] width 295 height 29
click at [712, 151] on input "Display Name *" at bounding box center [707, 147] width 295 height 29
type input "**********"
type input "*"
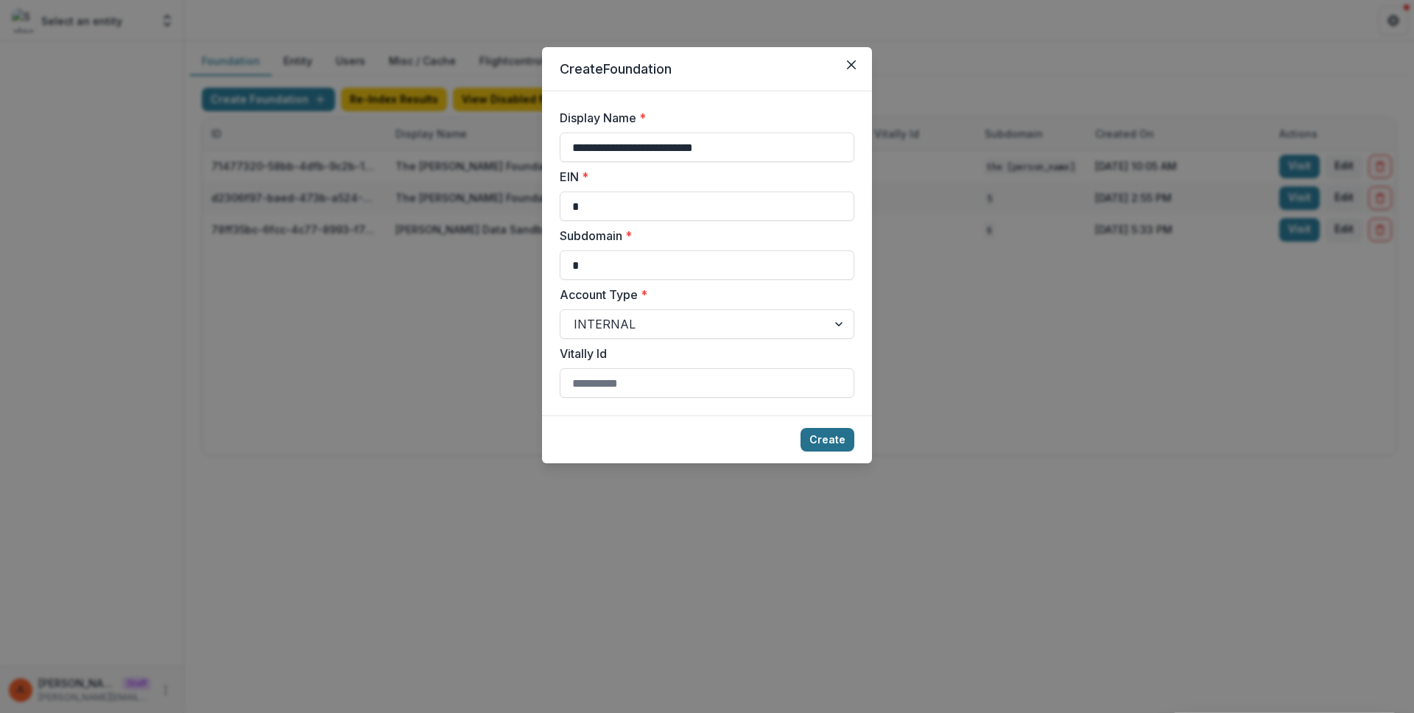
type input "*"
click at [833, 445] on button "Create" at bounding box center [827, 440] width 54 height 24
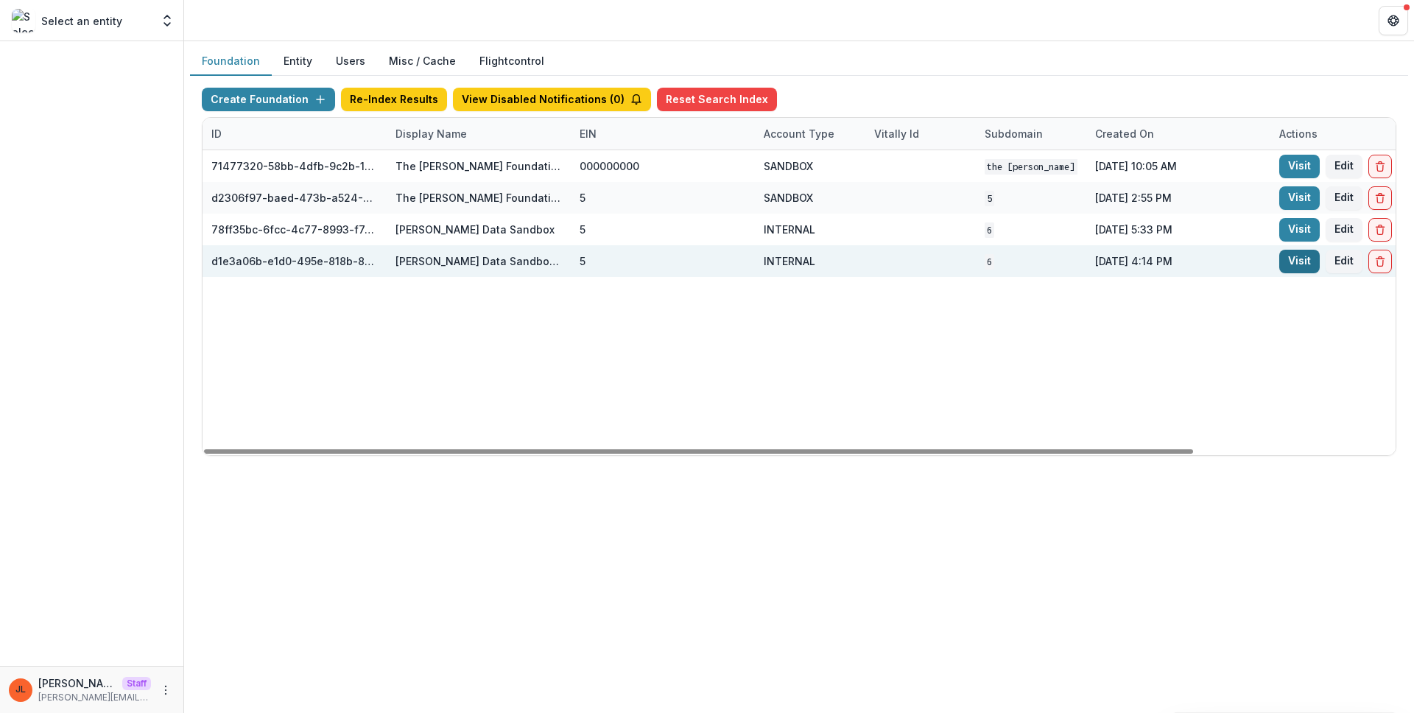
click at [1311, 262] on link "Visit" at bounding box center [1299, 262] width 40 height 24
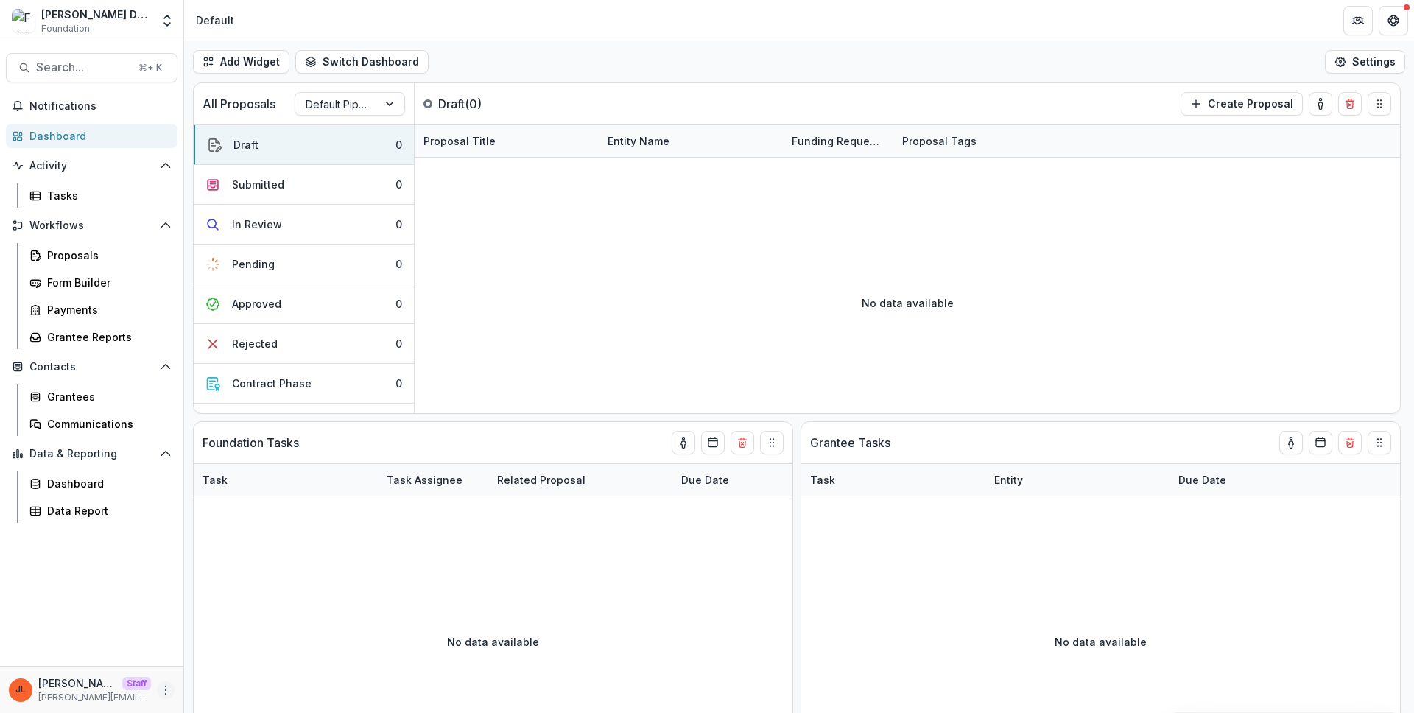
click at [163, 685] on icon "More" at bounding box center [166, 690] width 12 height 12
click at [244, 652] on link "User Settings" at bounding box center [263, 658] width 158 height 24
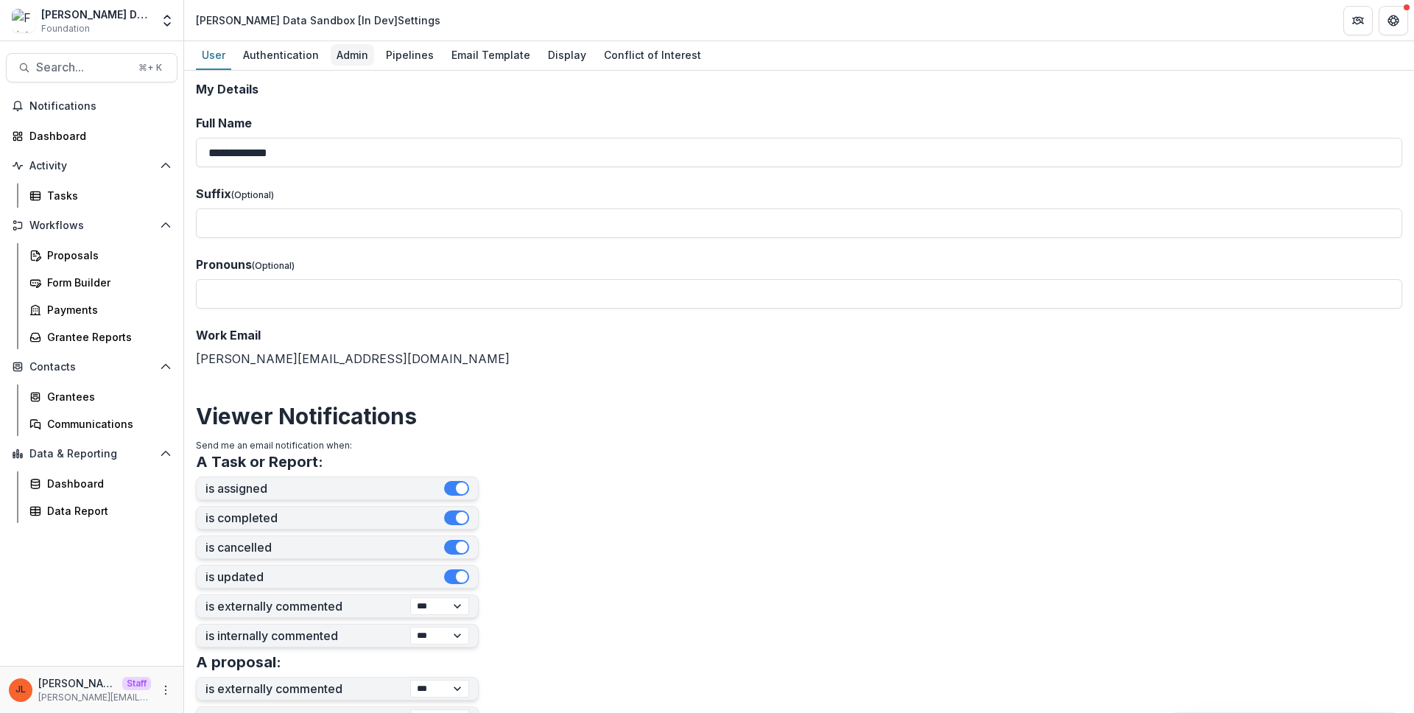
click at [341, 59] on div "Admin" at bounding box center [352, 54] width 43 height 21
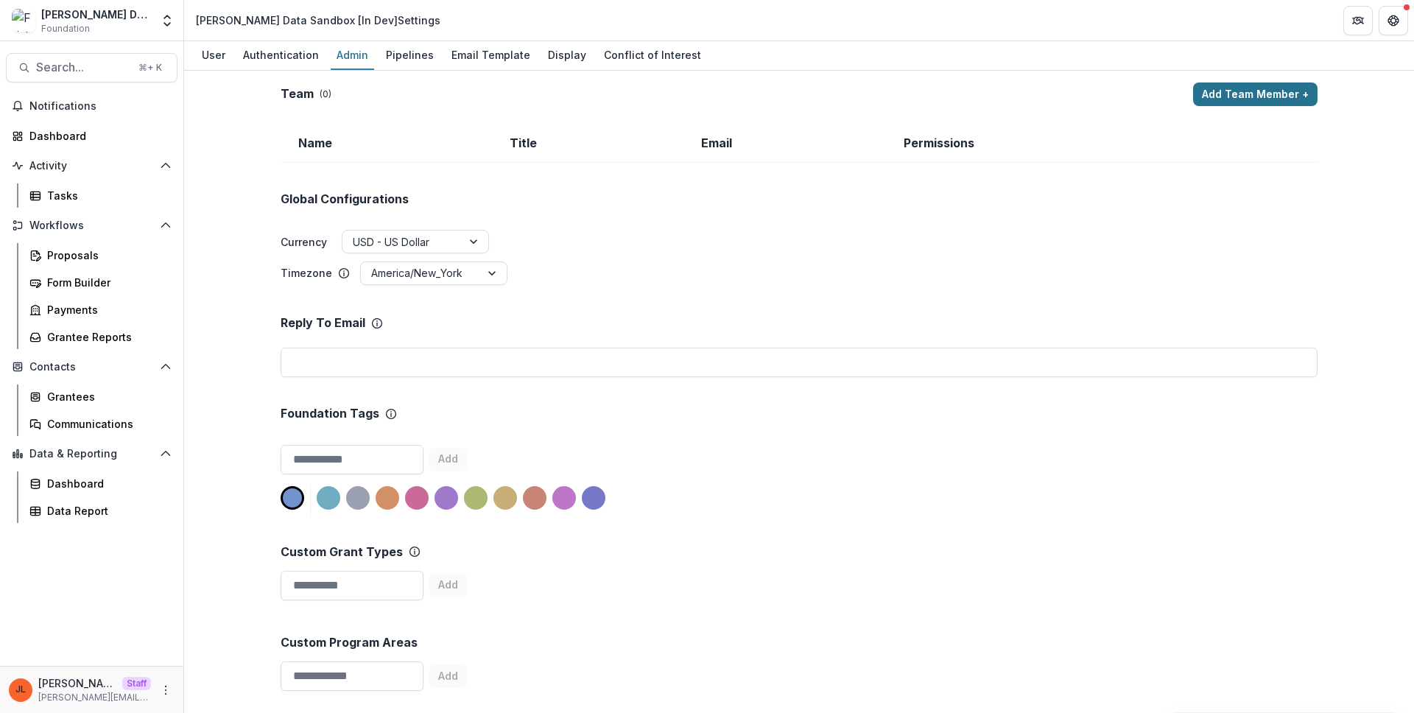
click at [1222, 103] on button "Add Team Member +" at bounding box center [1255, 94] width 124 height 24
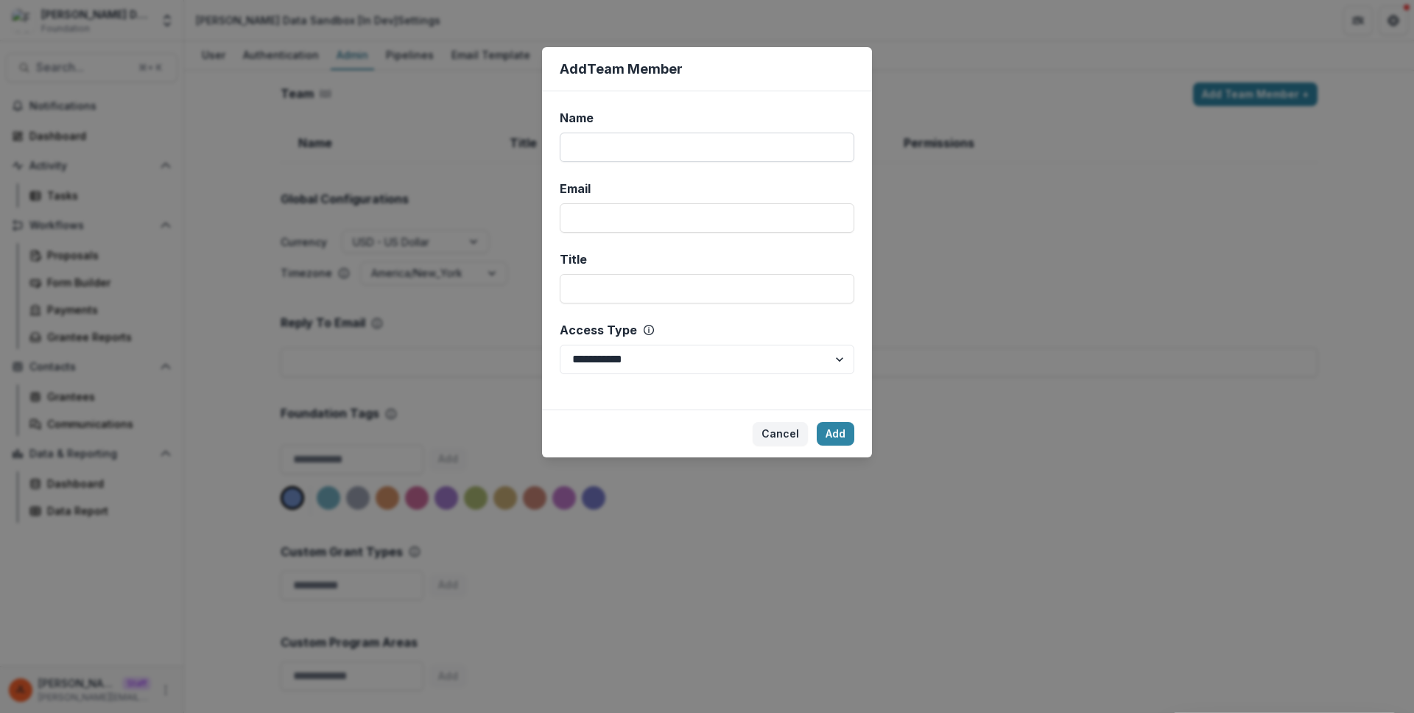
click at [759, 149] on input "Name" at bounding box center [707, 147] width 295 height 29
type input "****"
type input "**********"
select select "*****"
drag, startPoint x: 1095, startPoint y: 575, endPoint x: 1140, endPoint y: 607, distance: 55.4
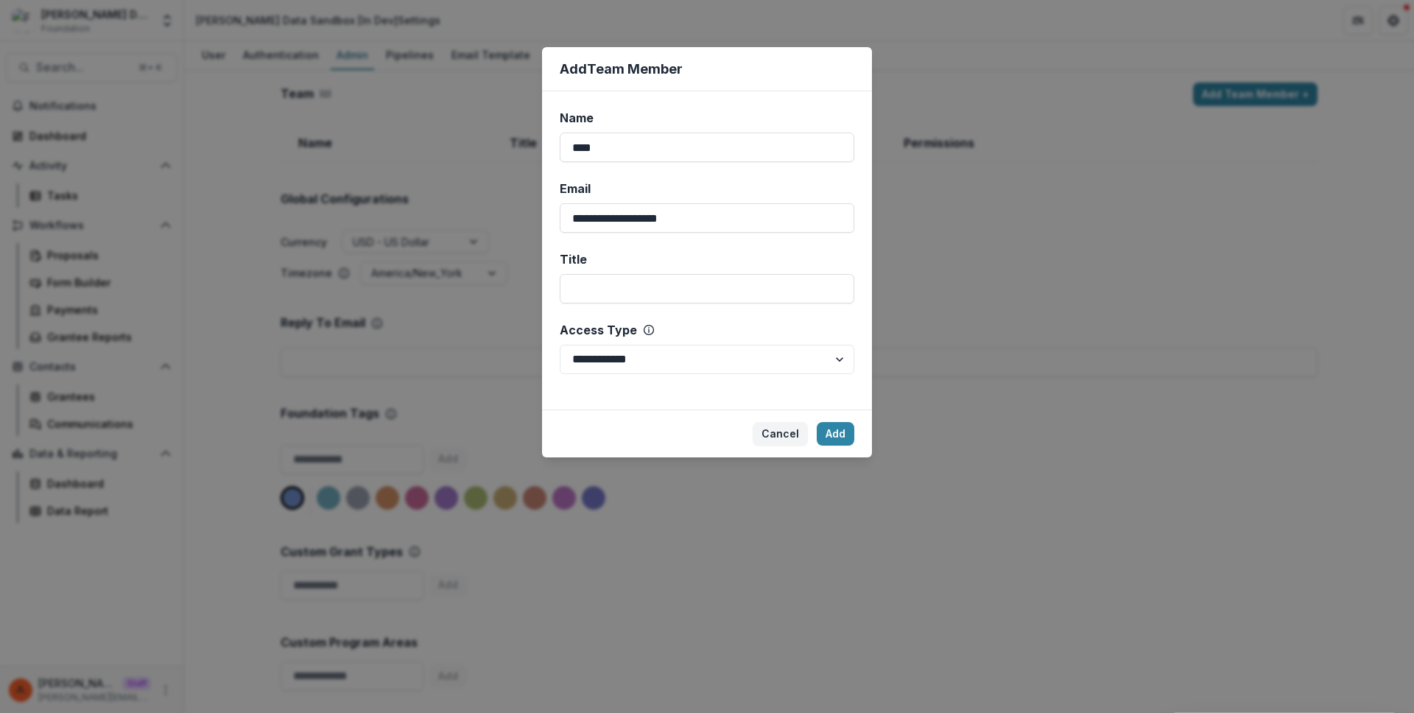
click at [1151, 641] on div "**********" at bounding box center [707, 356] width 1414 height 713
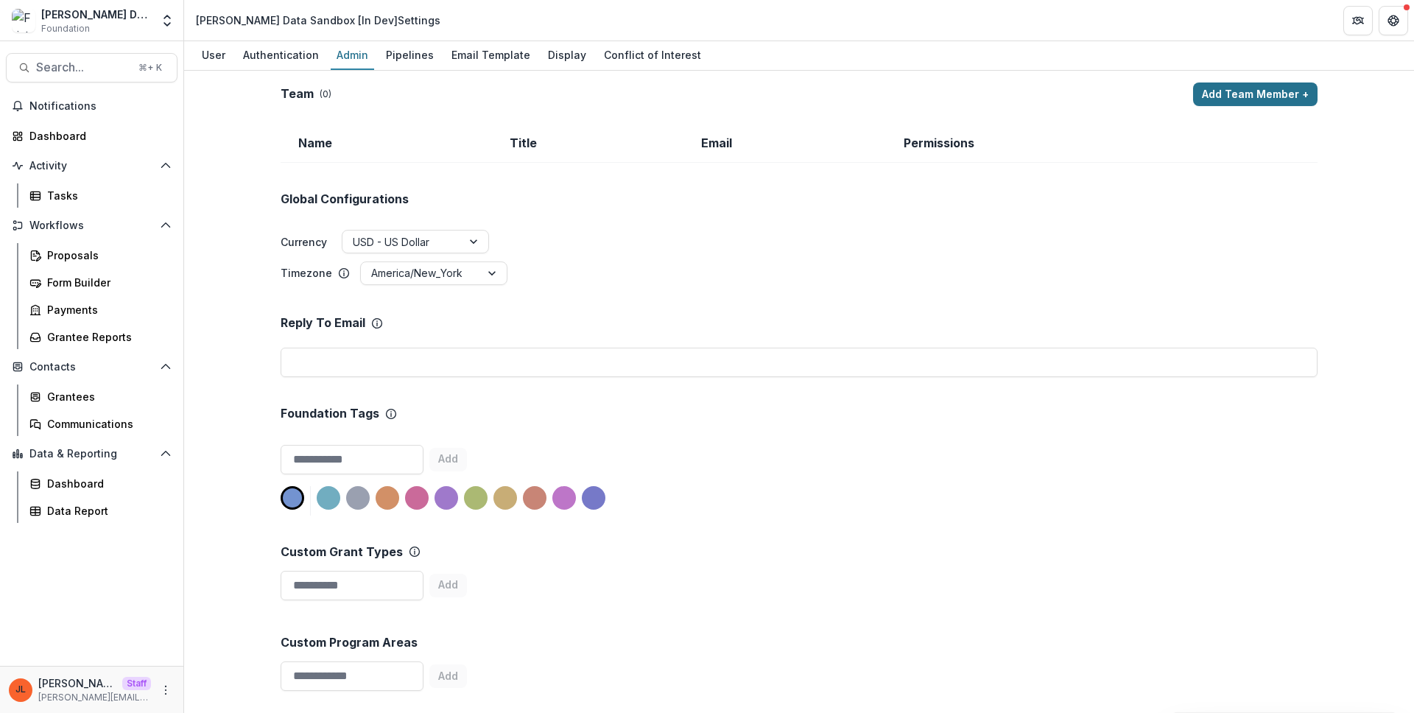
click at [1230, 98] on button "Add Team Member +" at bounding box center [1255, 94] width 124 height 24
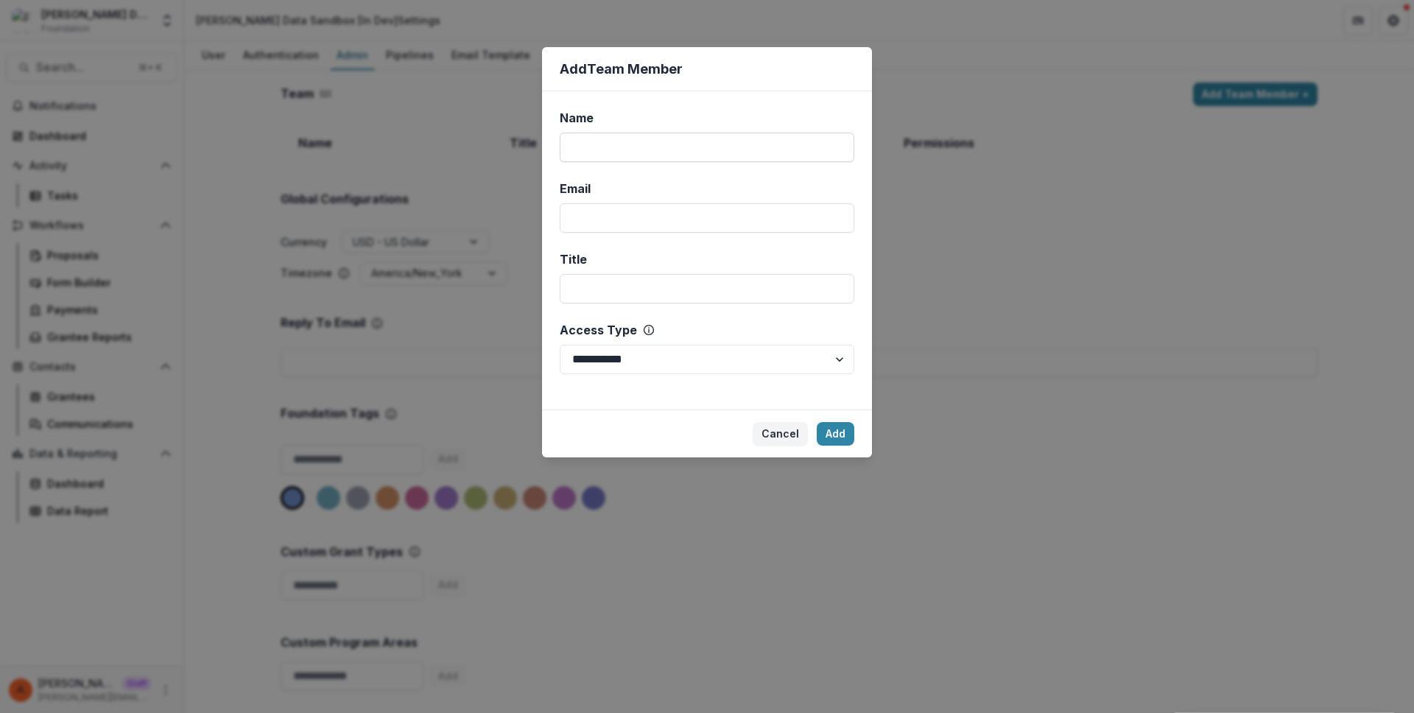
click at [701, 141] on input "Name" at bounding box center [707, 147] width 295 height 29
type input "****"
type input "**********"
select select "*****"
click button "Add" at bounding box center [836, 434] width 38 height 24
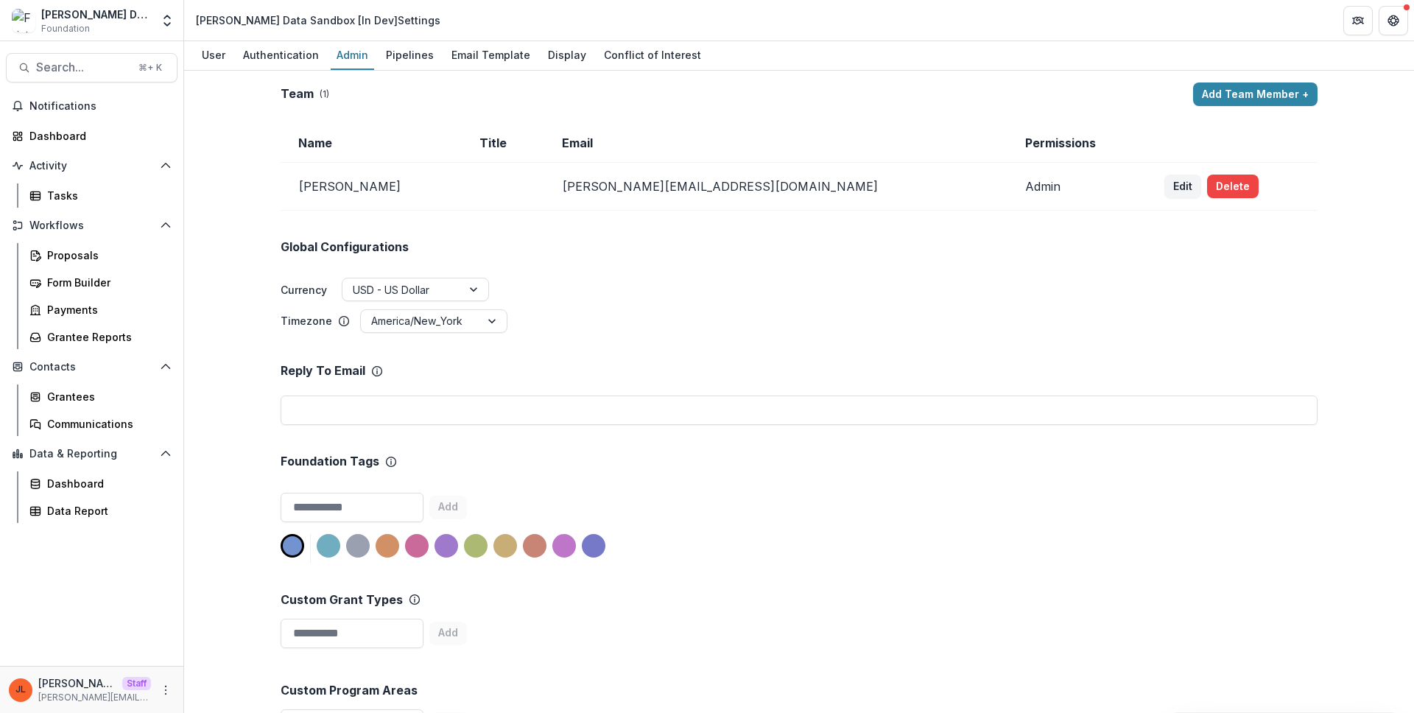
click at [749, 292] on ul "Currency USD - US Dollar" at bounding box center [799, 291] width 1037 height 26
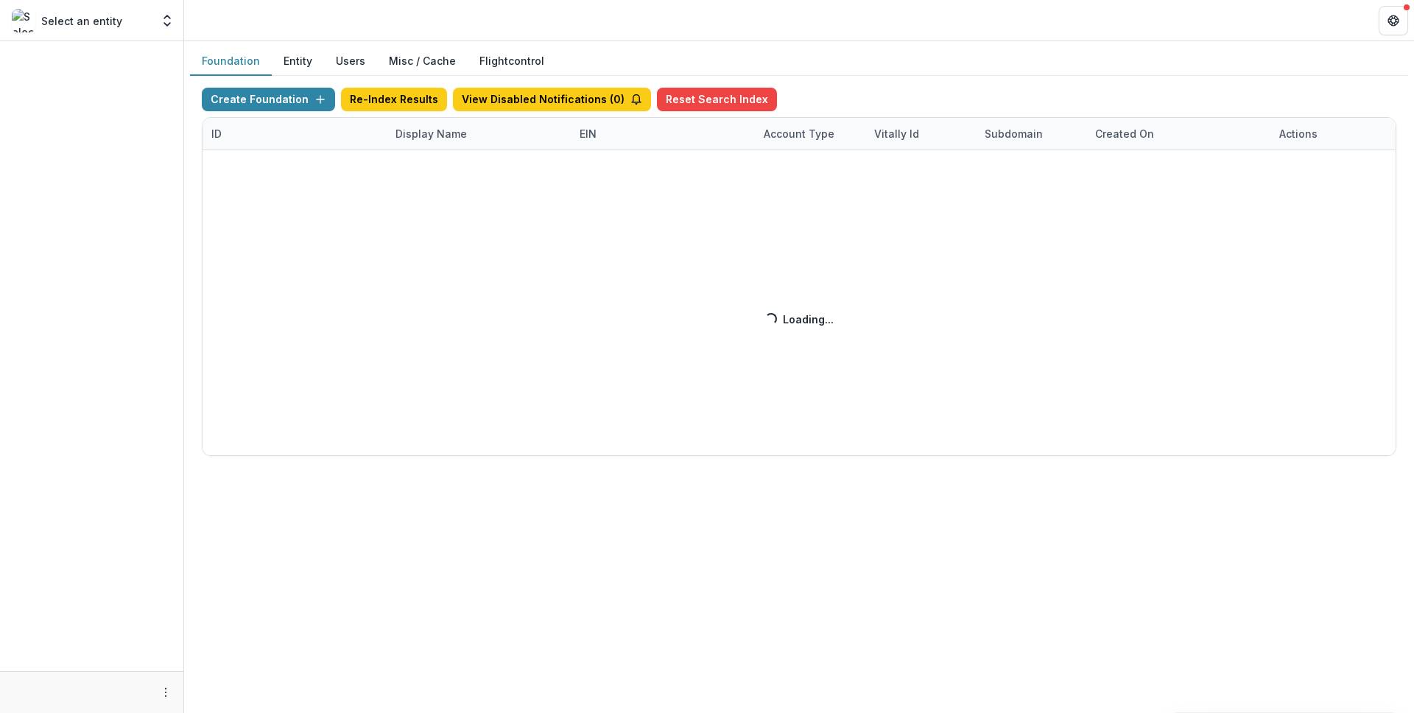
click at [443, 121] on div "Create Foundation Re-Index Results View Disabled Notifications ( 0 ) Reset Sear…" at bounding box center [799, 272] width 1194 height 368
click at [445, 134] on div "Create Foundation Re-Index Results View Disabled Notifications ( 1 ) Reset Sear…" at bounding box center [799, 272] width 1194 height 368
click at [449, 133] on div "Create Foundation Re-Index Results View Disabled Notifications ( 1 ) Reset Sear…" at bounding box center [799, 272] width 1194 height 368
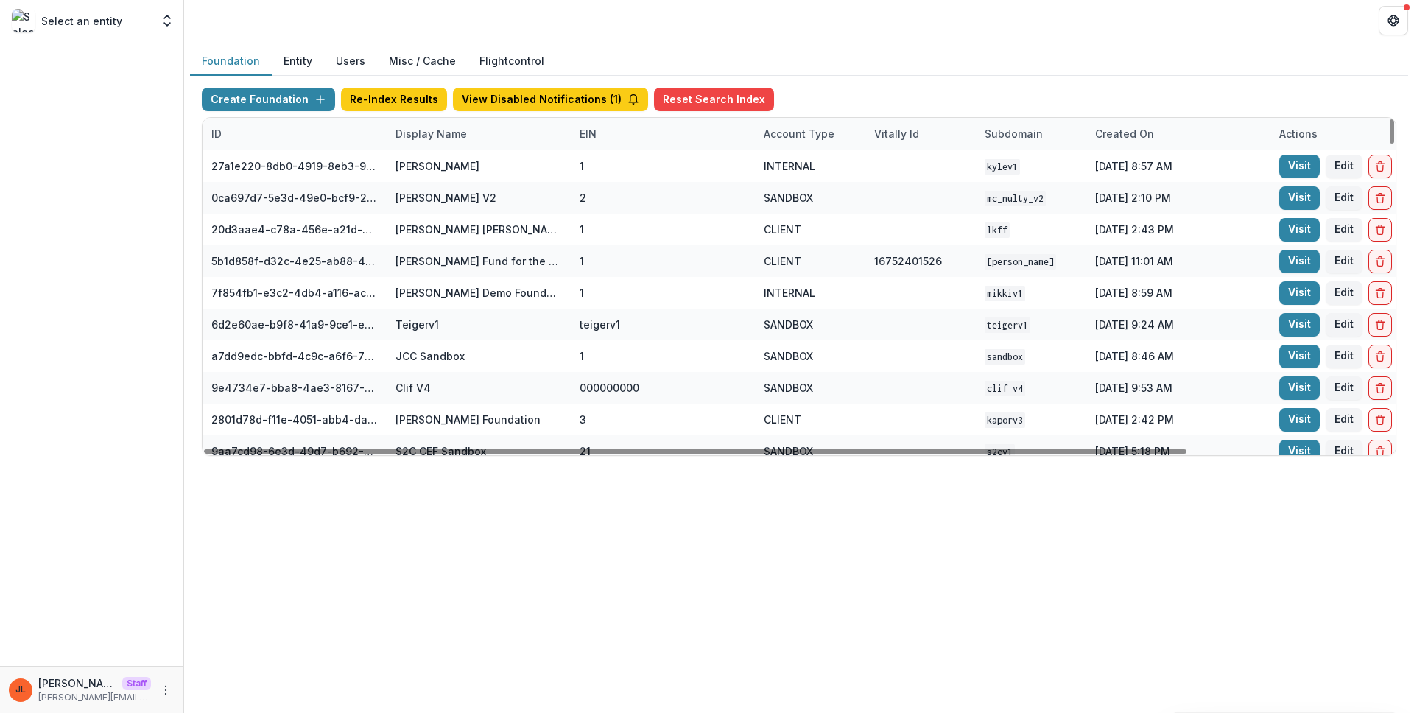
click at [449, 134] on div "Display Name" at bounding box center [431, 133] width 89 height 15
click at [459, 173] on input at bounding box center [478, 167] width 177 height 24
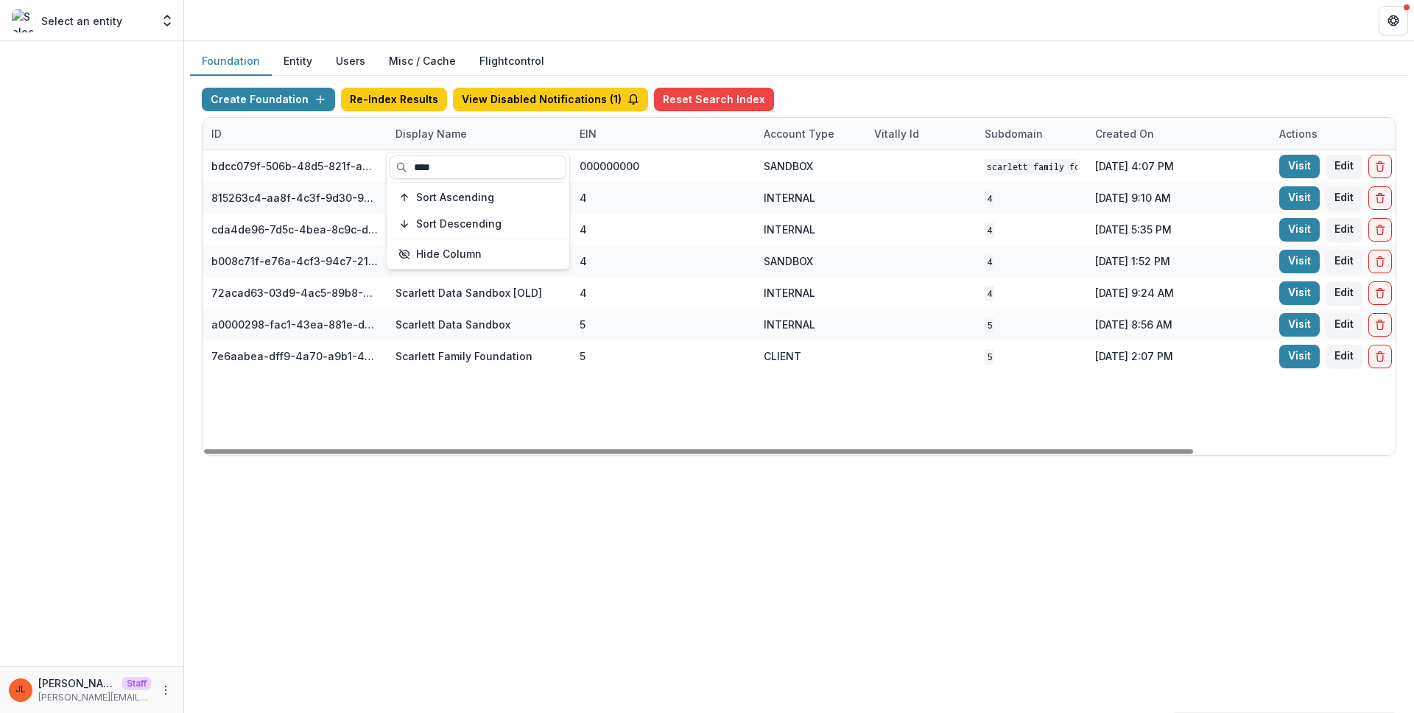
type input "****"
click at [995, 635] on div "Foundation Entity Users Misc / Cache Flightcontrol Create Foundation Re-Index R…" at bounding box center [799, 377] width 1230 height 672
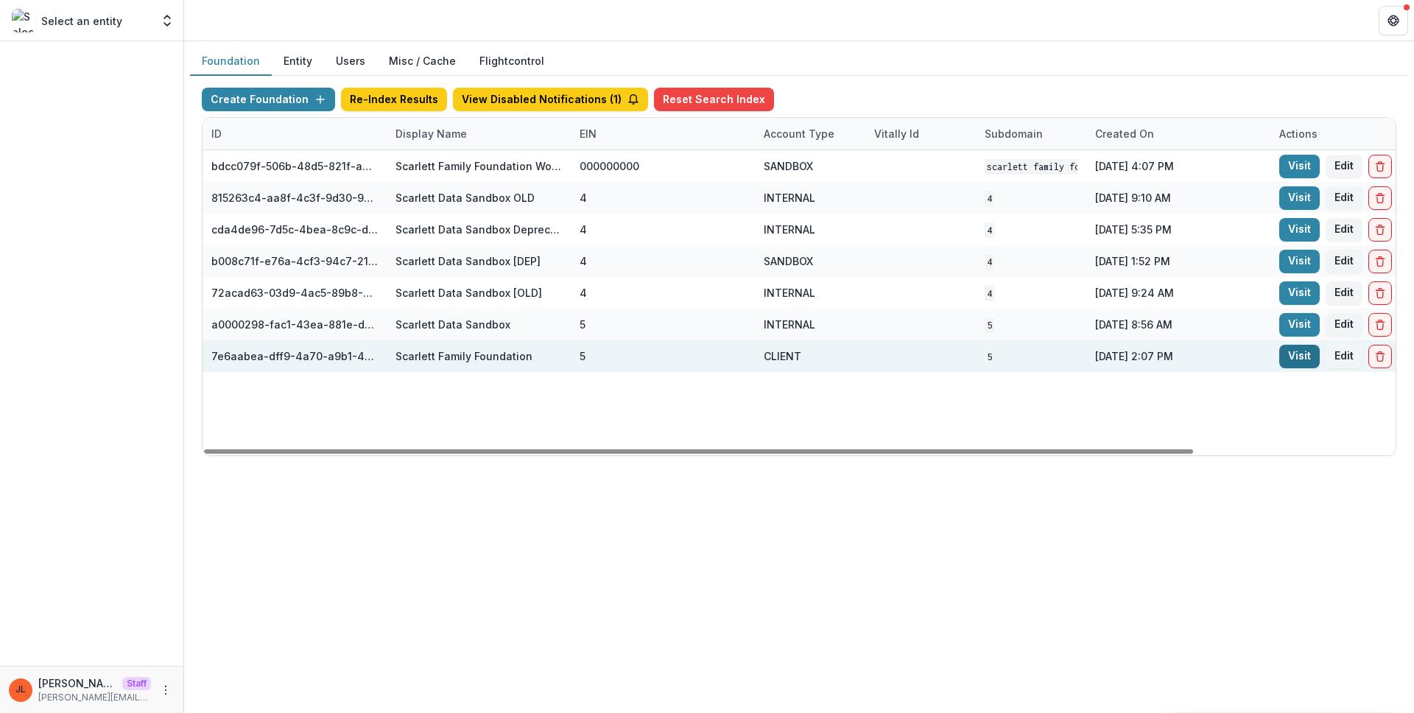
click at [1292, 354] on link "Visit" at bounding box center [1299, 357] width 40 height 24
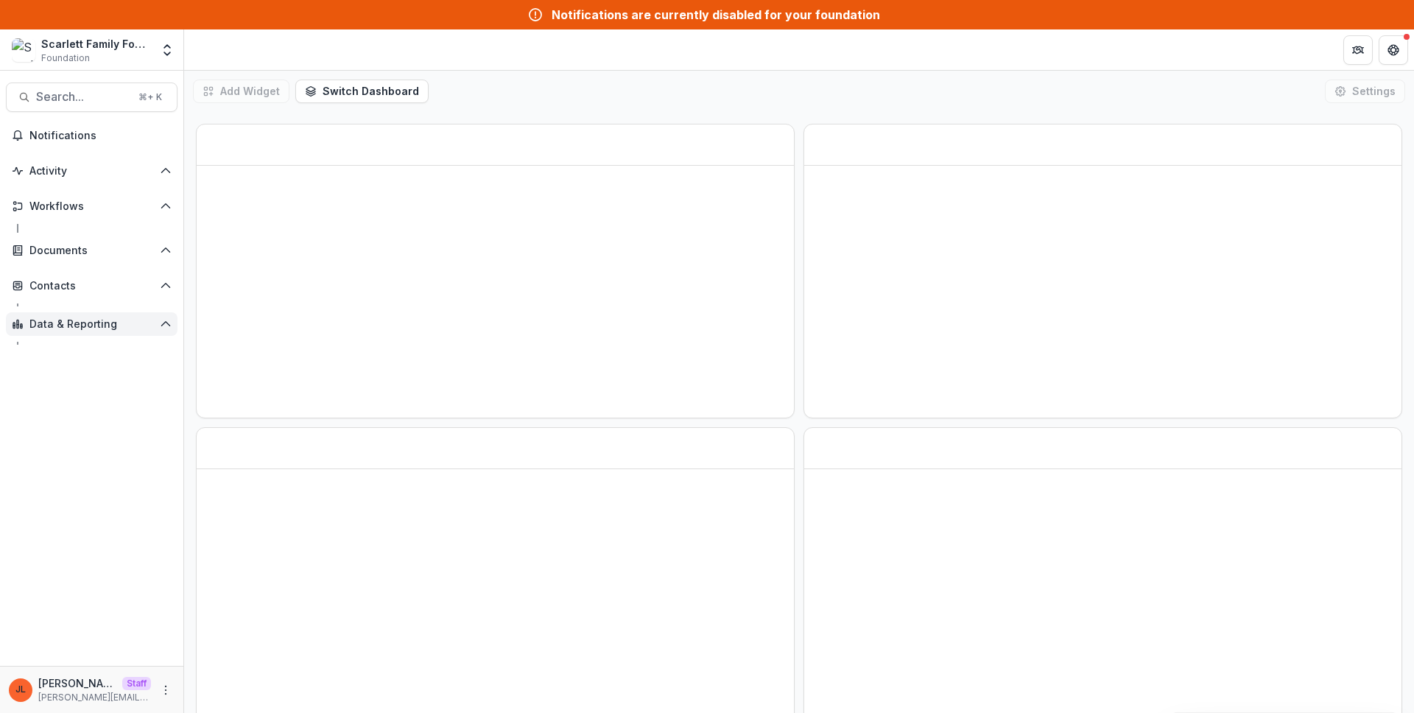
click at [88, 320] on main "Search... ⌘ + K Notifications Activity Workflows Documents Contacts Data & Repo…" at bounding box center [707, 392] width 1414 height 642
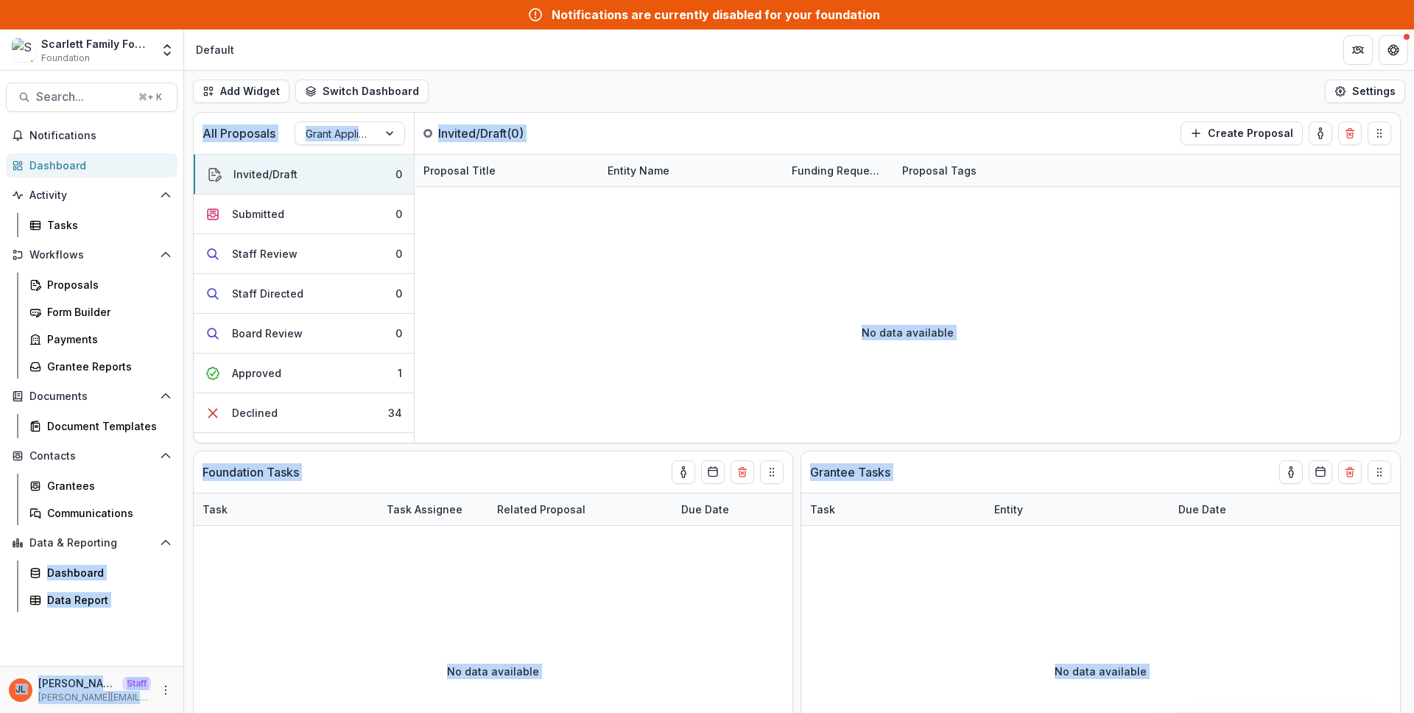
click at [140, 658] on div "Notifications Dashboard Activity Tasks Workflows Proposals Form Builder Payment…" at bounding box center [91, 395] width 183 height 542
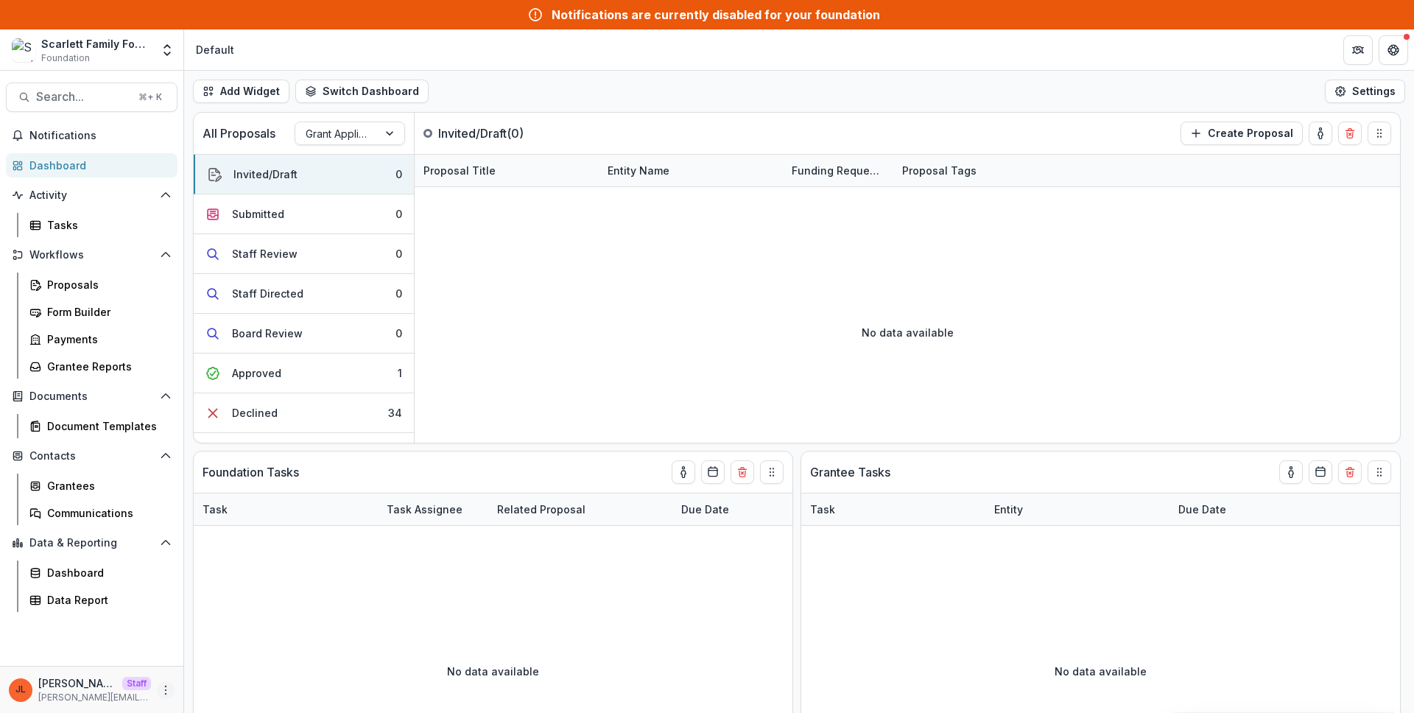
click at [171, 691] on icon "More" at bounding box center [166, 690] width 12 height 12
click at [225, 658] on link "User Settings" at bounding box center [263, 658] width 158 height 24
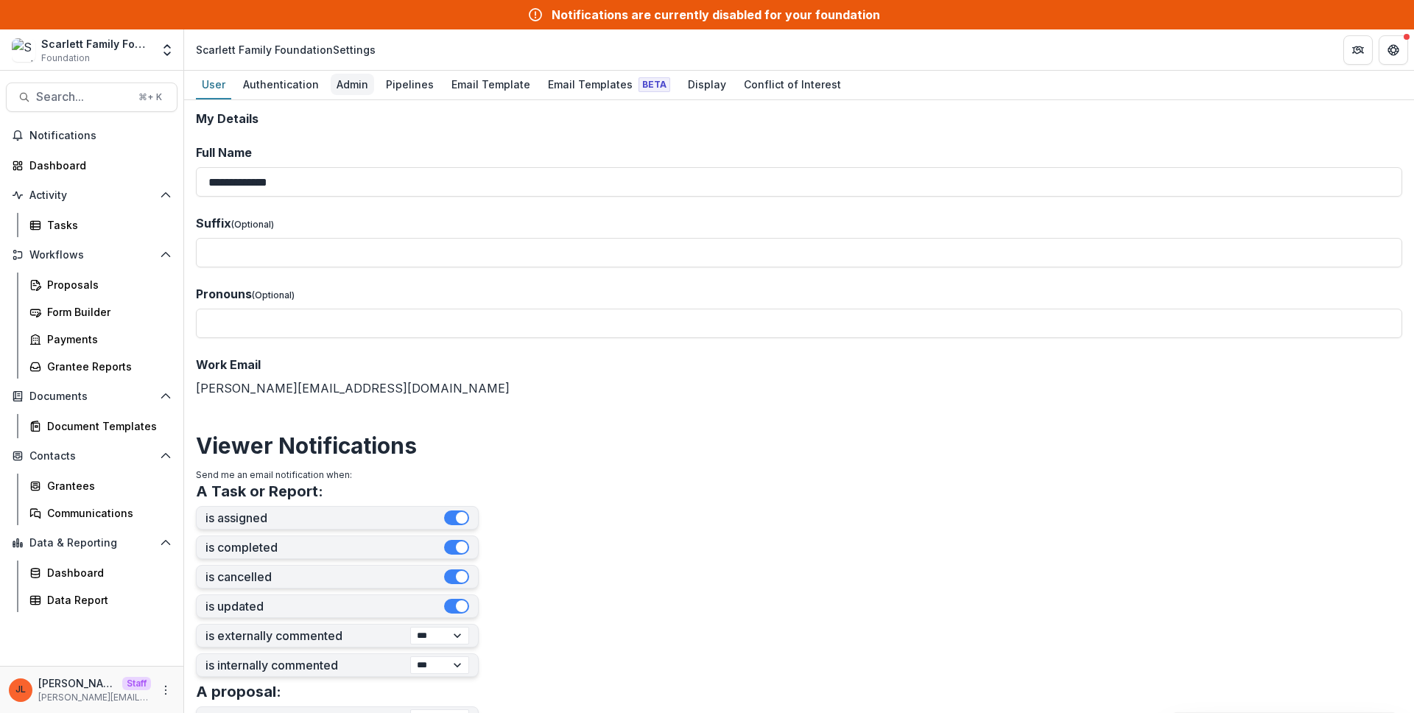
click at [346, 86] on div "Admin" at bounding box center [352, 84] width 43 height 21
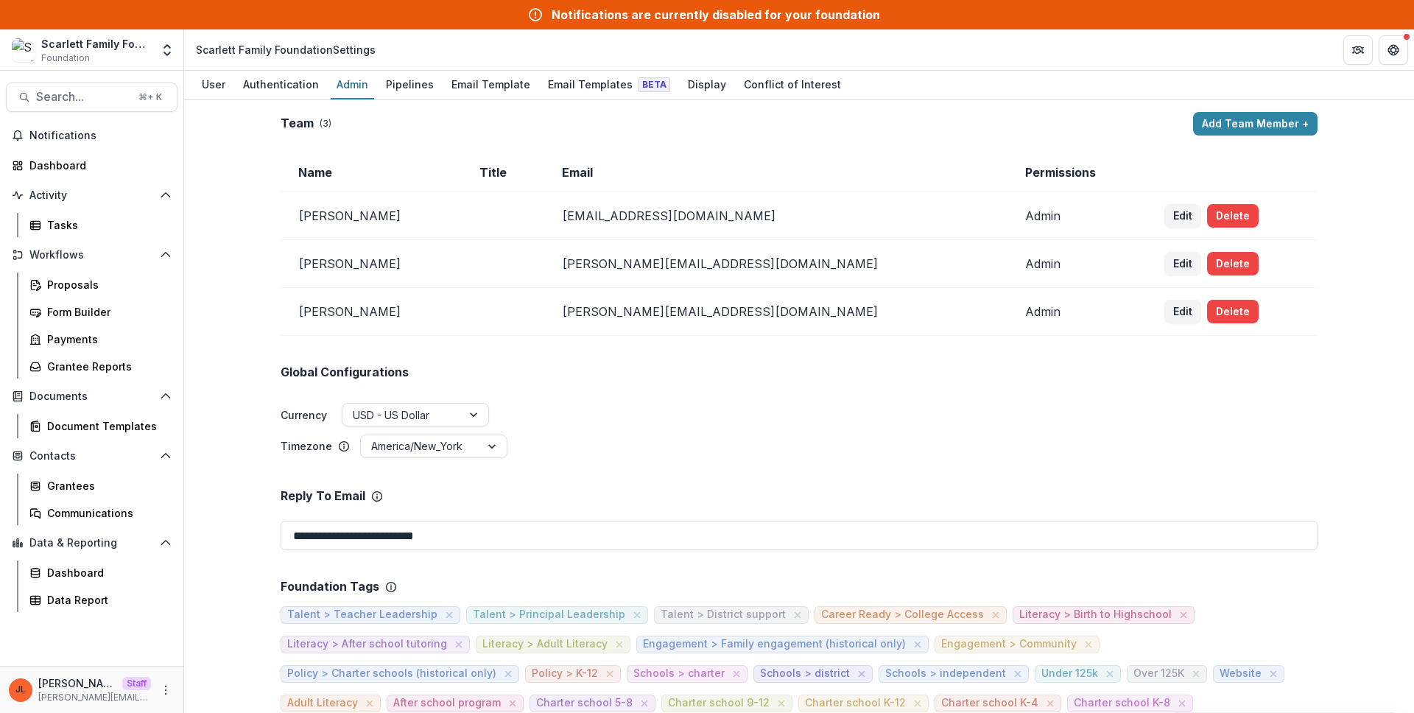
click at [798, 237] on td "tomparrish@scarlettfoundation.org" at bounding box center [775, 216] width 462 height 48
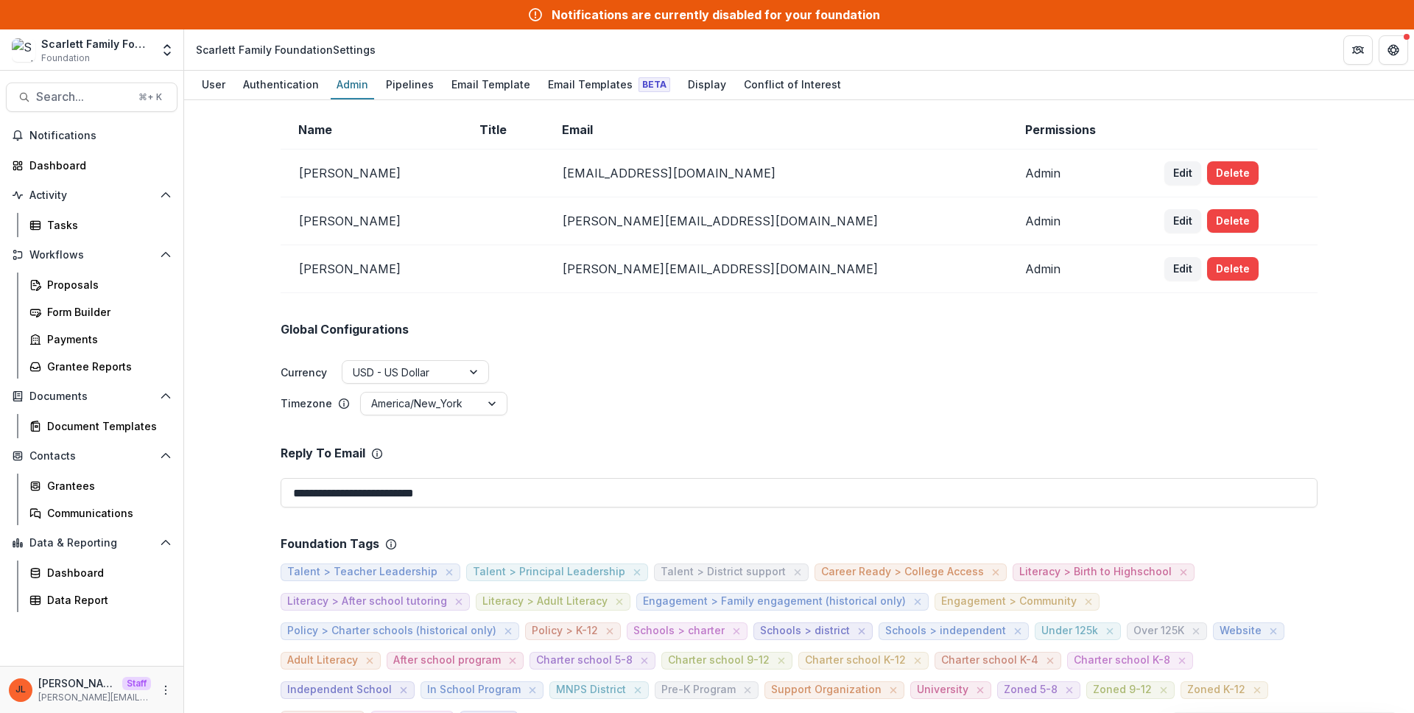
scroll to position [62, 0]
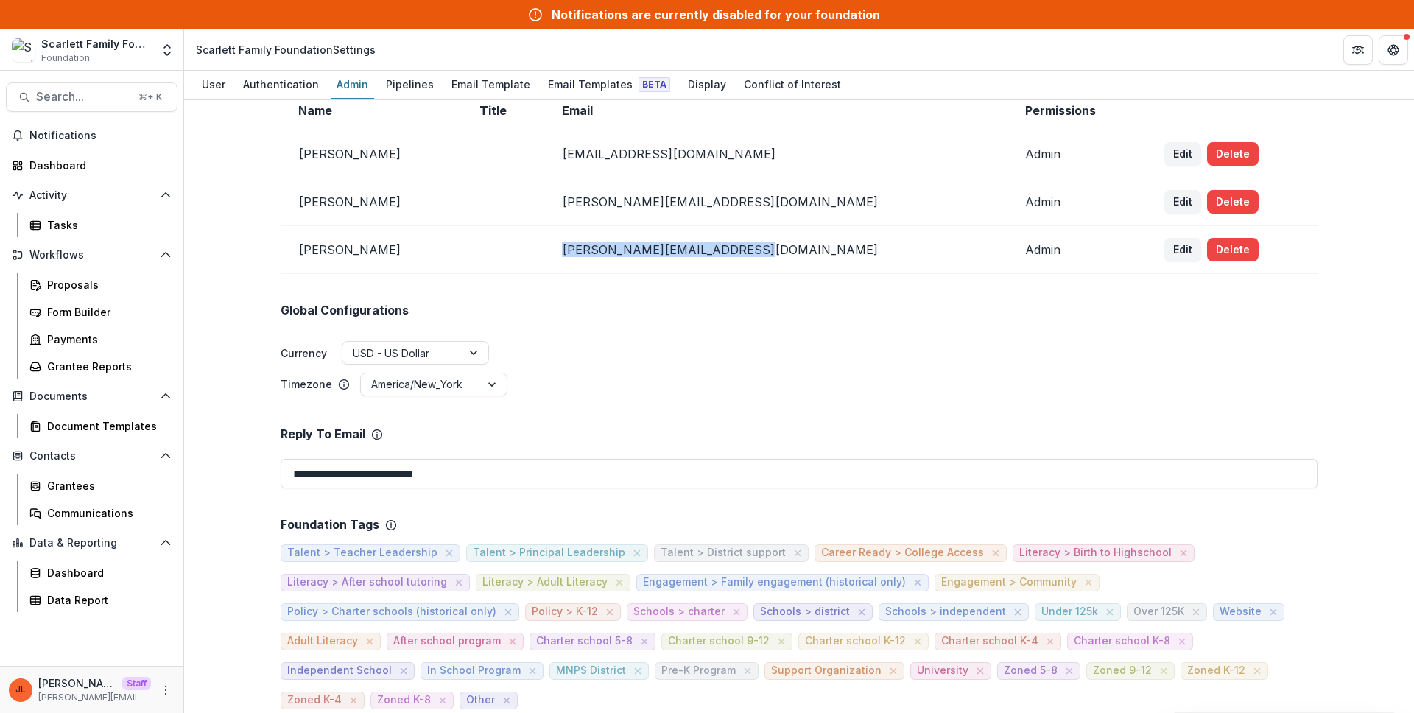
drag, startPoint x: 759, startPoint y: 250, endPoint x: 596, endPoint y: 255, distance: 163.6
click at [596, 255] on td "haley@scarlettfoundation.org" at bounding box center [775, 250] width 462 height 48
copy td "haley@scarlettfoundation.org"
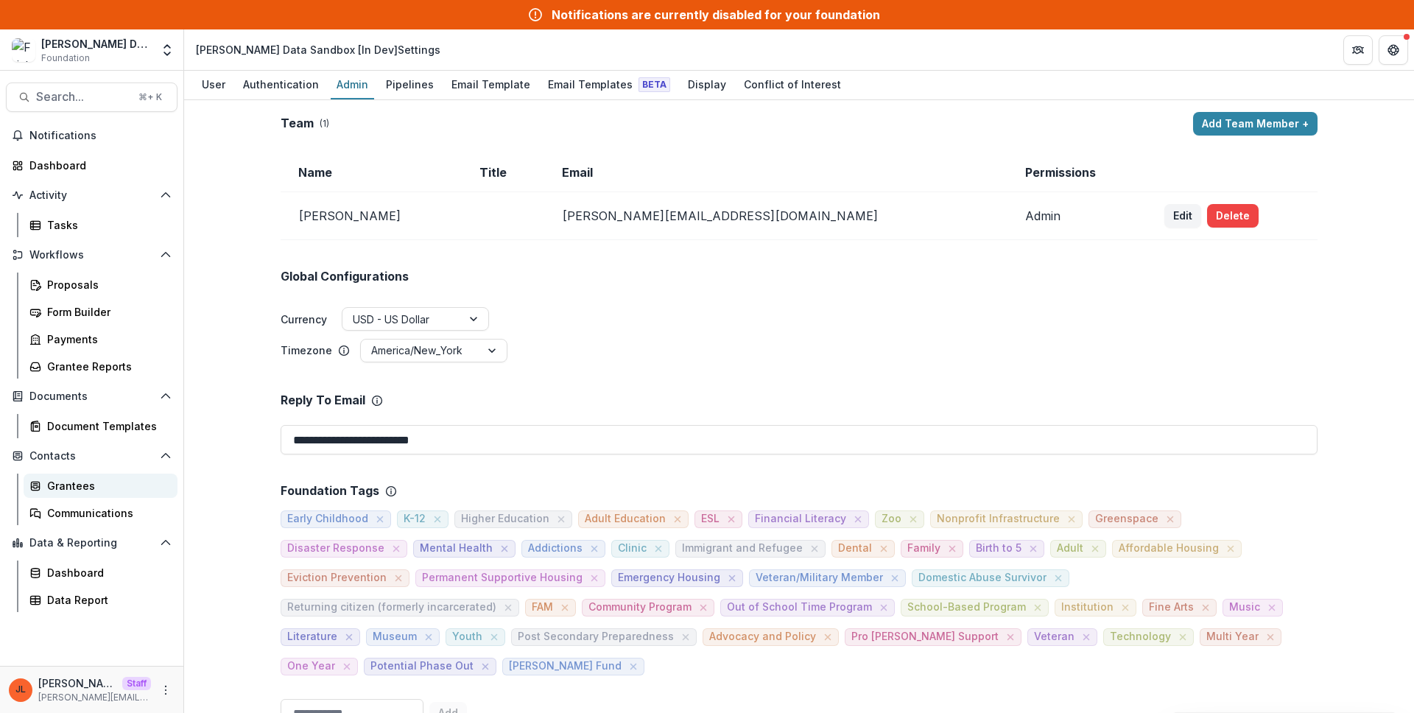
click at [69, 482] on div "Grantees" at bounding box center [106, 485] width 119 height 15
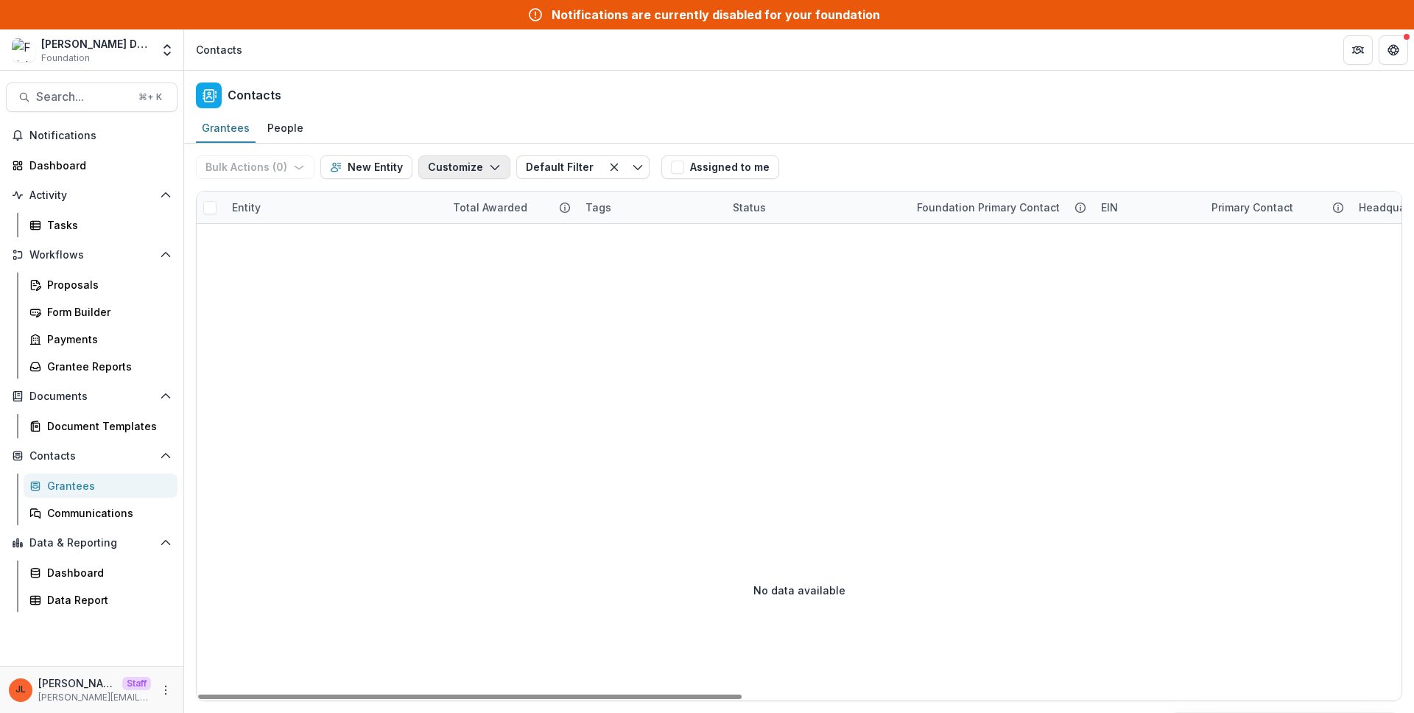
click at [457, 167] on button "Customize" at bounding box center [464, 167] width 92 height 24
click at [437, 196] on button "New Custom Field" at bounding box center [420, 200] width 162 height 24
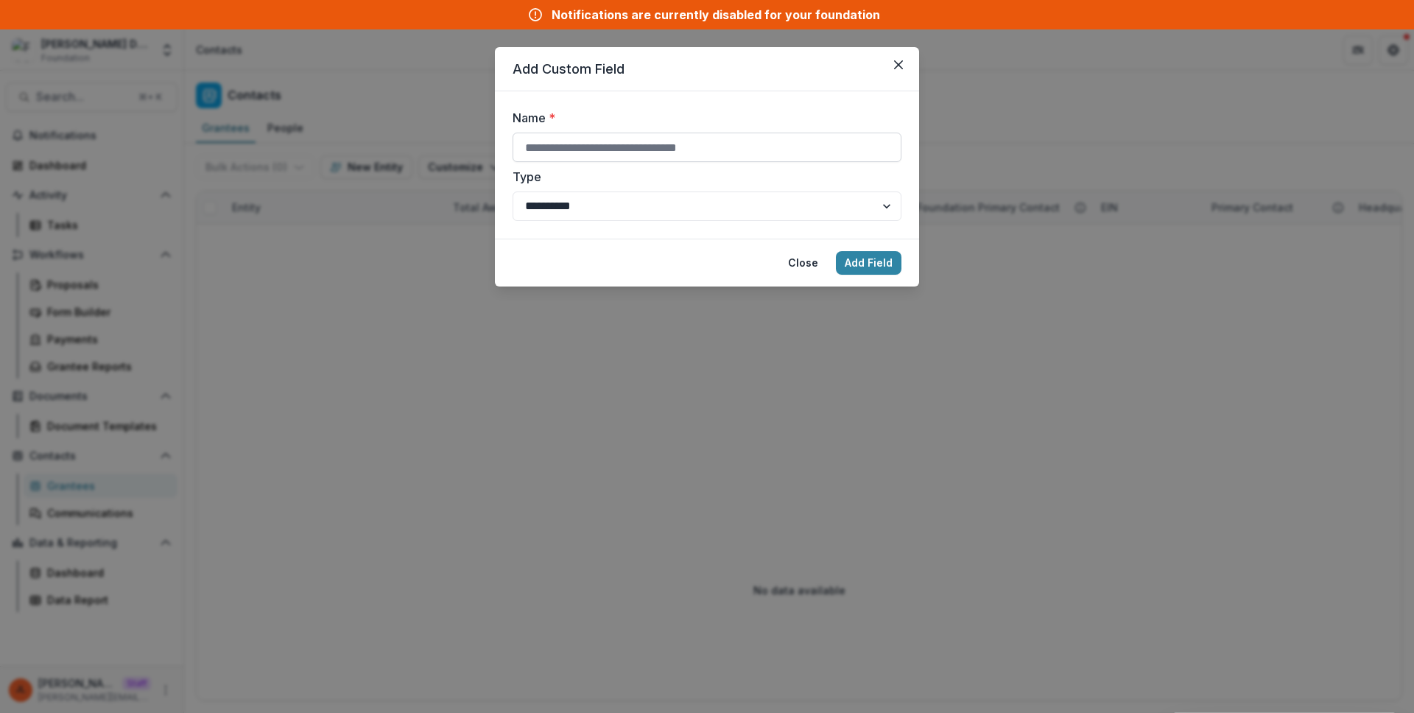
click at [636, 145] on input "Name *" at bounding box center [706, 147] width 389 height 29
type input "**********"
click at [836, 251] on button "Add Field" at bounding box center [869, 263] width 66 height 24
click at [868, 255] on button "Add Field" at bounding box center [869, 263] width 66 height 24
click at [873, 378] on div "**********" at bounding box center [707, 356] width 1414 height 713
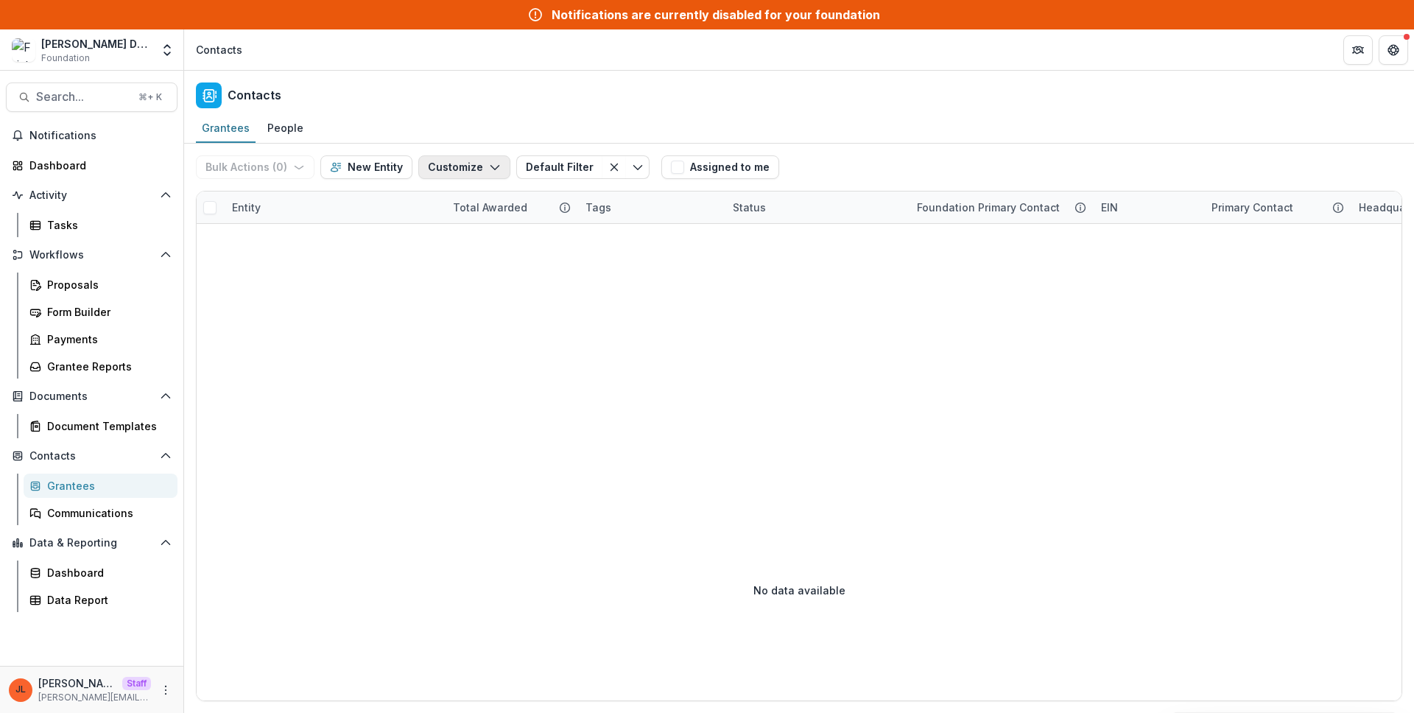
click at [456, 170] on button "Customize" at bounding box center [464, 167] width 92 height 24
click at [458, 221] on button "Manage Custom Fields" at bounding box center [420, 225] width 162 height 24
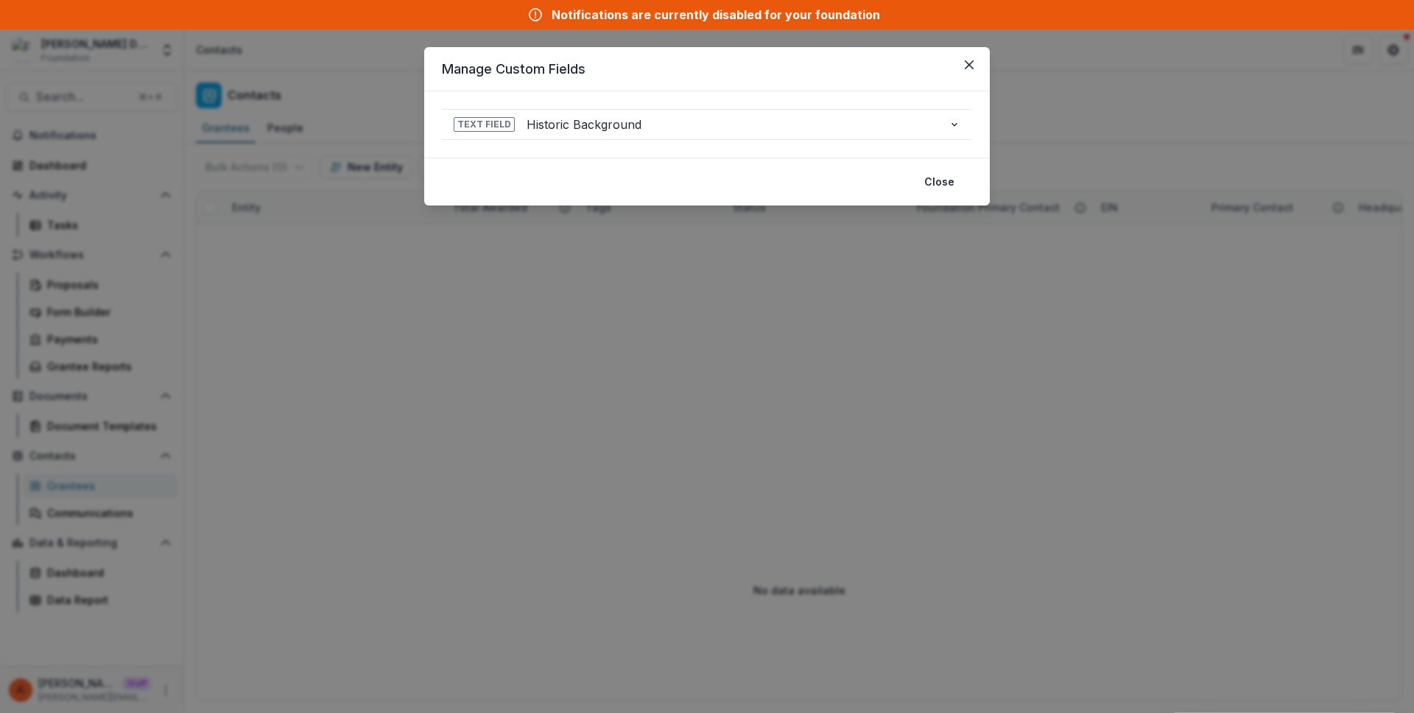
drag, startPoint x: 644, startPoint y: 316, endPoint x: 663, endPoint y: 311, distance: 20.5
click at [644, 316] on div "**********" at bounding box center [707, 356] width 1414 height 713
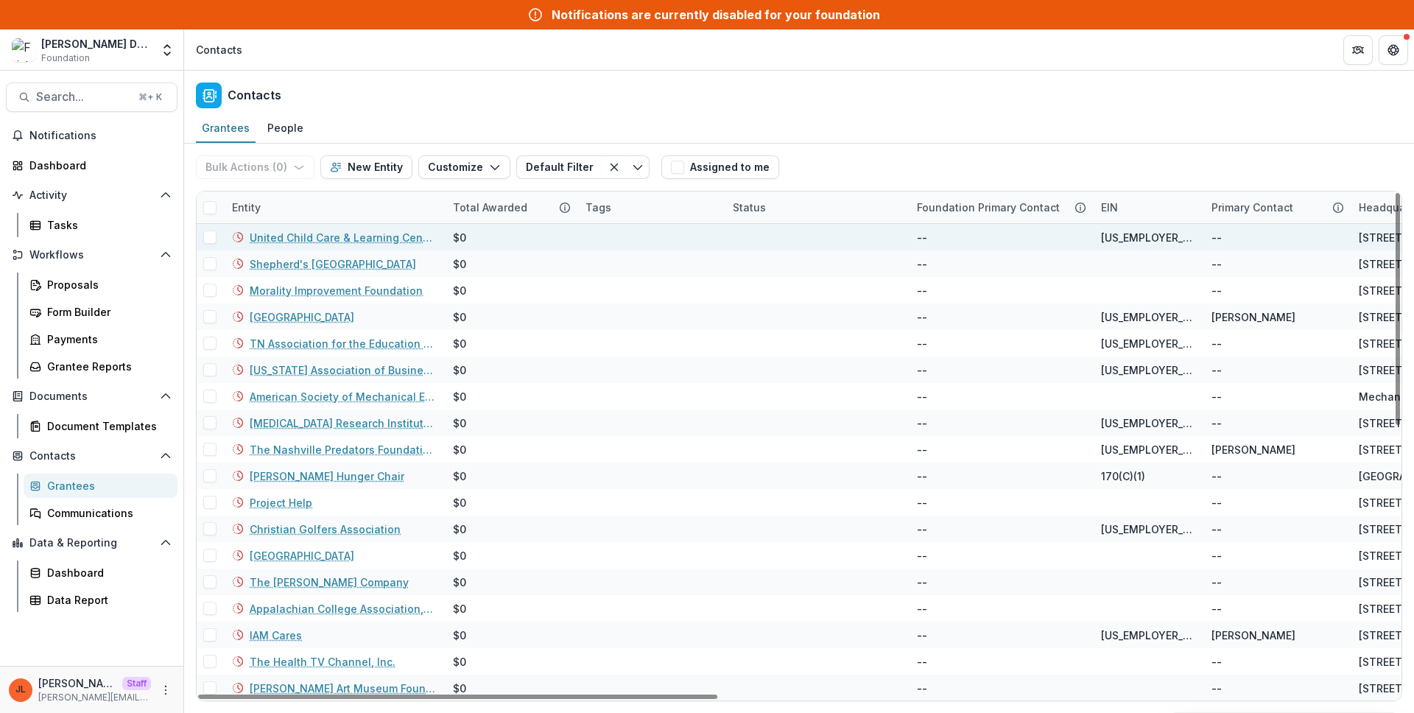
click at [348, 236] on link "United Child Care & Learning Center" at bounding box center [343, 237] width 186 height 15
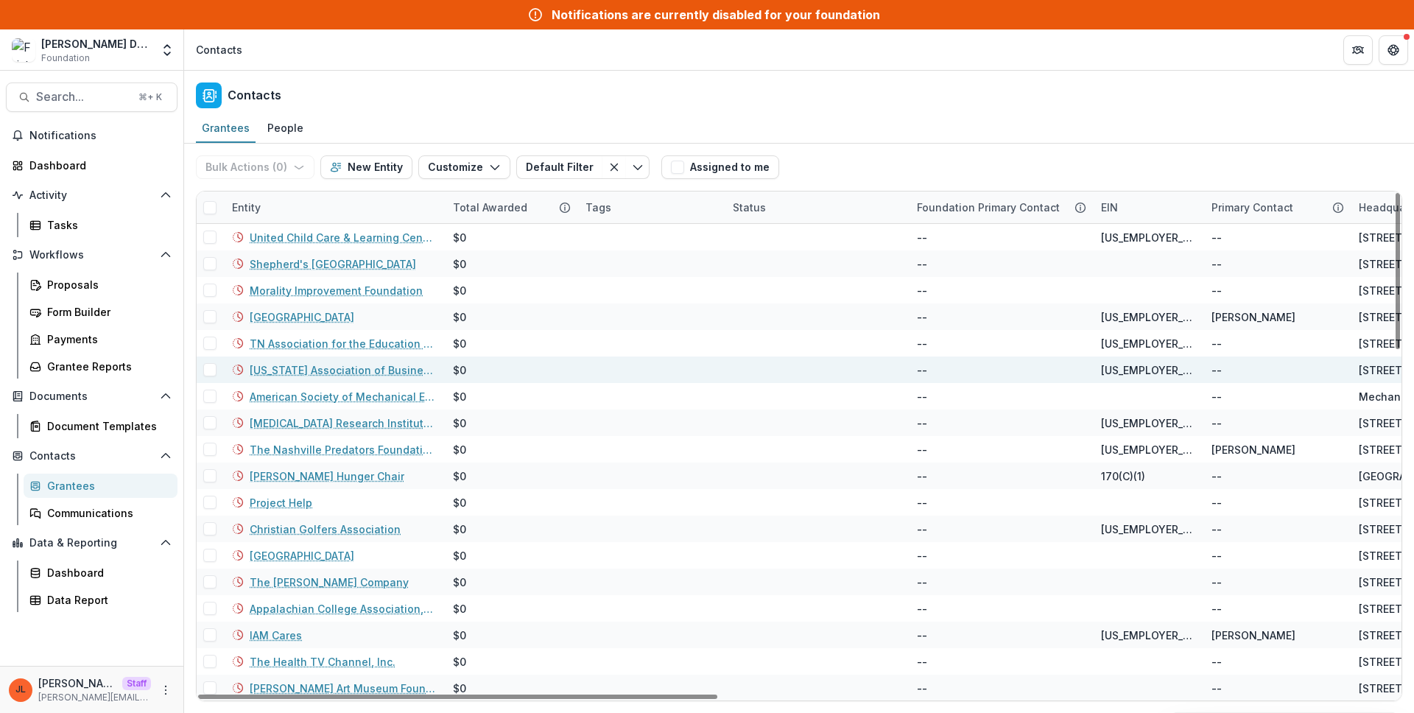
click at [388, 381] on div "Tennessee Association of Business Foundation" at bounding box center [333, 369] width 203 height 27
click at [383, 376] on link "Tennessee Association of Business Foundation" at bounding box center [343, 369] width 186 height 15
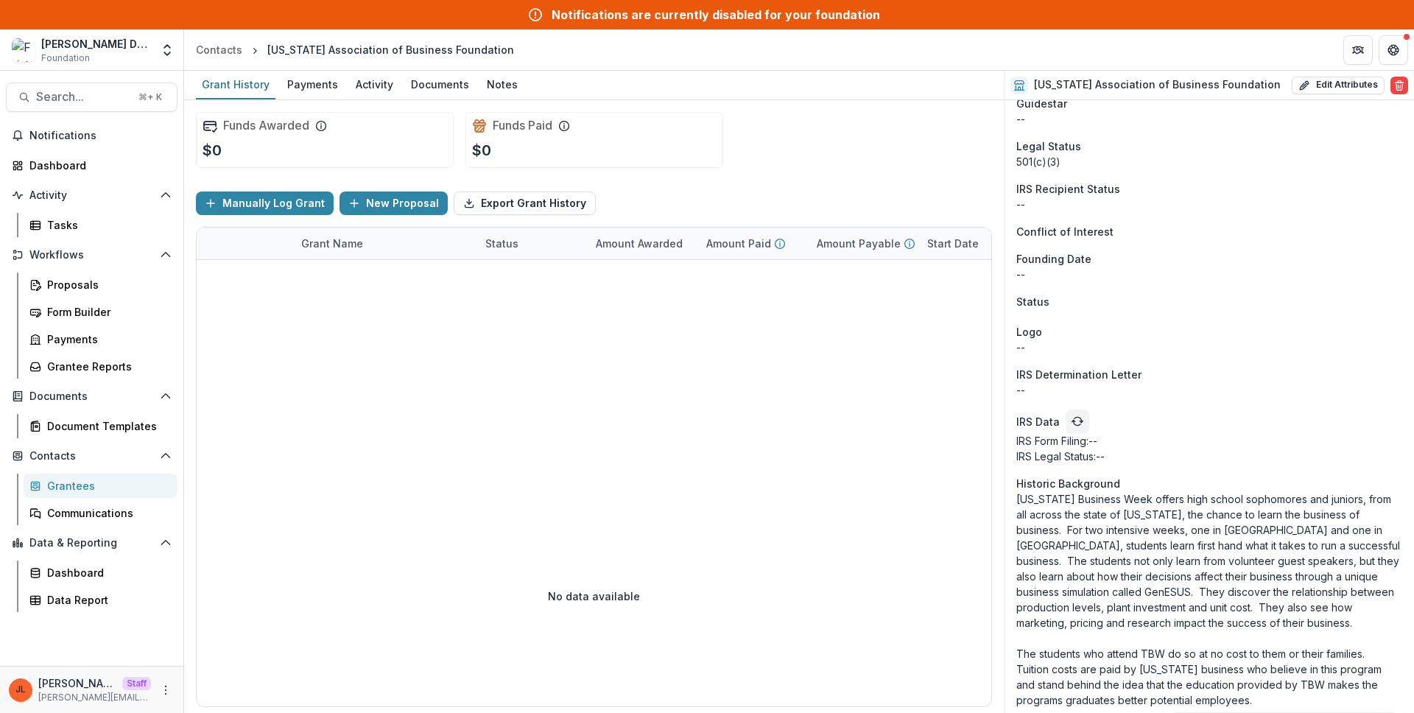
scroll to position [1361, 0]
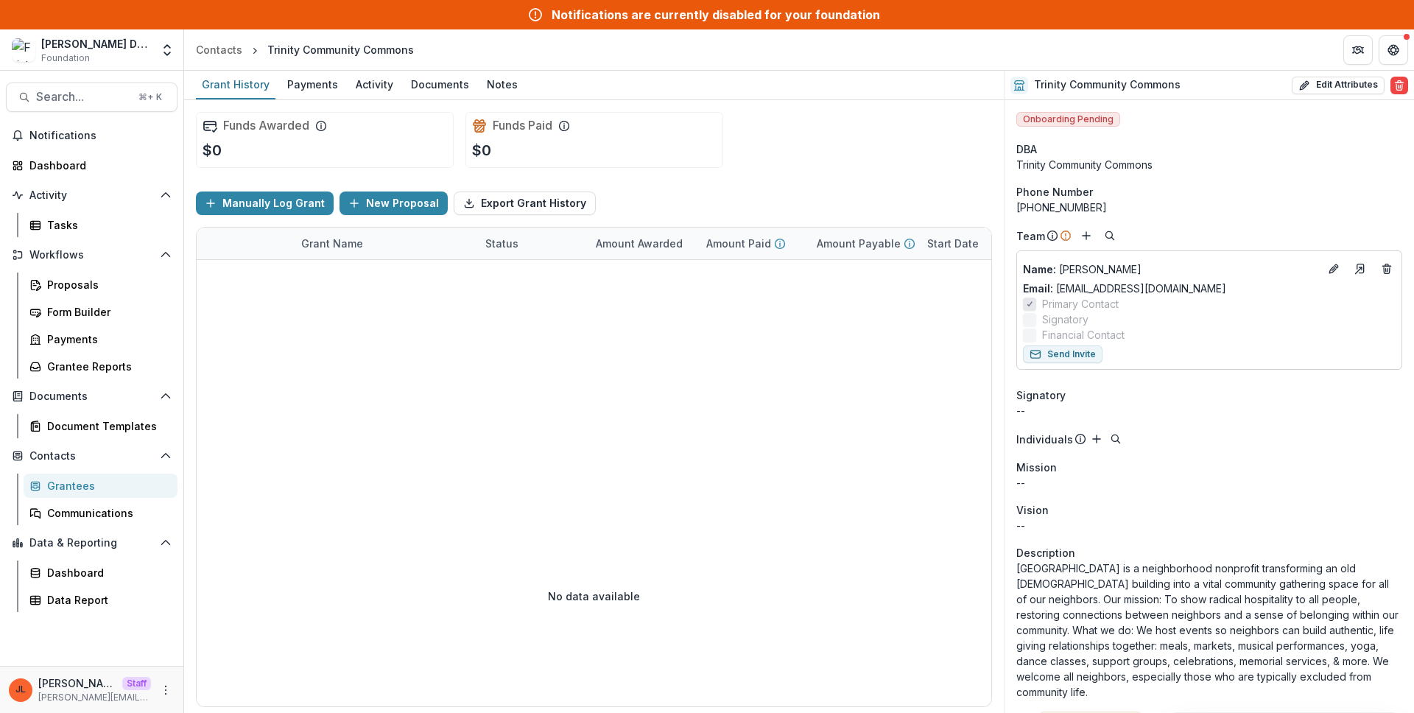
click at [1174, 519] on p "--" at bounding box center [1209, 525] width 386 height 15
